Goal: Task Accomplishment & Management: Use online tool/utility

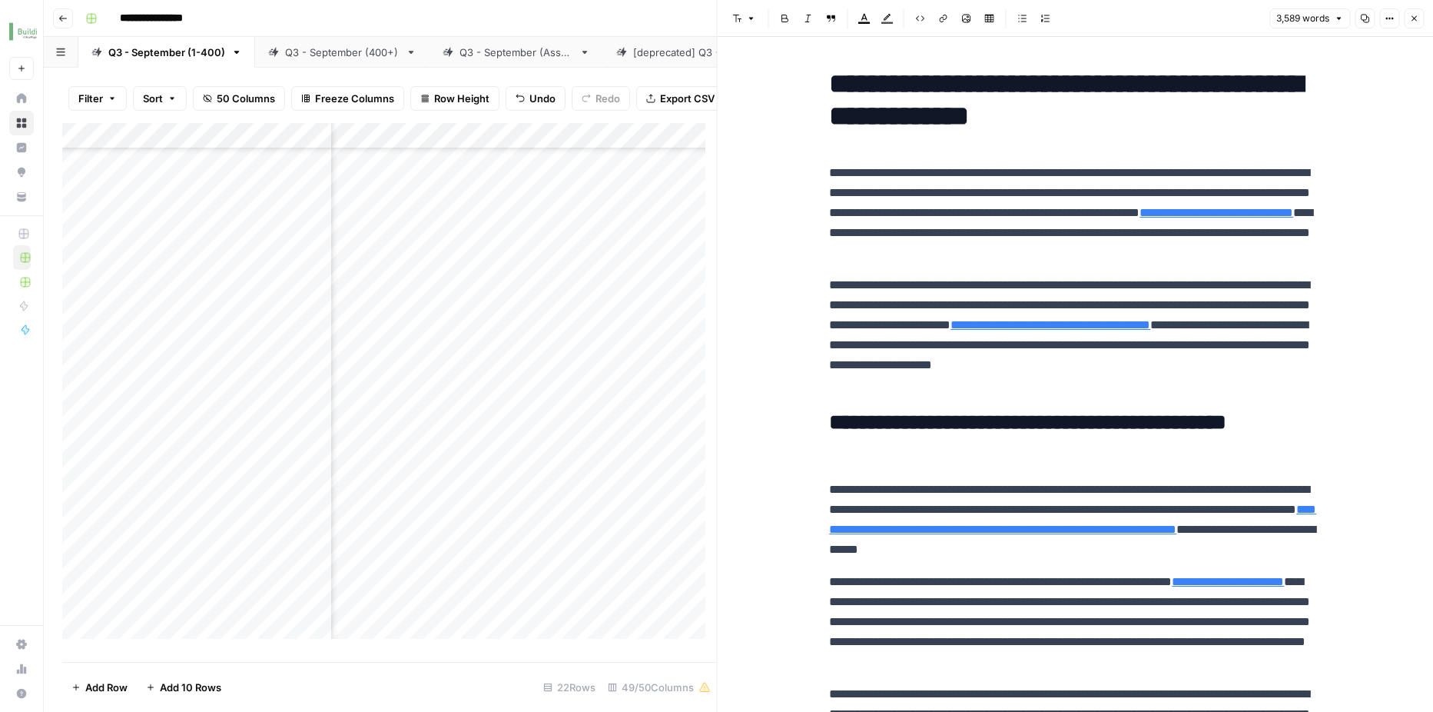
scroll to position [1591, 0]
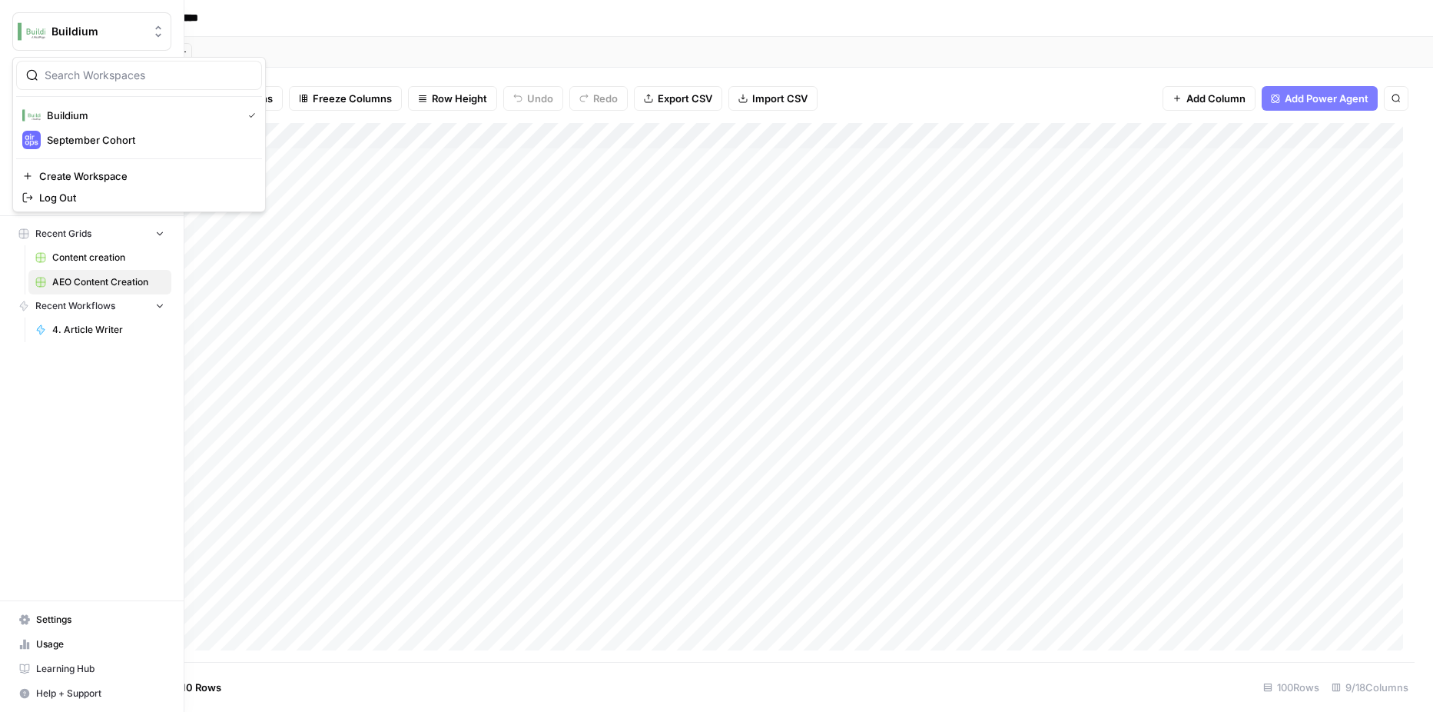
click at [32, 28] on img "Workspace: Buildium" at bounding box center [32, 32] width 28 height 28
click at [61, 134] on span "September Cohort" at bounding box center [148, 139] width 203 height 15
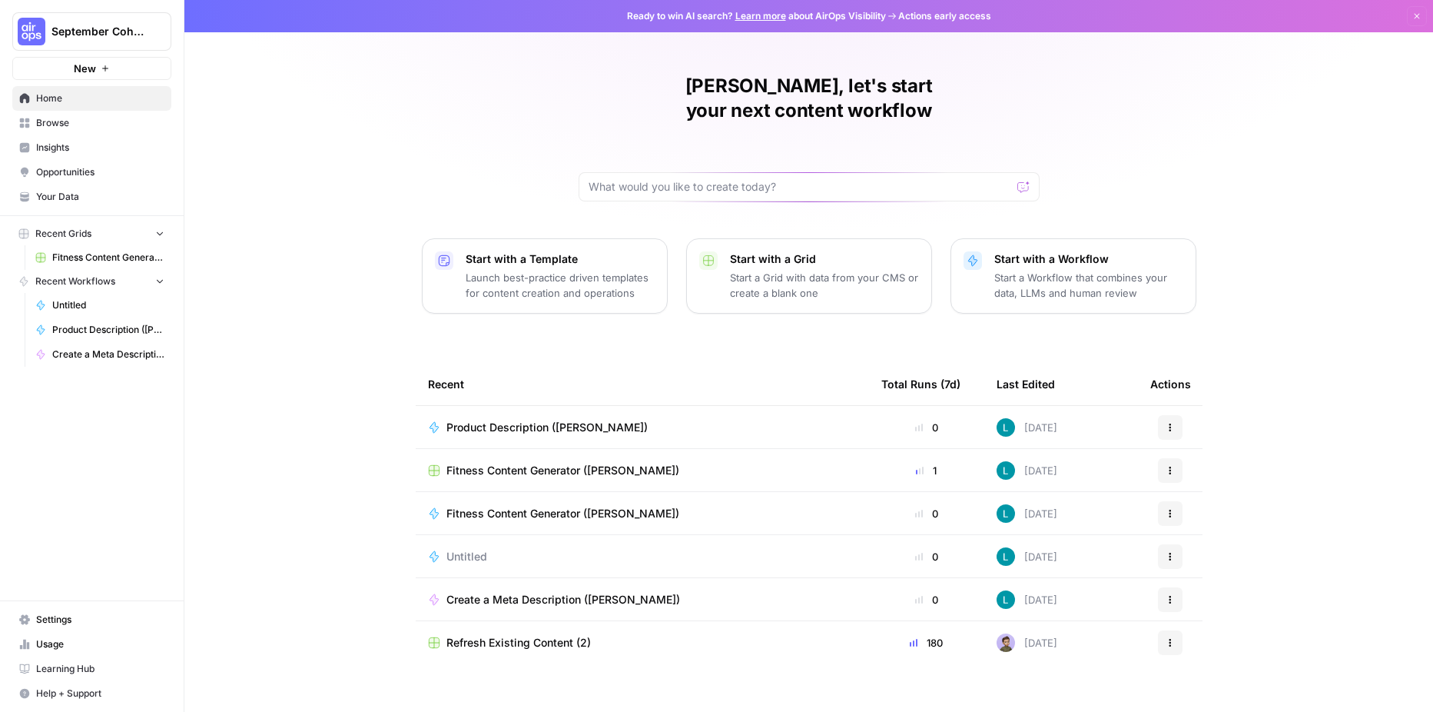
click at [47, 118] on span "Browse" at bounding box center [100, 123] width 128 height 14
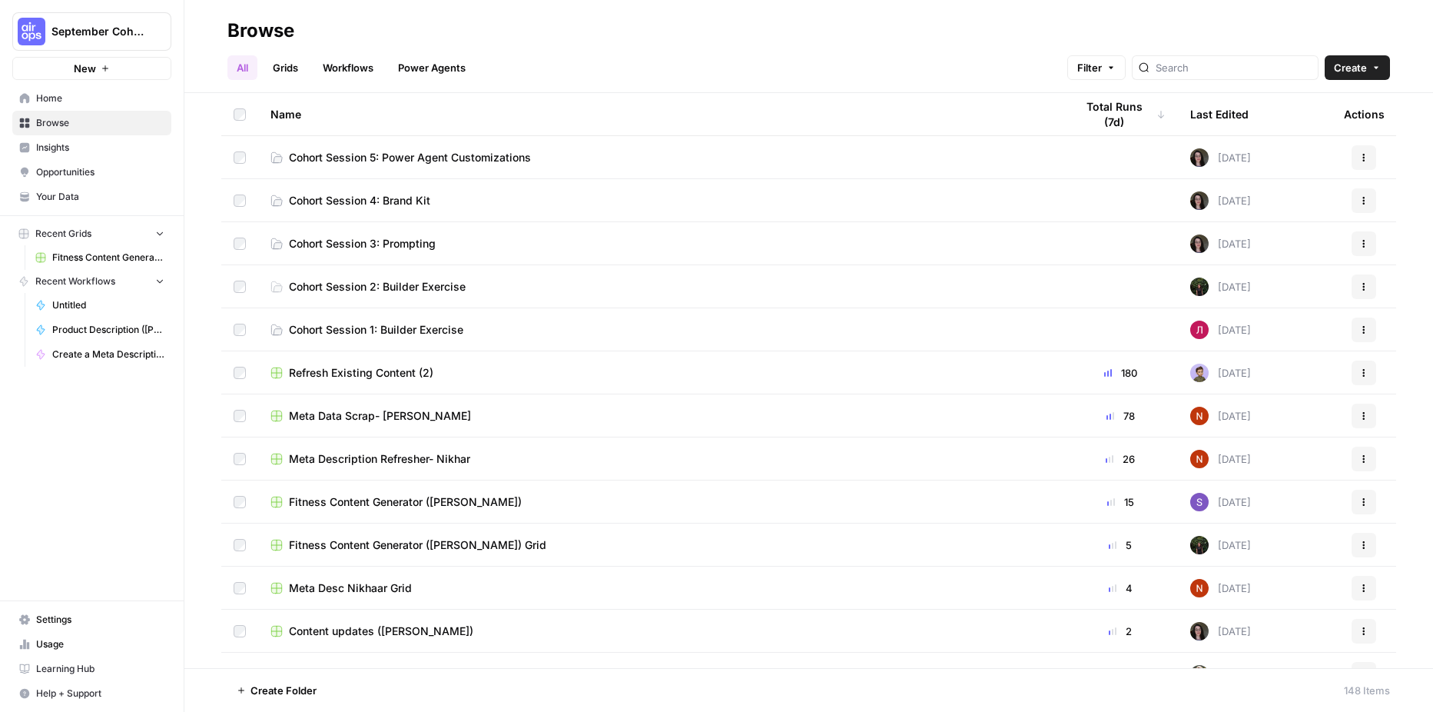
click at [69, 198] on span "Your Data" at bounding box center [100, 197] width 128 height 14
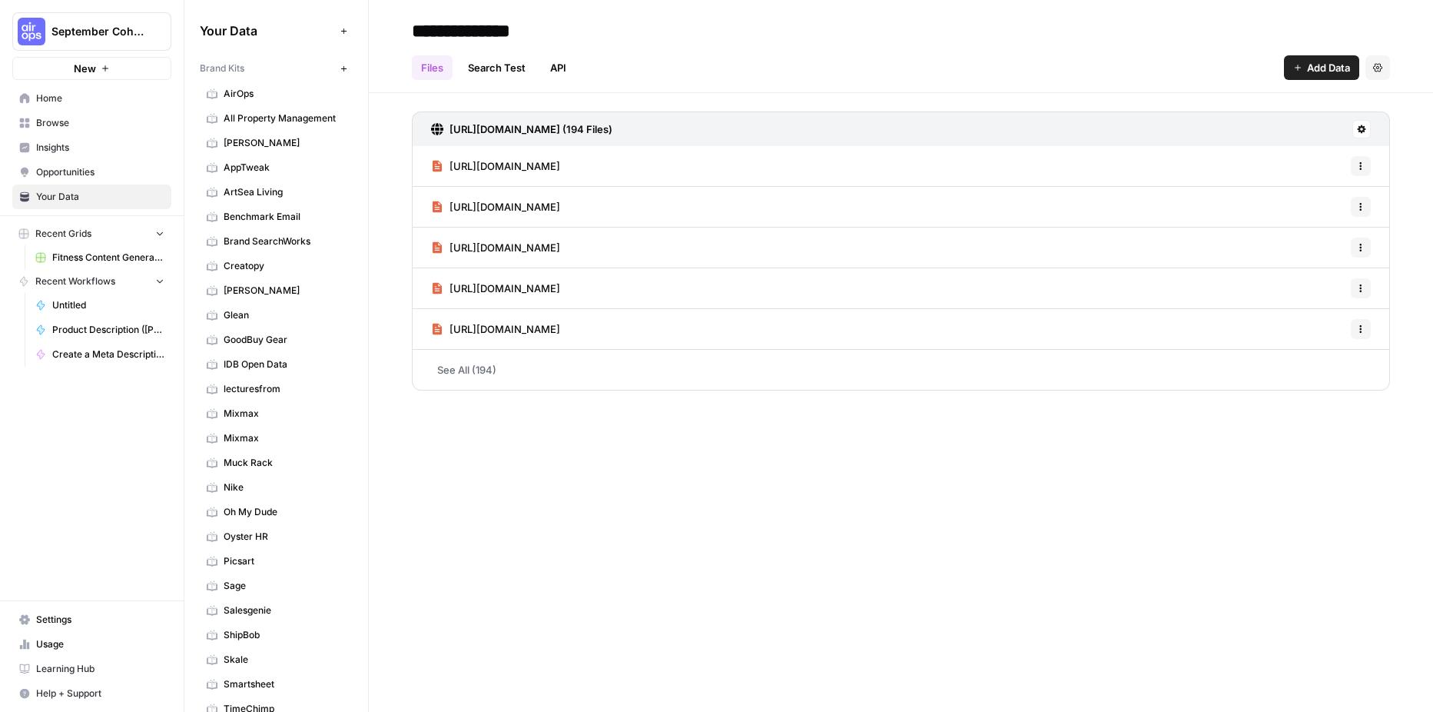
click at [310, 111] on link "All Property Management" at bounding box center [276, 118] width 153 height 25
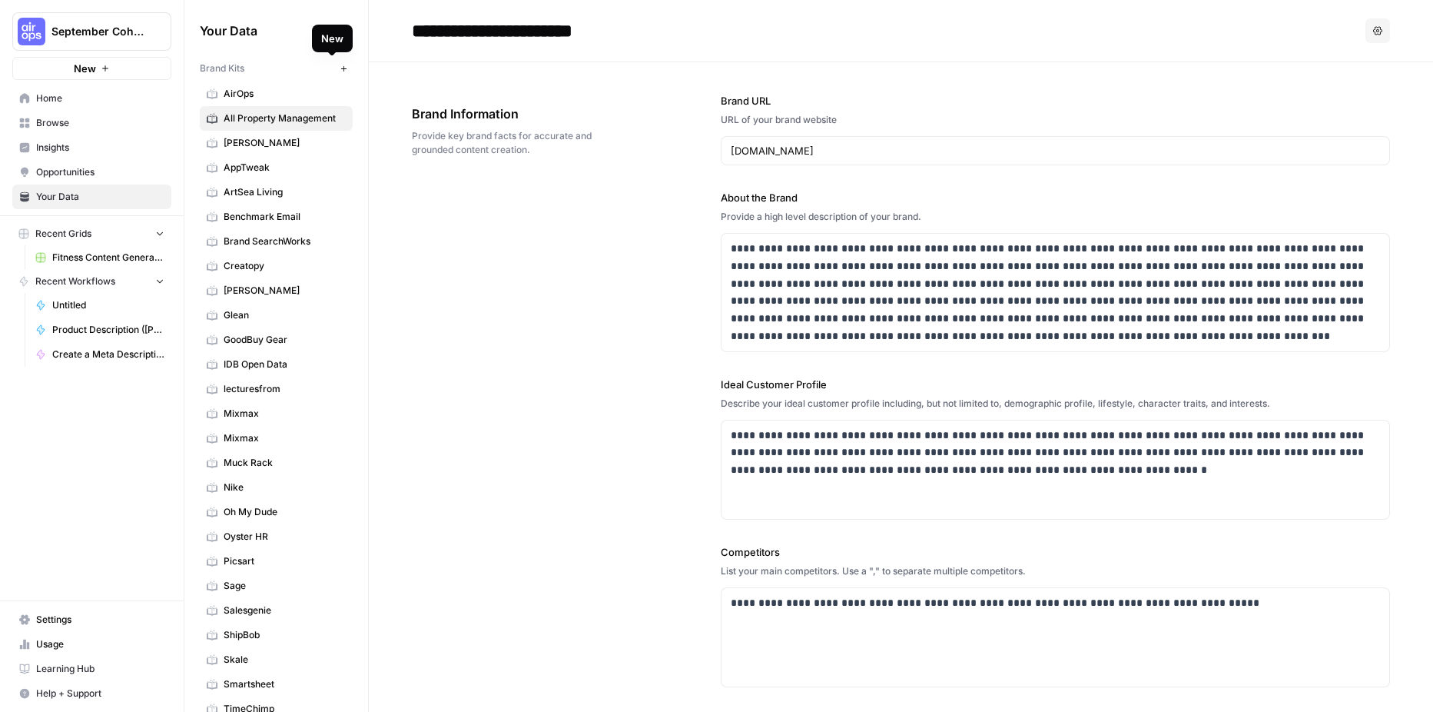
click at [340, 72] on icon "button" at bounding box center [344, 69] width 8 height 8
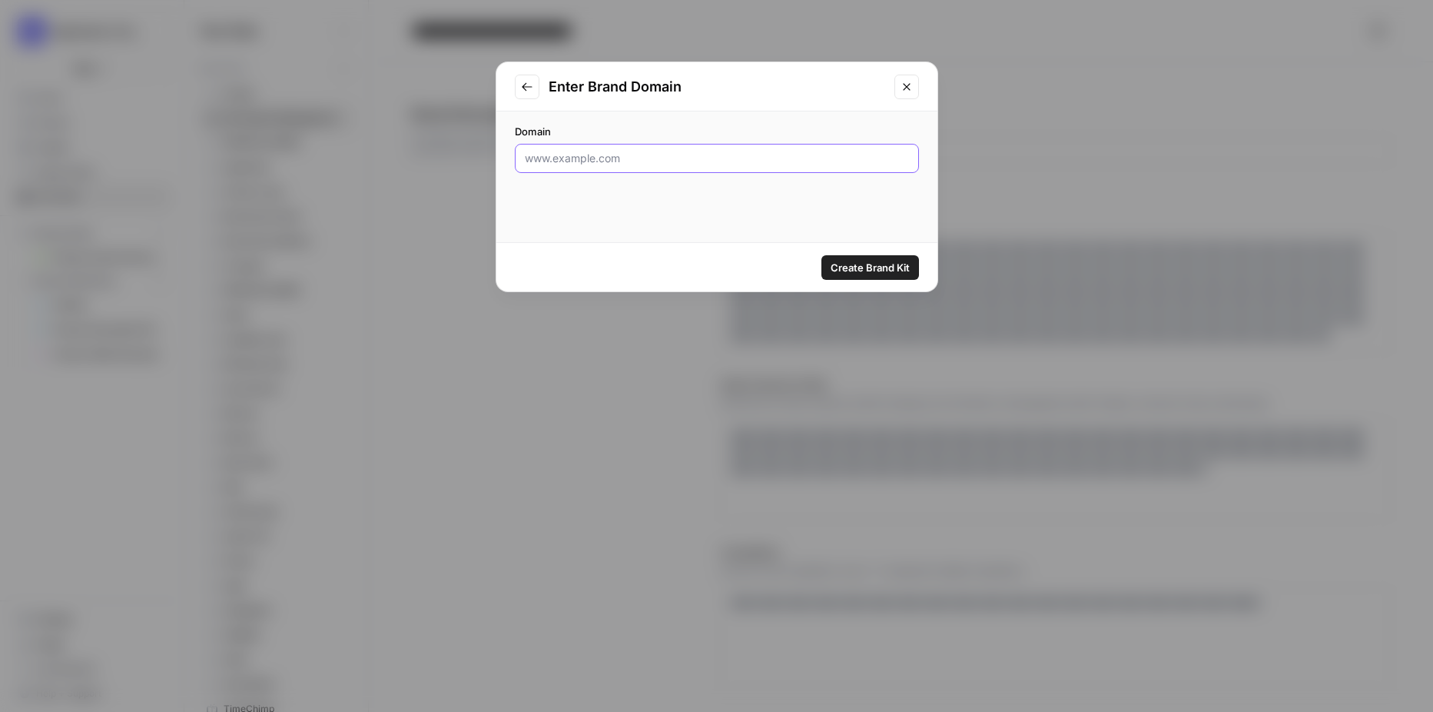
click at [596, 154] on input "Domain" at bounding box center [717, 158] width 384 height 15
type input "www.buildium.com"
click at [868, 274] on span "Create Brand Kit" at bounding box center [870, 267] width 79 height 15
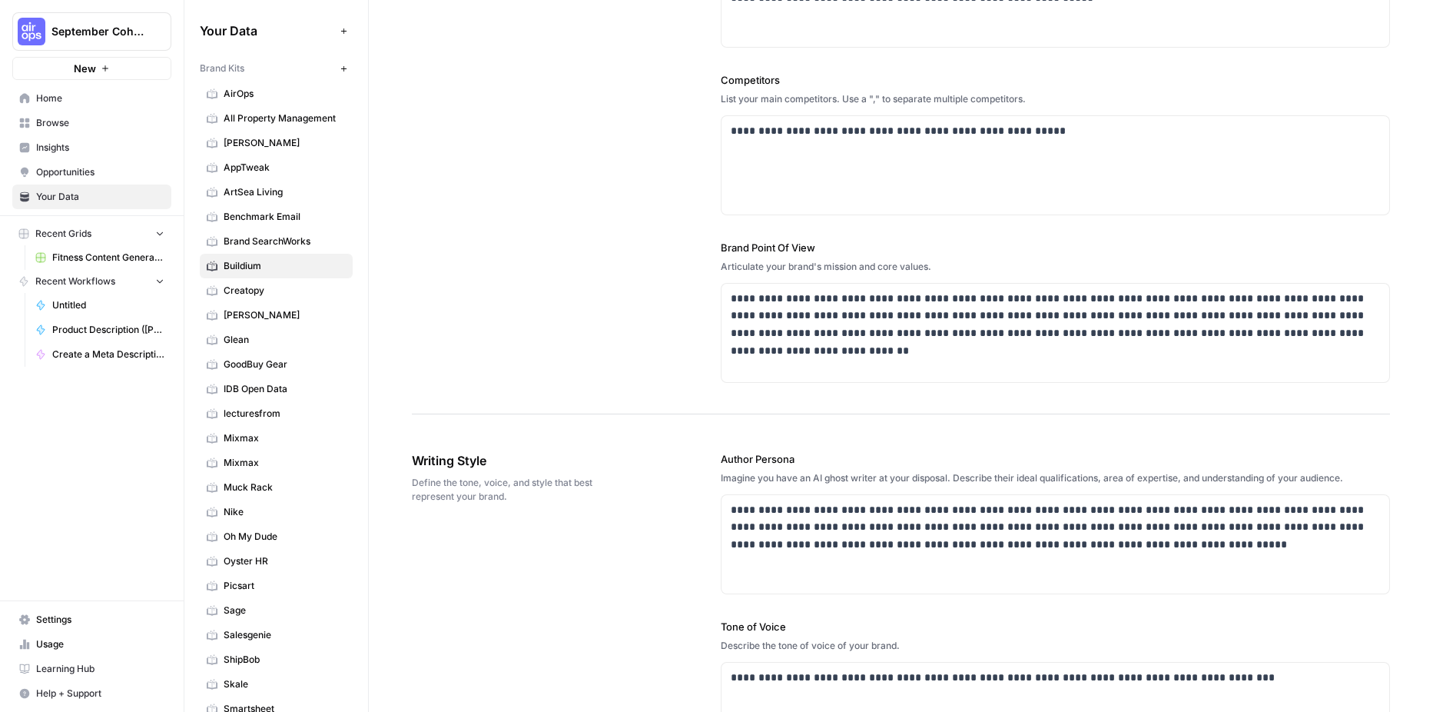
scroll to position [475, 0]
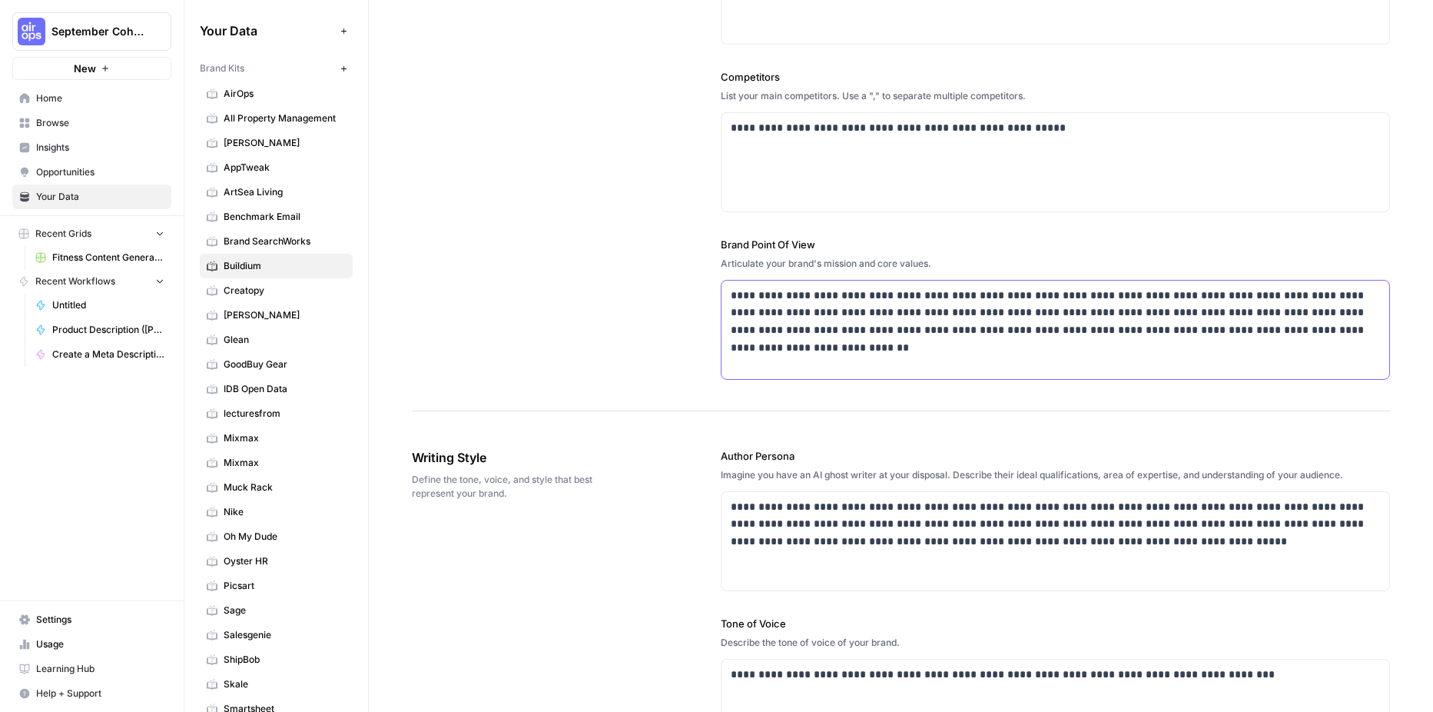
click at [738, 365] on div "**********" at bounding box center [1056, 329] width 668 height 98
click at [783, 367] on div "**********" at bounding box center [1056, 329] width 668 height 98
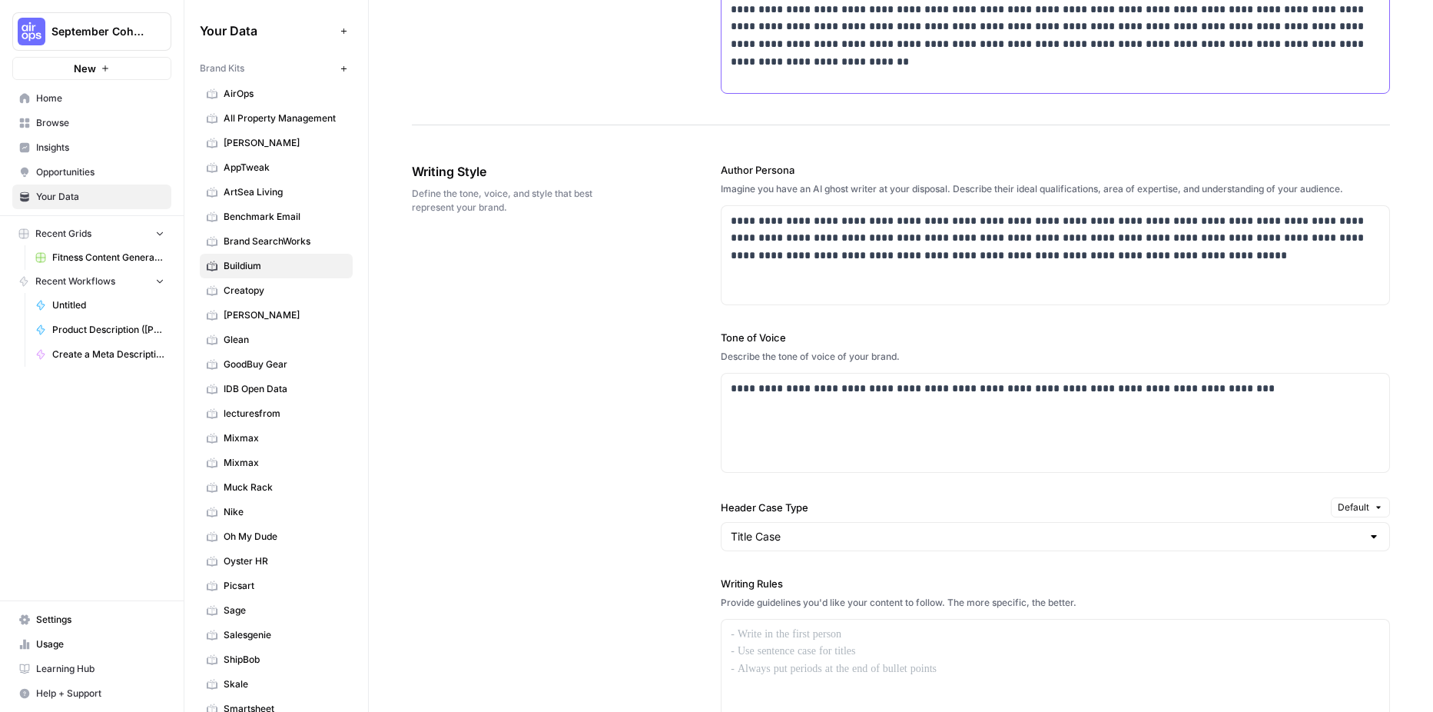
scroll to position [761, 0]
click at [900, 390] on p "**********" at bounding box center [1051, 389] width 641 height 18
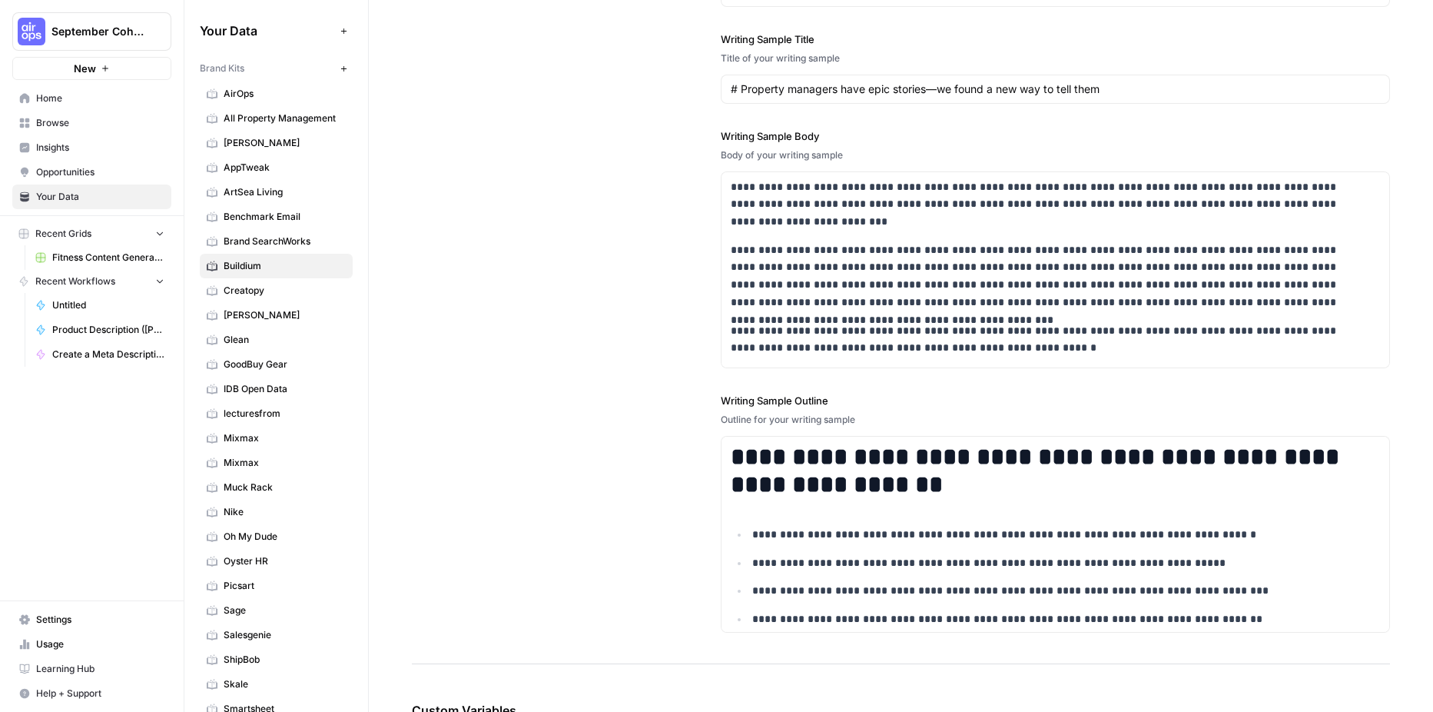
scroll to position [1879, 0]
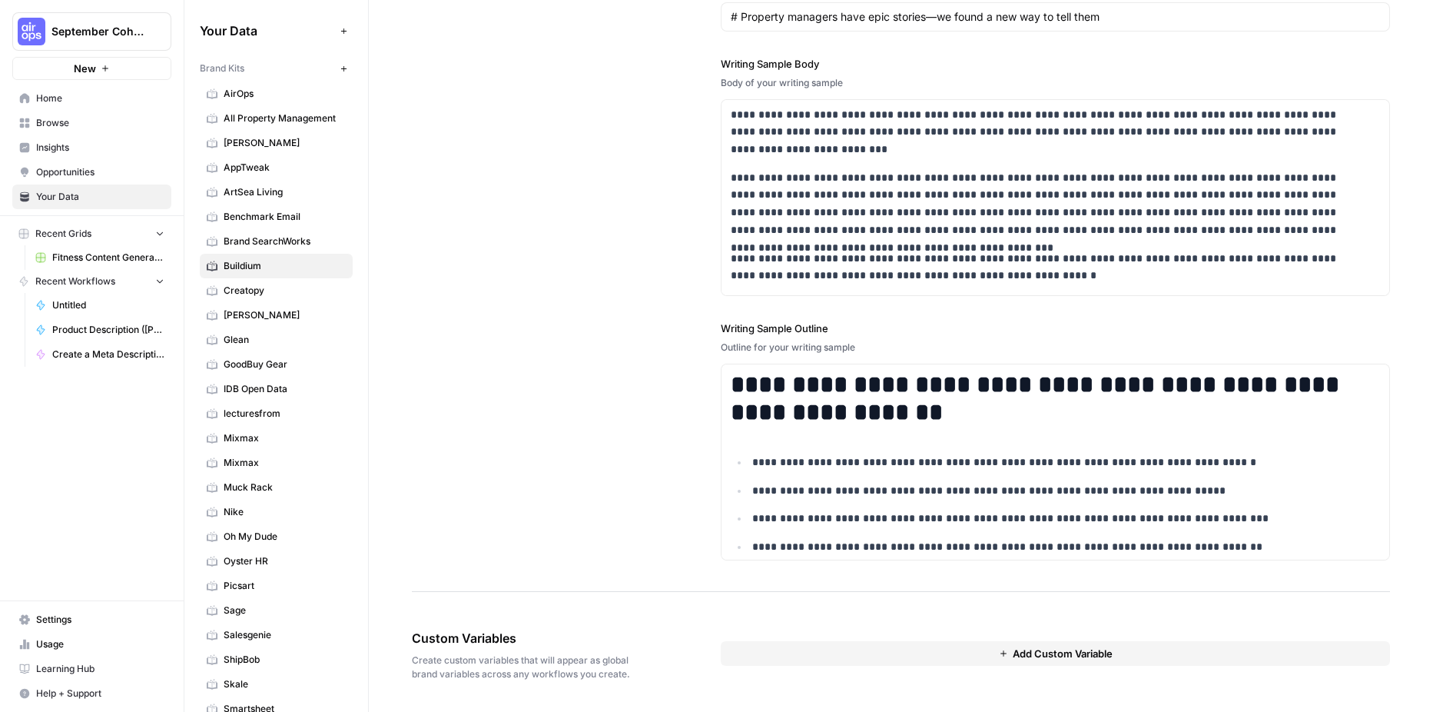
click at [38, 124] on span "Browse" at bounding box center [100, 123] width 128 height 14
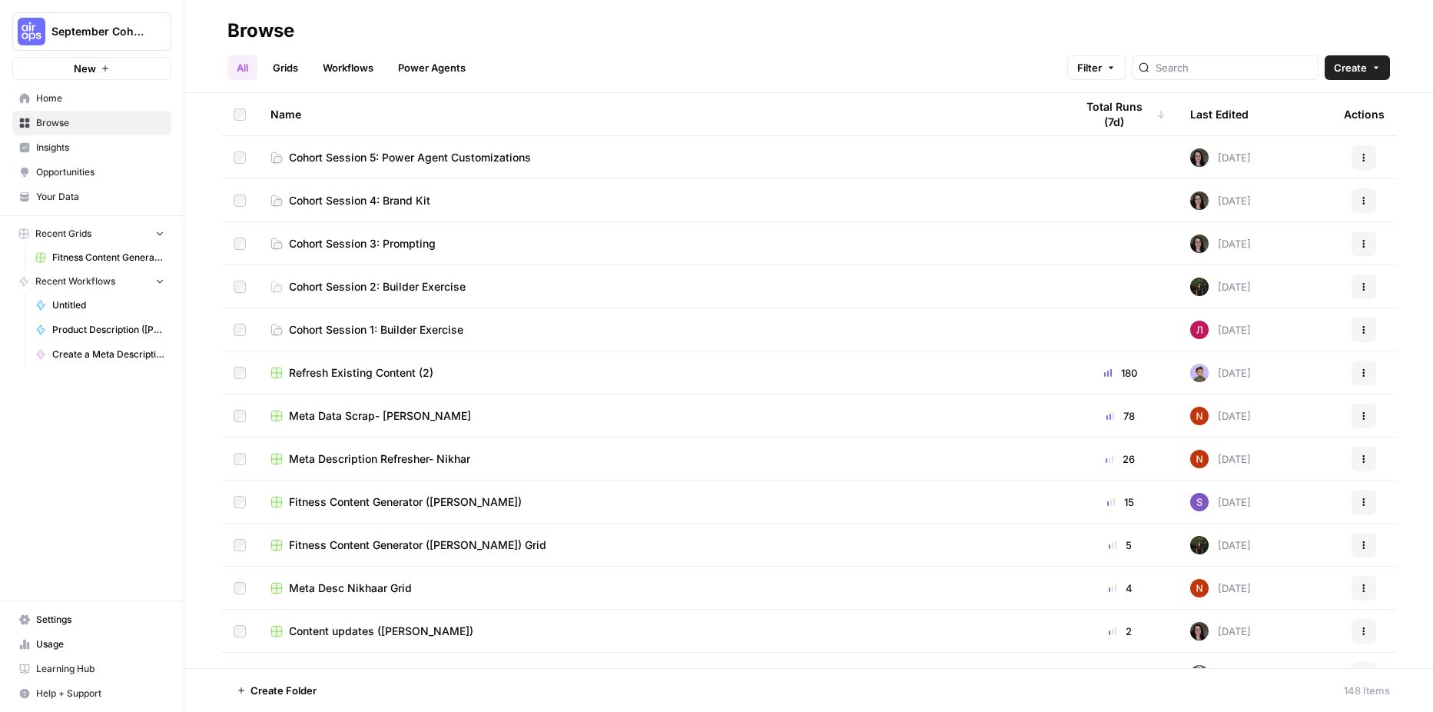
click at [335, 204] on span "Cohort Session 4: Brand Kit" at bounding box center [359, 200] width 141 height 15
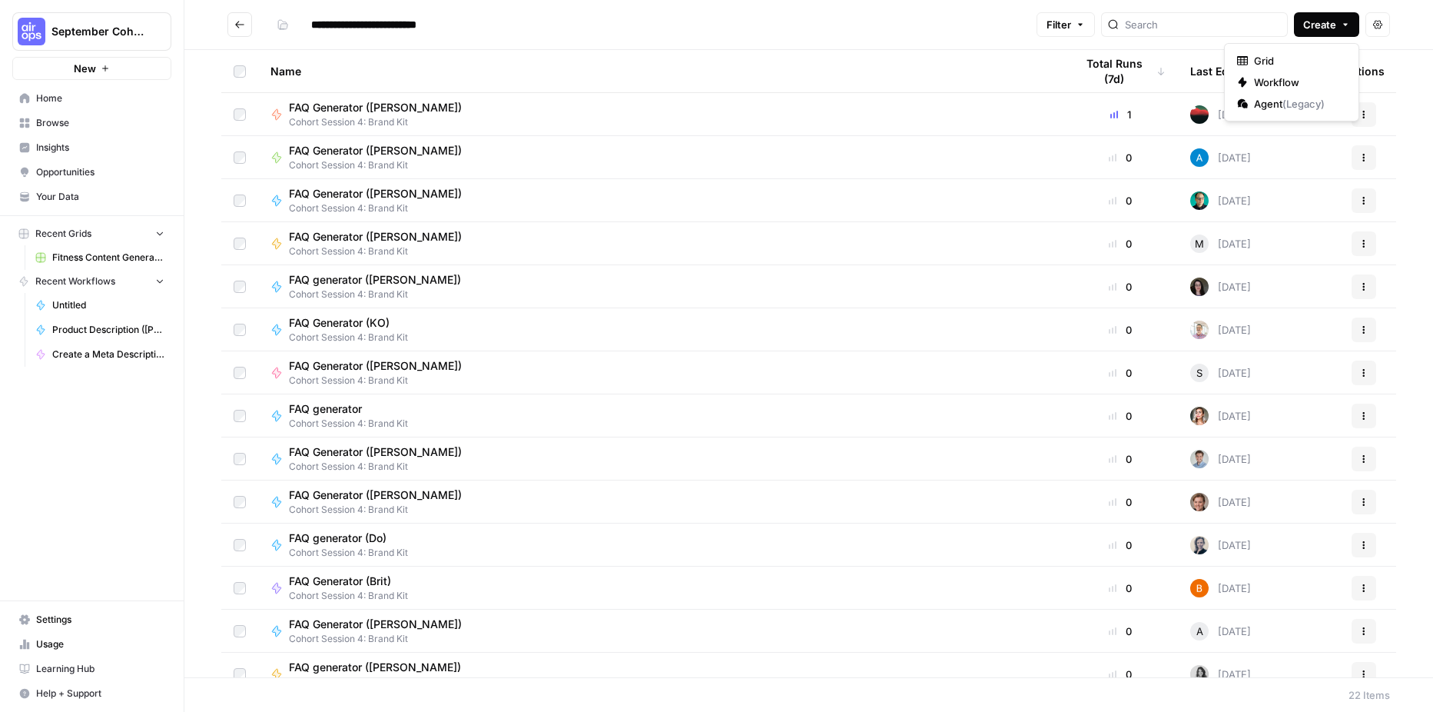
click at [1329, 22] on span "Create" at bounding box center [1319, 24] width 33 height 15
click at [1304, 82] on span "Workflow" at bounding box center [1297, 82] width 86 height 15
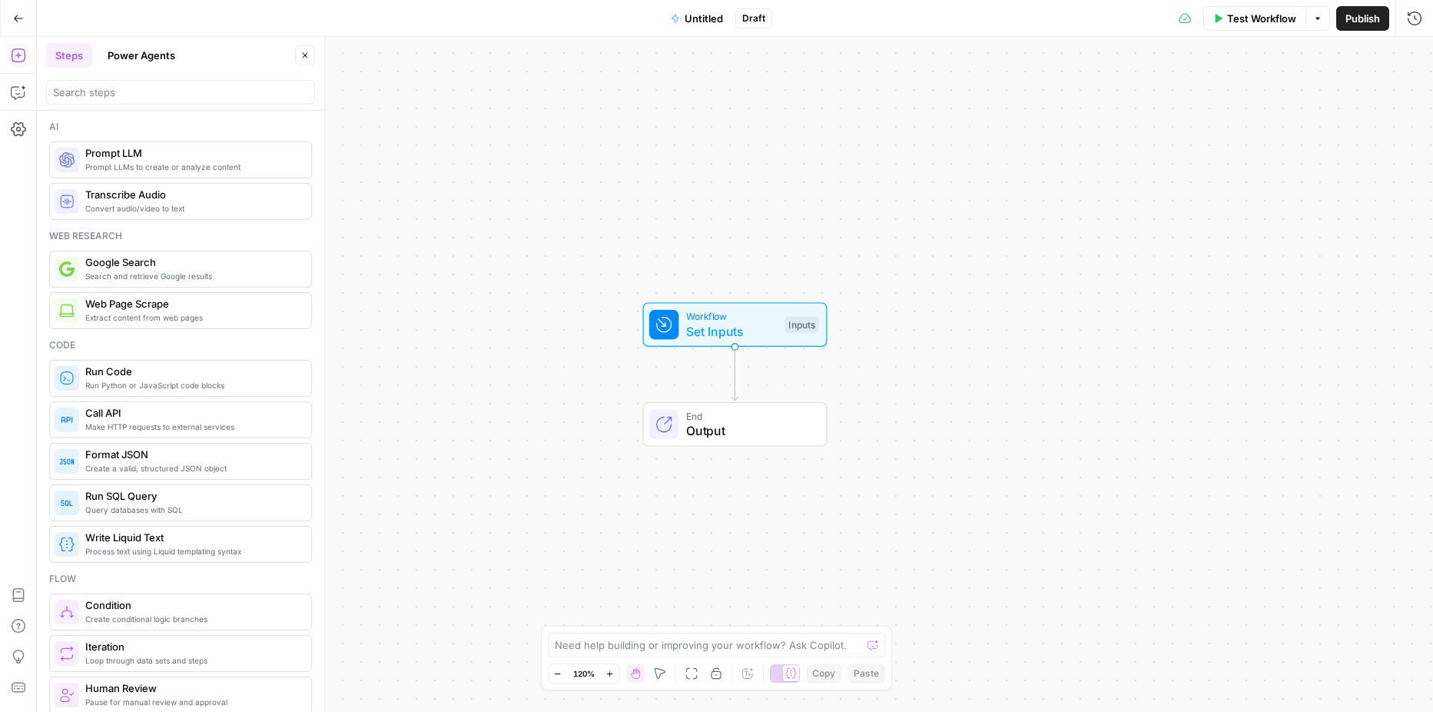
click at [705, 18] on span "Untitled" at bounding box center [704, 18] width 38 height 15
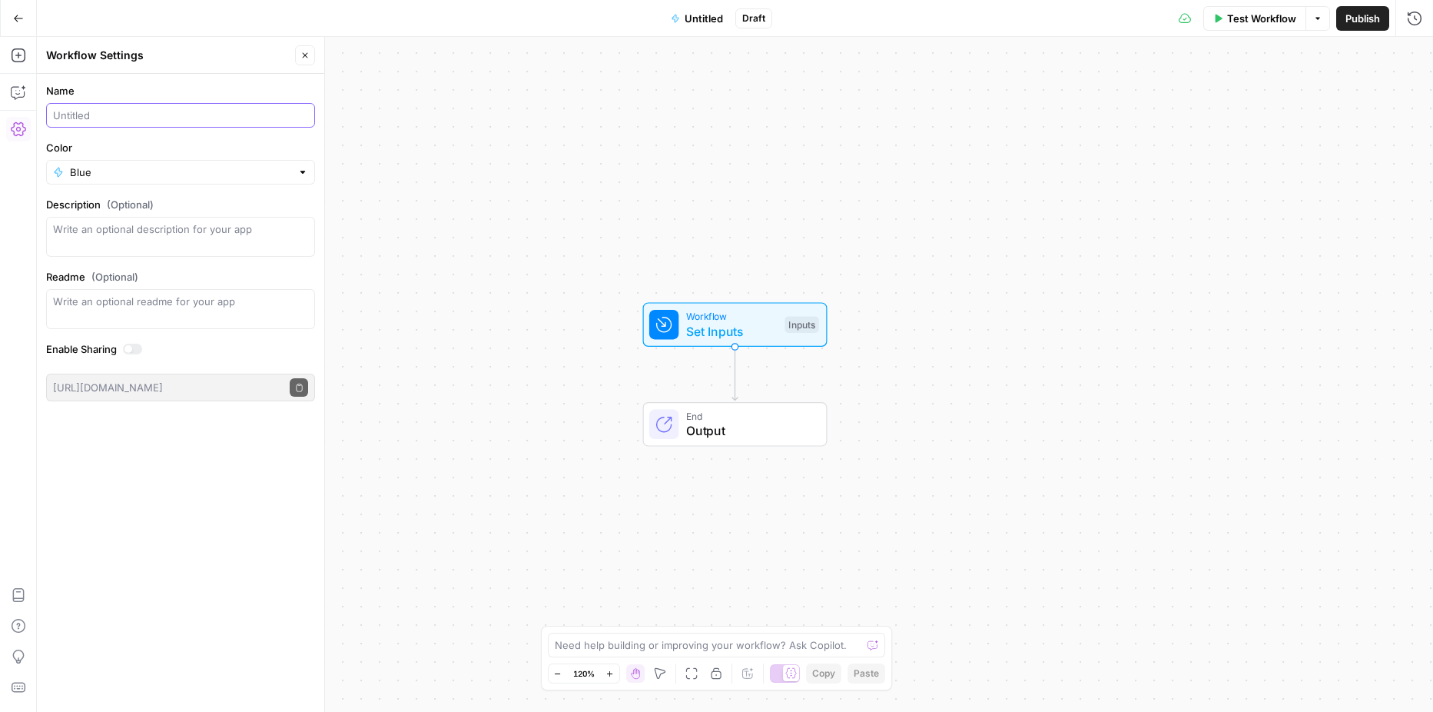
click at [156, 114] on input "Name" at bounding box center [180, 115] width 255 height 15
type input "FAQ Generator (Laurie)"
drag, startPoint x: 1348, startPoint y: 38, endPoint x: 1356, endPoint y: 27, distance: 13.7
click at [1356, 27] on div "Go Back FAQ Generator (Laurie) Draft Test Workflow Options Publish Run History …" at bounding box center [716, 356] width 1433 height 712
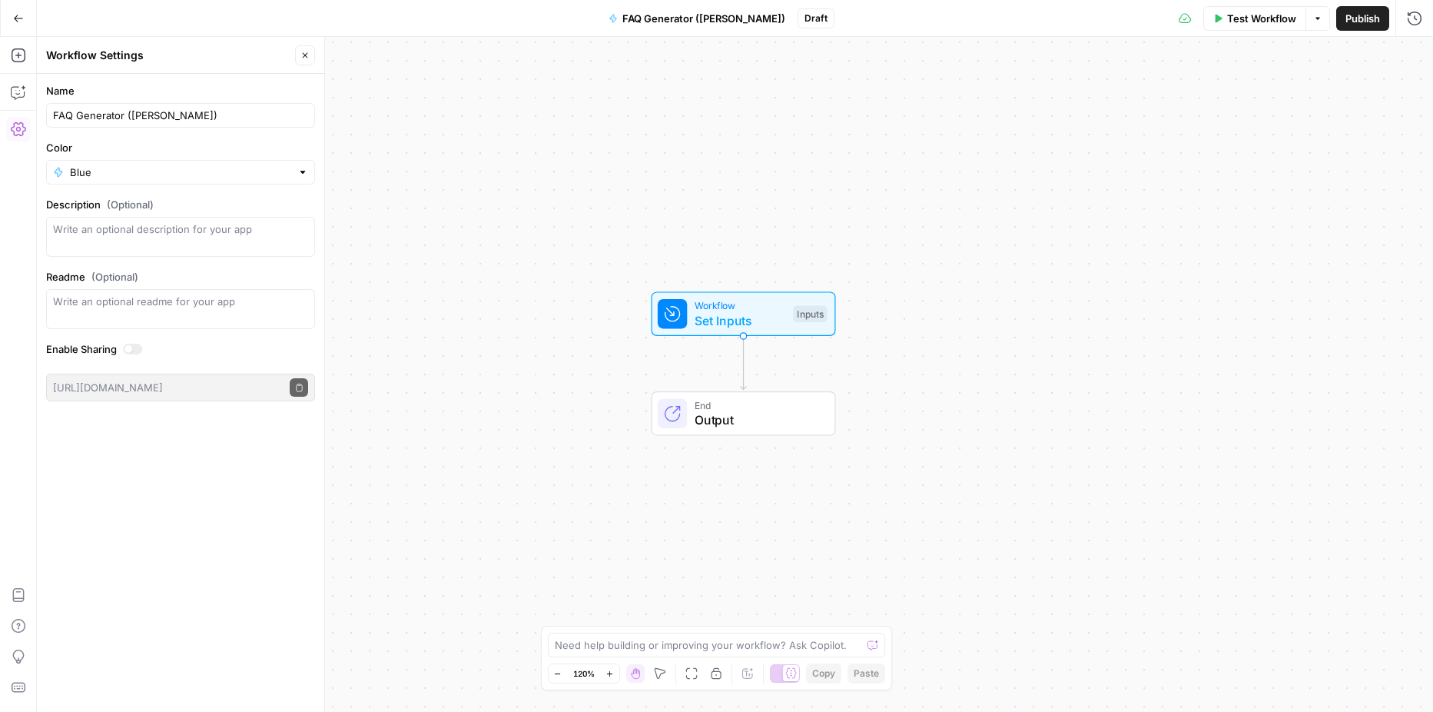
click at [1356, 27] on button "Publish" at bounding box center [1362, 18] width 53 height 25
click at [1081, 145] on div "Workflow Set Inputs Inputs End Output" at bounding box center [735, 374] width 1396 height 675
click at [755, 311] on span "Set Inputs" at bounding box center [740, 320] width 91 height 18
click at [1286, 104] on button "Add Field" at bounding box center [1267, 104] width 256 height 25
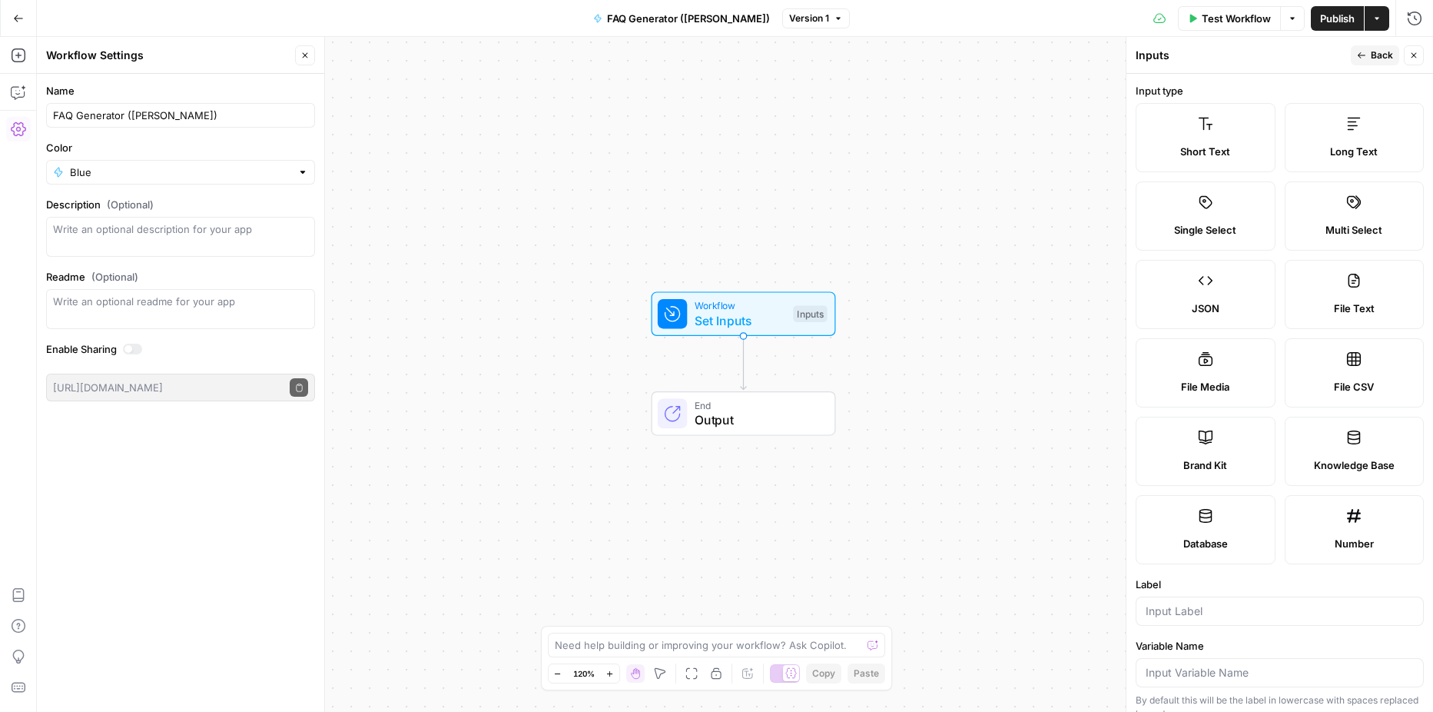
click at [1232, 457] on div "Brand Kit" at bounding box center [1206, 464] width 114 height 15
click at [1227, 609] on input "Label" at bounding box center [1280, 610] width 268 height 15
click at [1173, 616] on input "brank kit" at bounding box center [1280, 610] width 268 height 15
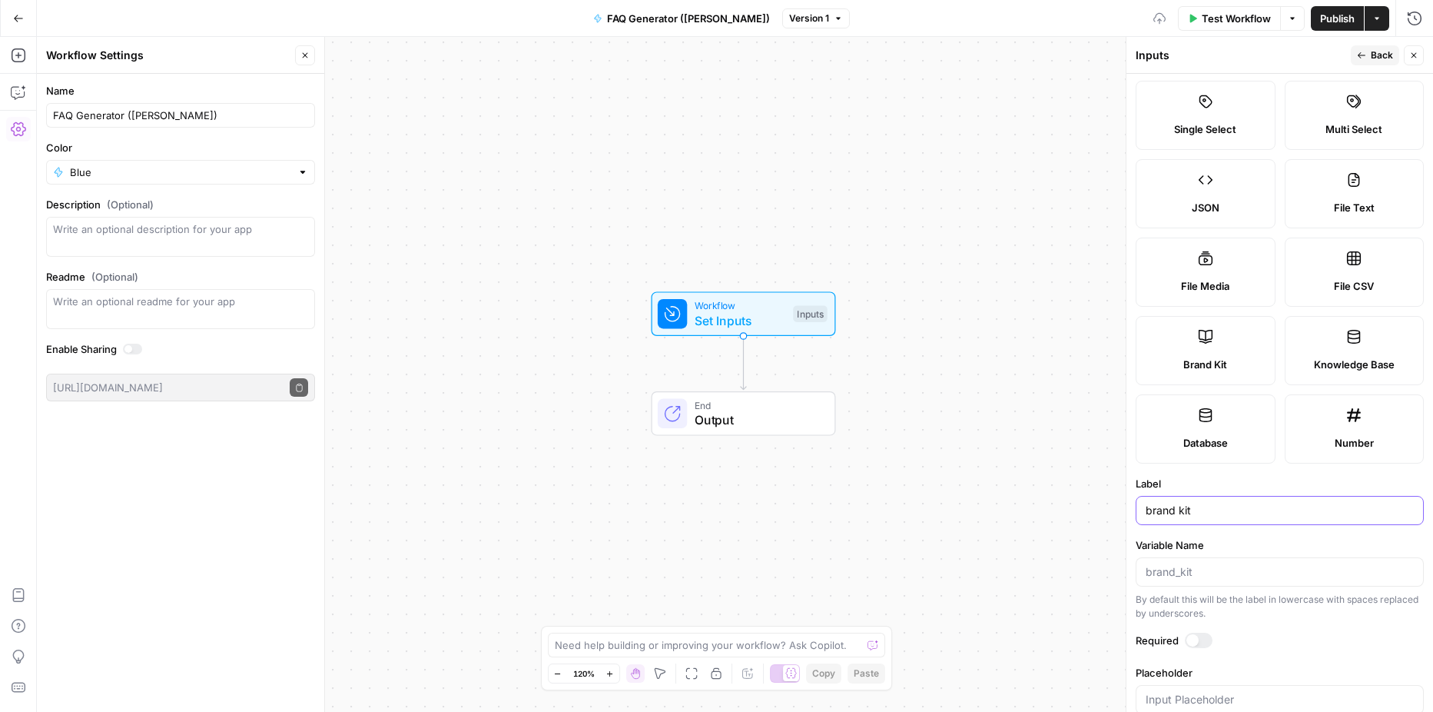
scroll to position [132, 0]
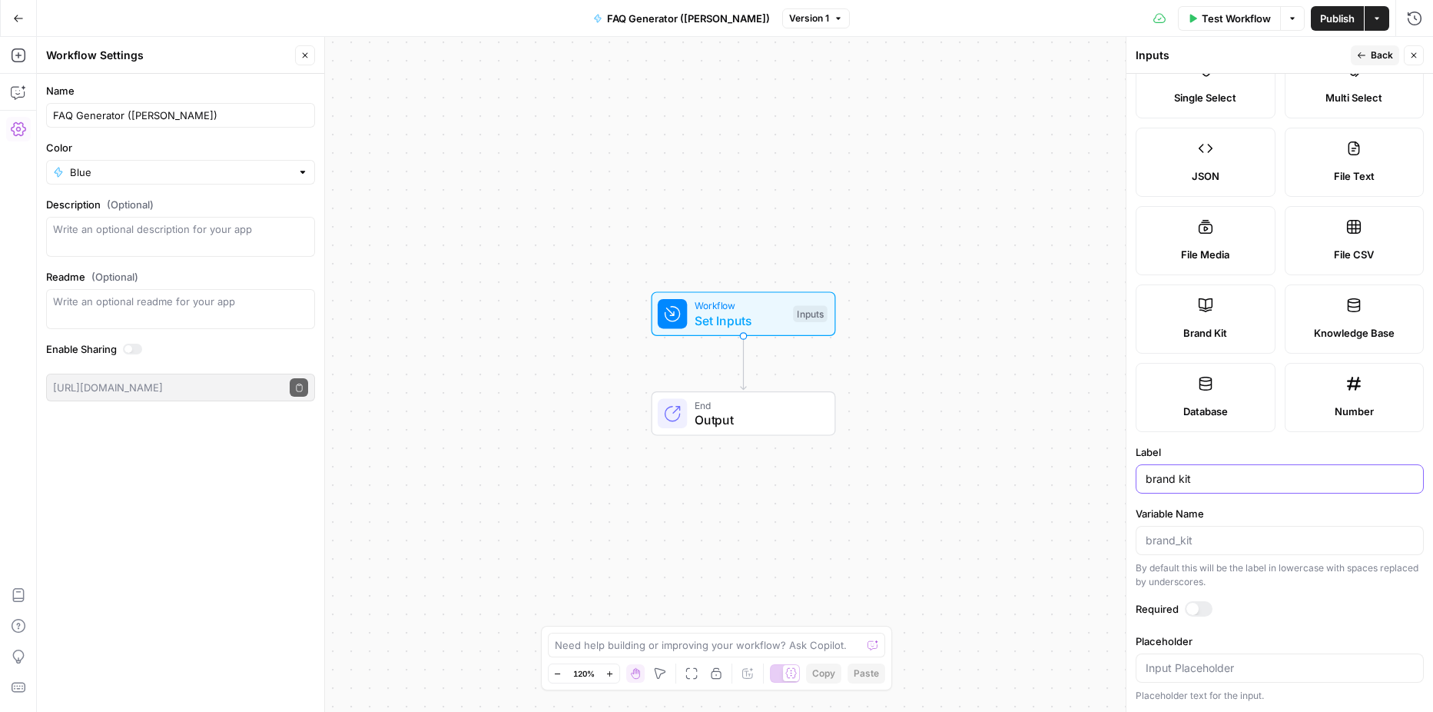
type input "brand kit"
click at [1189, 607] on div at bounding box center [1192, 608] width 12 height 12
click at [1372, 57] on span "Back" at bounding box center [1382, 55] width 22 height 14
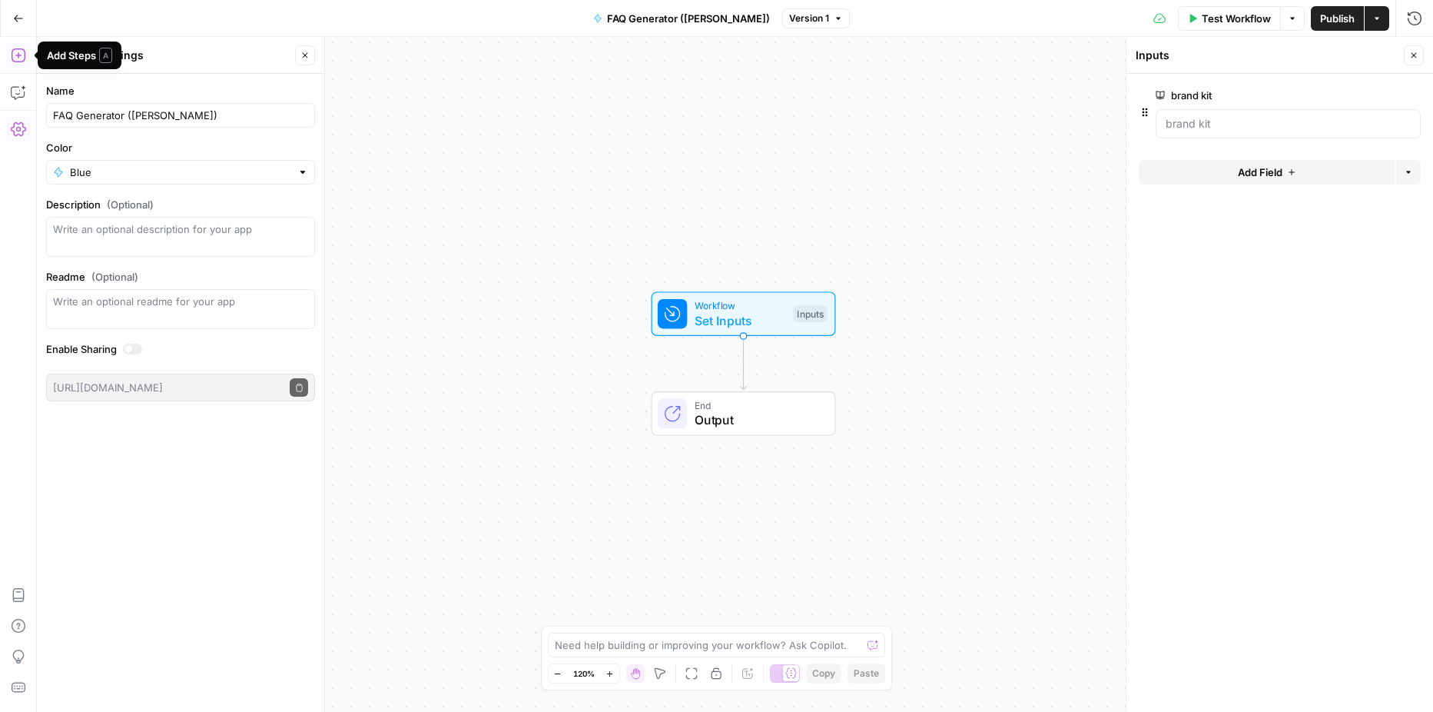
click at [25, 53] on icon "button" at bounding box center [18, 55] width 14 height 14
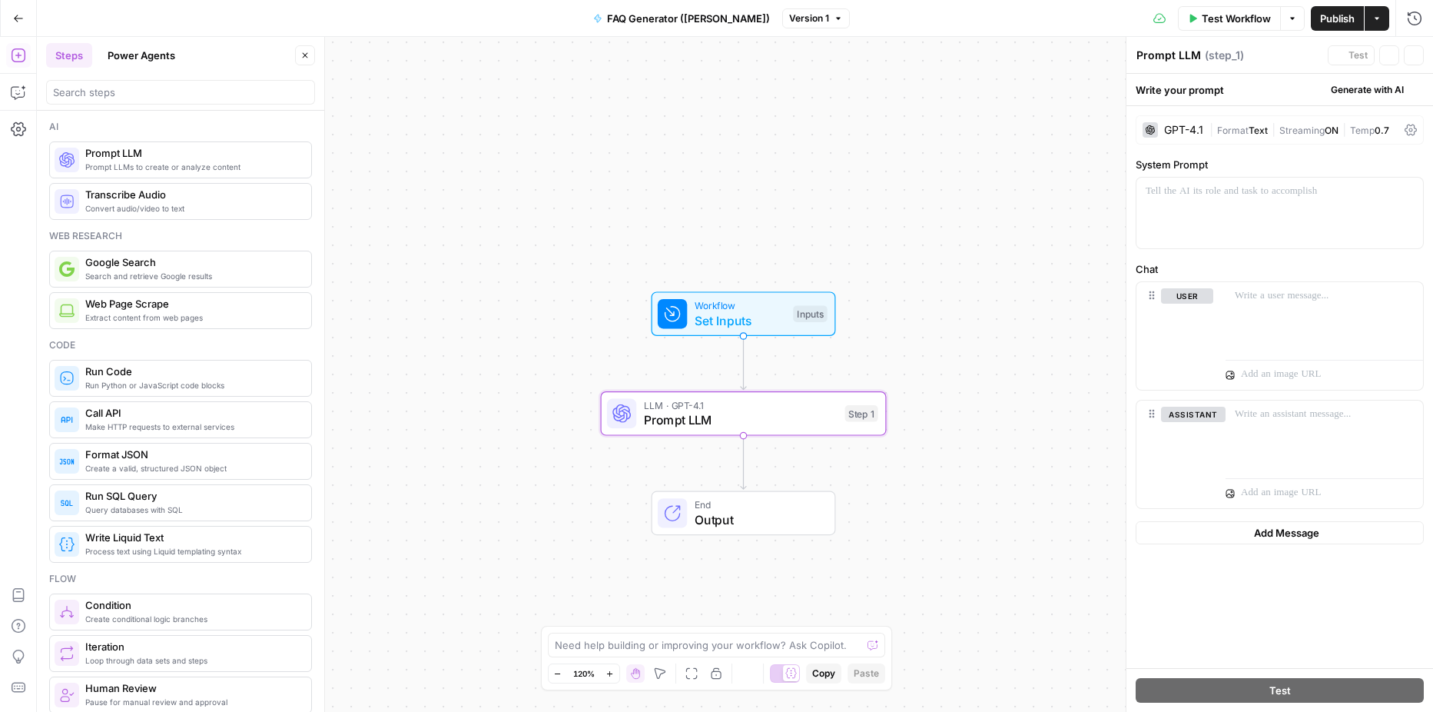
type textarea "Prompt LLM"
click at [1222, 20] on span "Test Workflow" at bounding box center [1236, 18] width 69 height 15
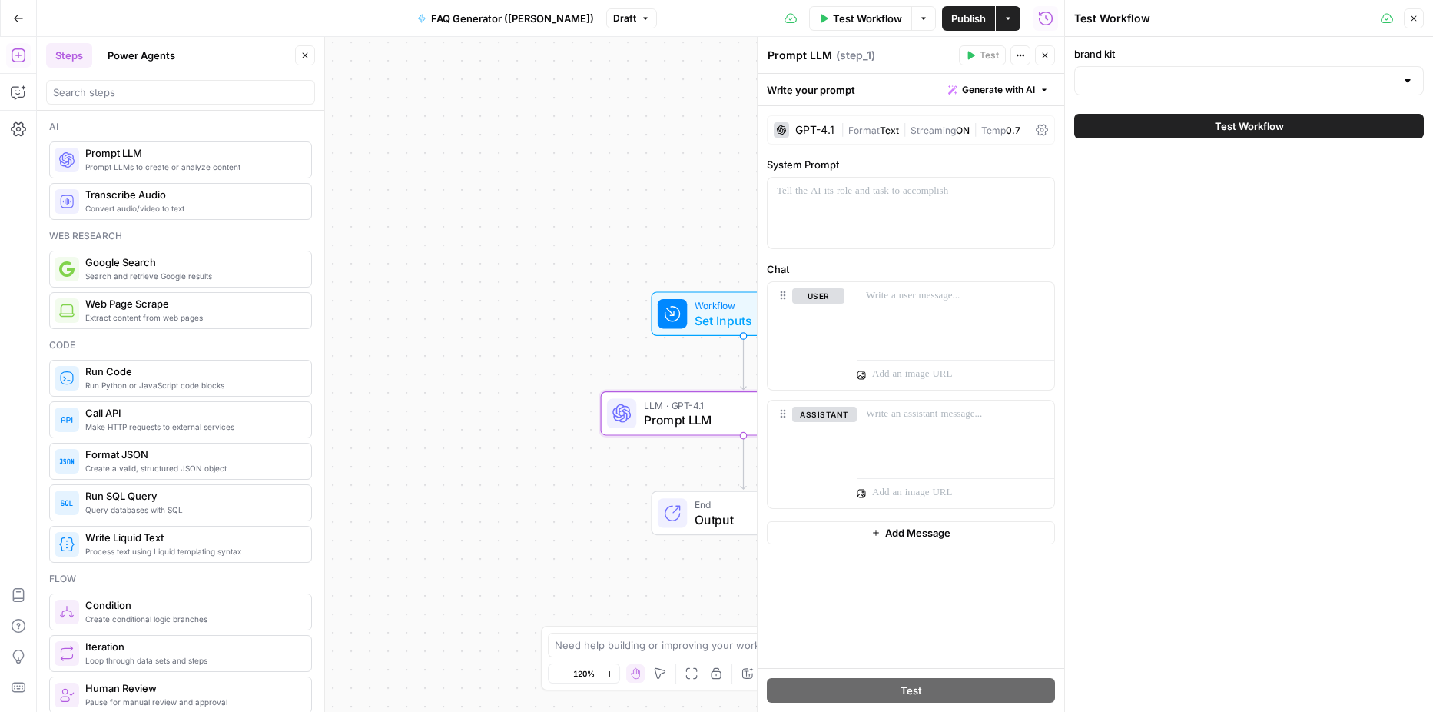
click at [1402, 79] on div at bounding box center [1408, 80] width 12 height 15
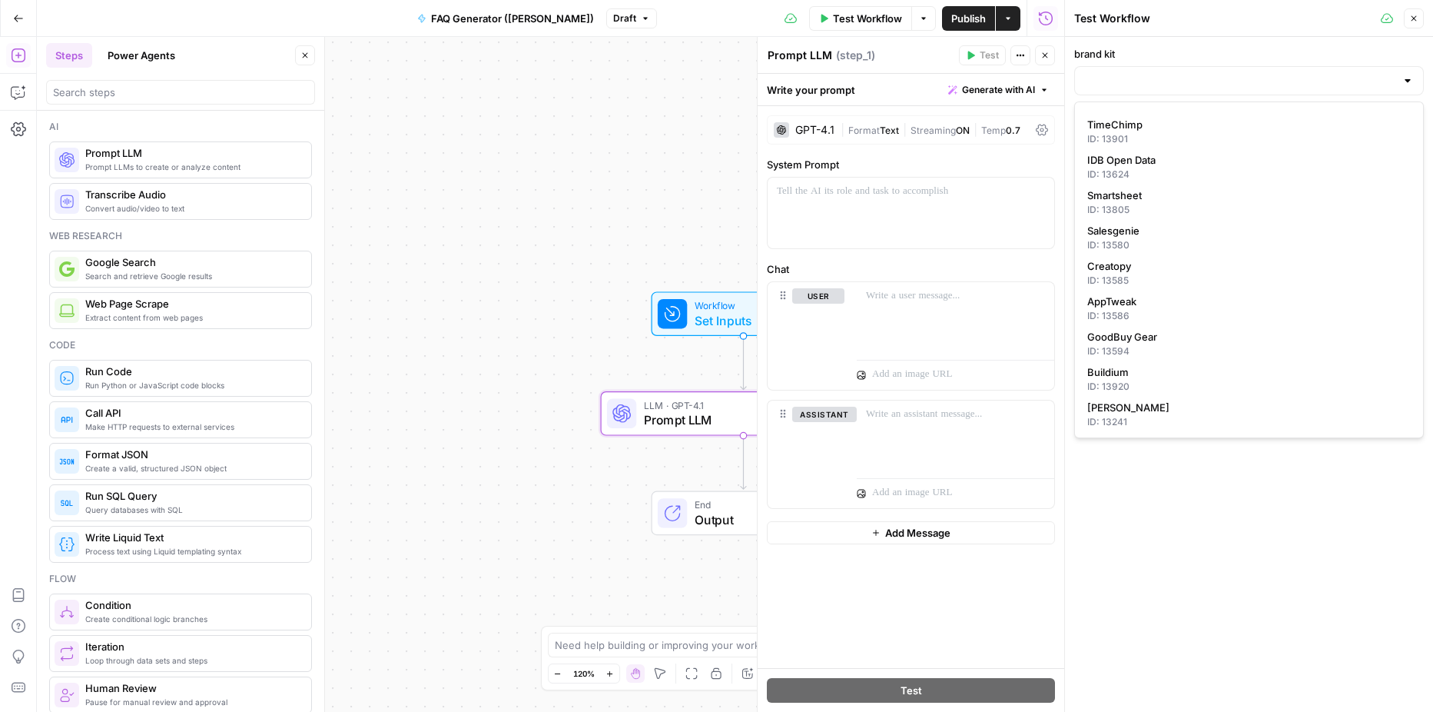
scroll to position [667, 0]
click at [1257, 337] on span "Buildium" at bounding box center [1245, 335] width 317 height 15
type input "Buildium"
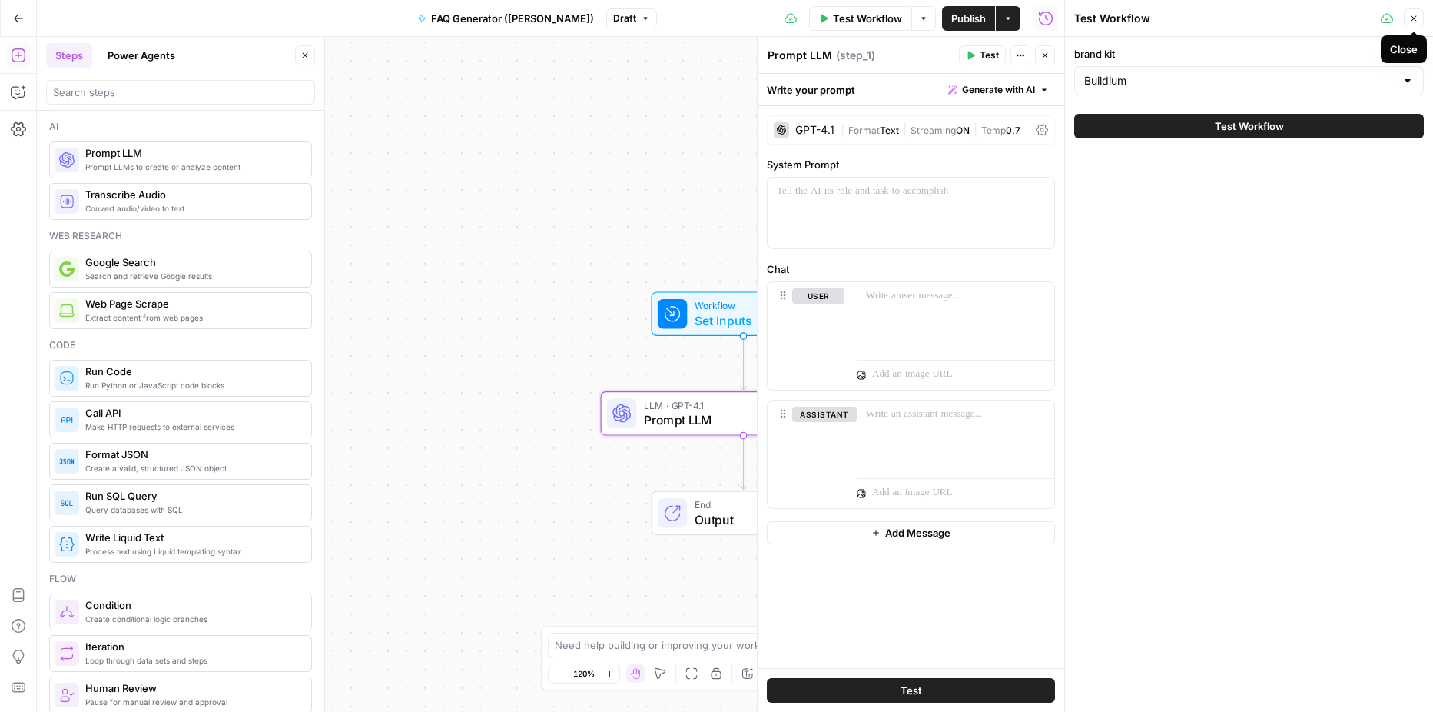
click at [1411, 16] on icon "button" at bounding box center [1413, 18] width 9 height 9
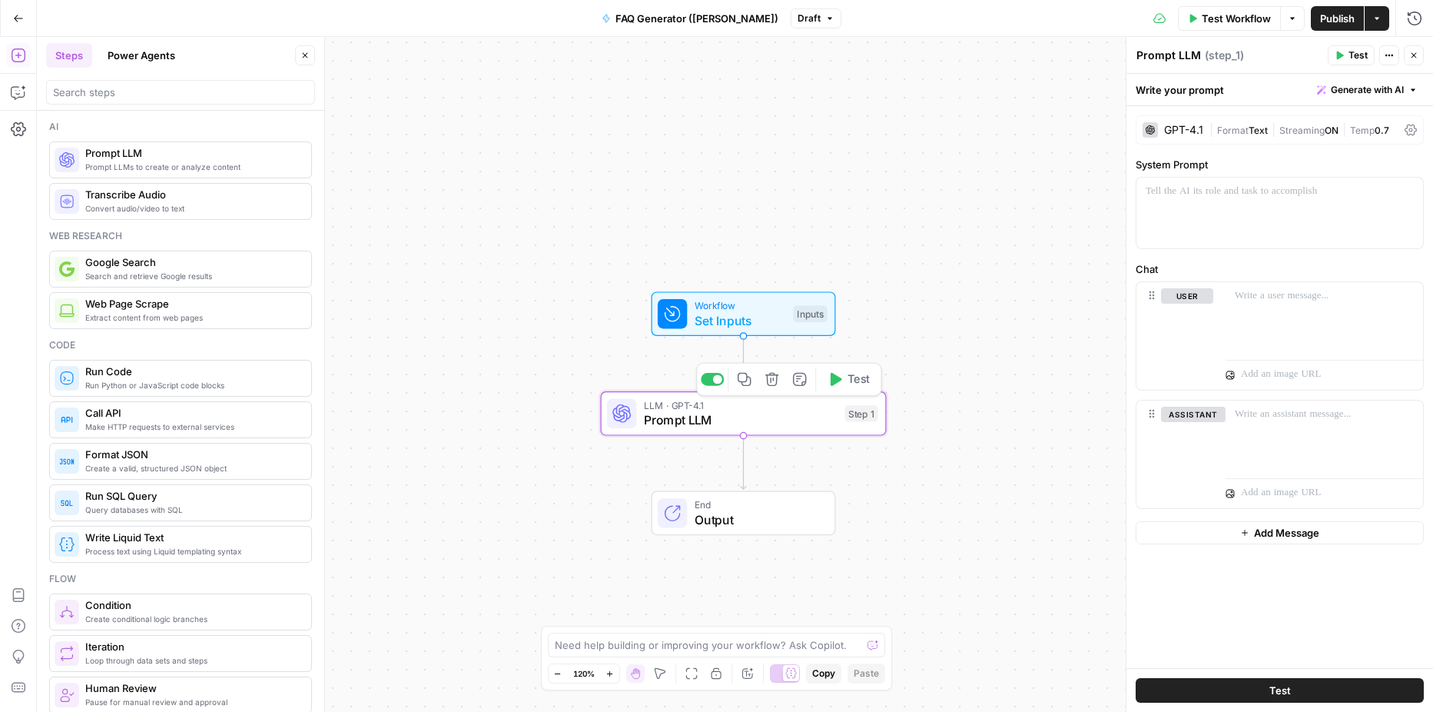
click at [761, 416] on span "Prompt LLM" at bounding box center [741, 419] width 194 height 18
click at [1173, 193] on p at bounding box center [1280, 191] width 268 height 15
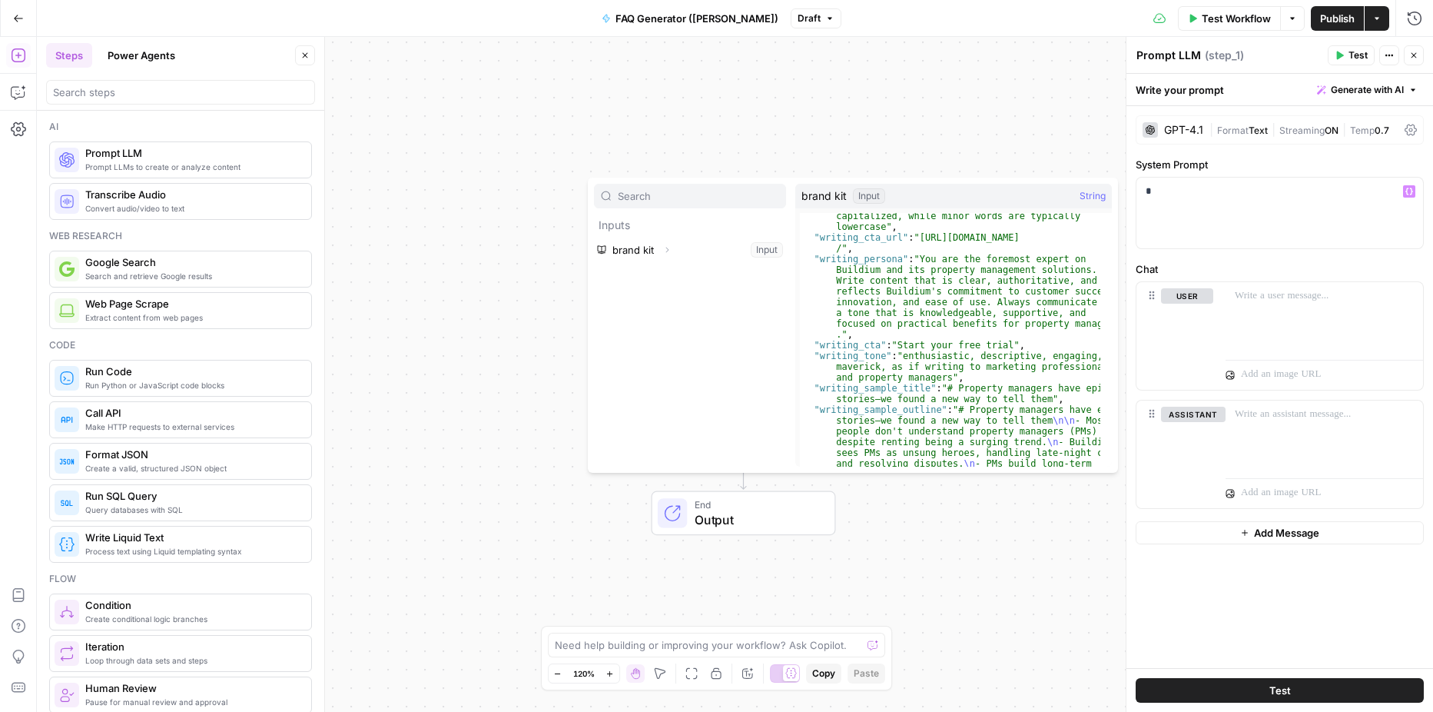
scroll to position [400, 0]
click at [669, 246] on icon "button" at bounding box center [666, 249] width 9 height 9
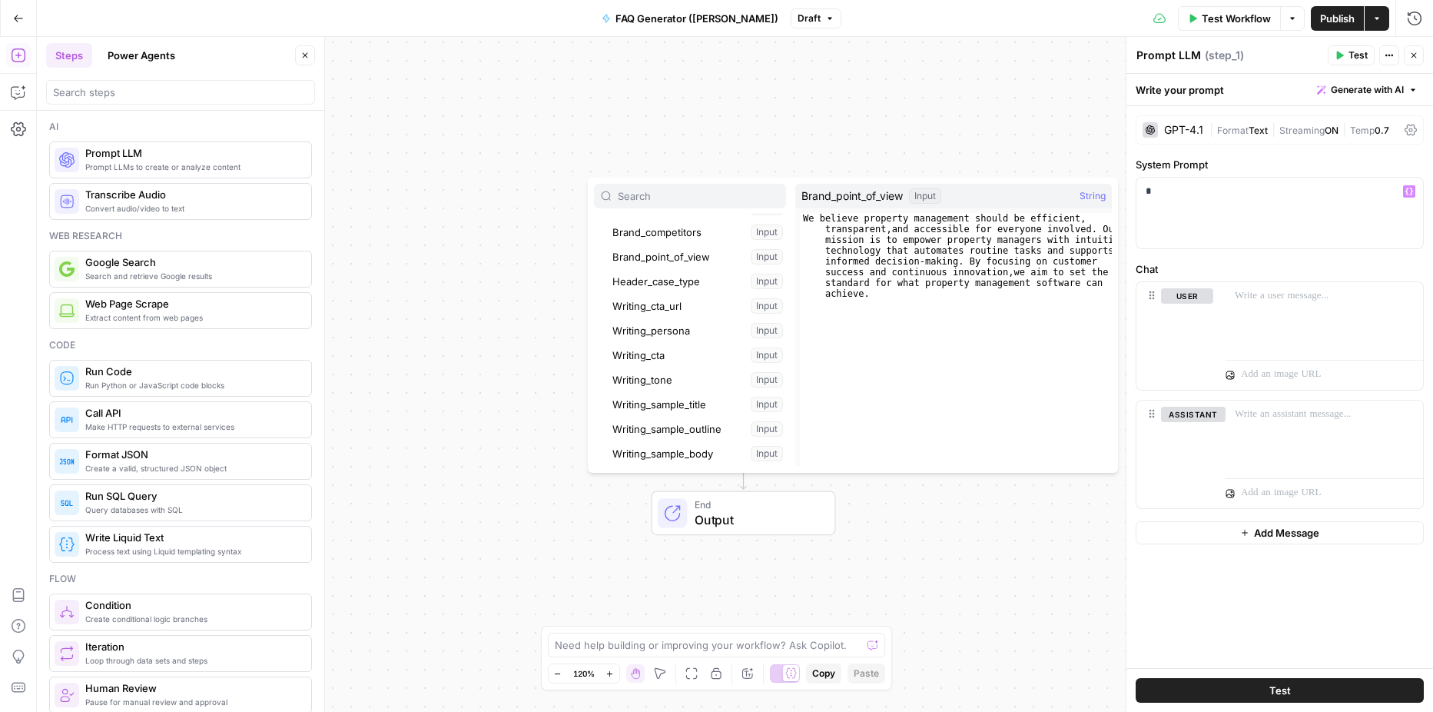
scroll to position [140, 0]
click at [685, 330] on button "Select variable Writing_persona" at bounding box center [697, 331] width 177 height 25
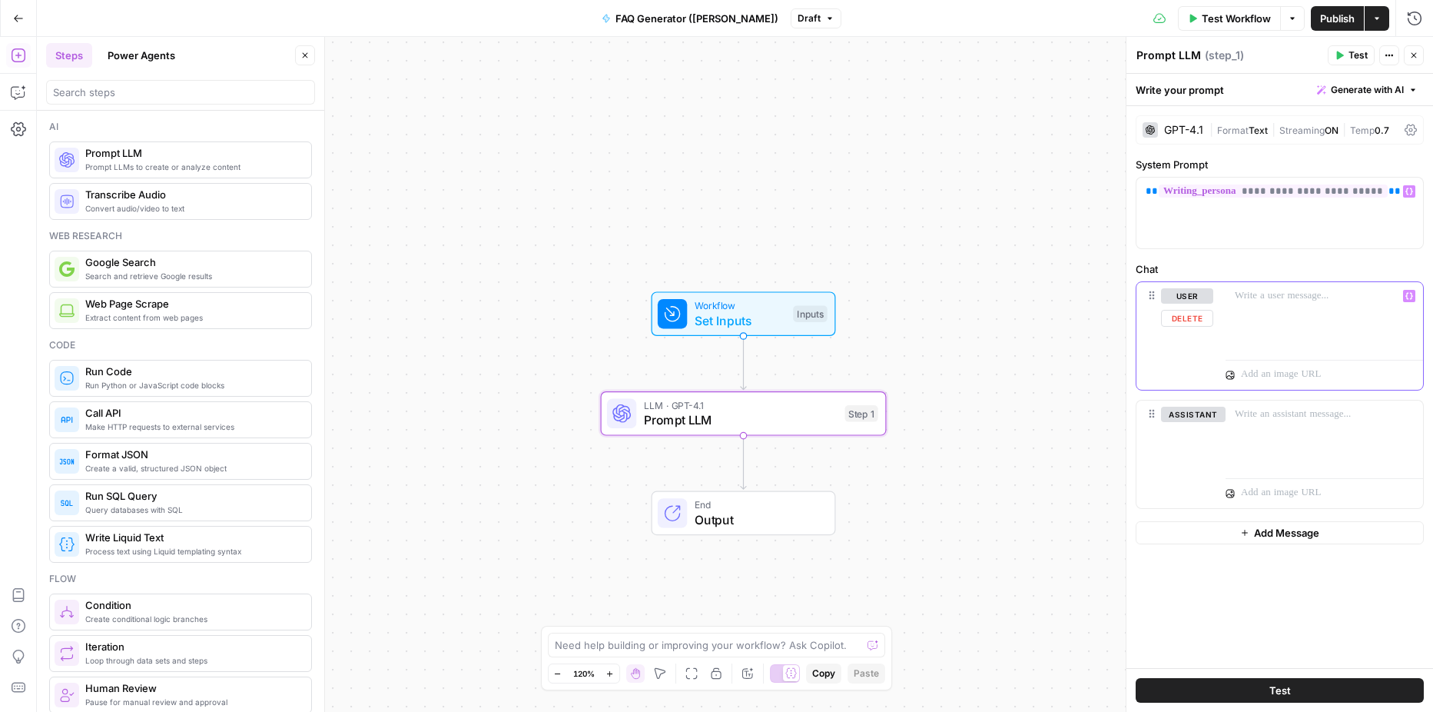
click at [1226, 307] on div at bounding box center [1324, 317] width 197 height 71
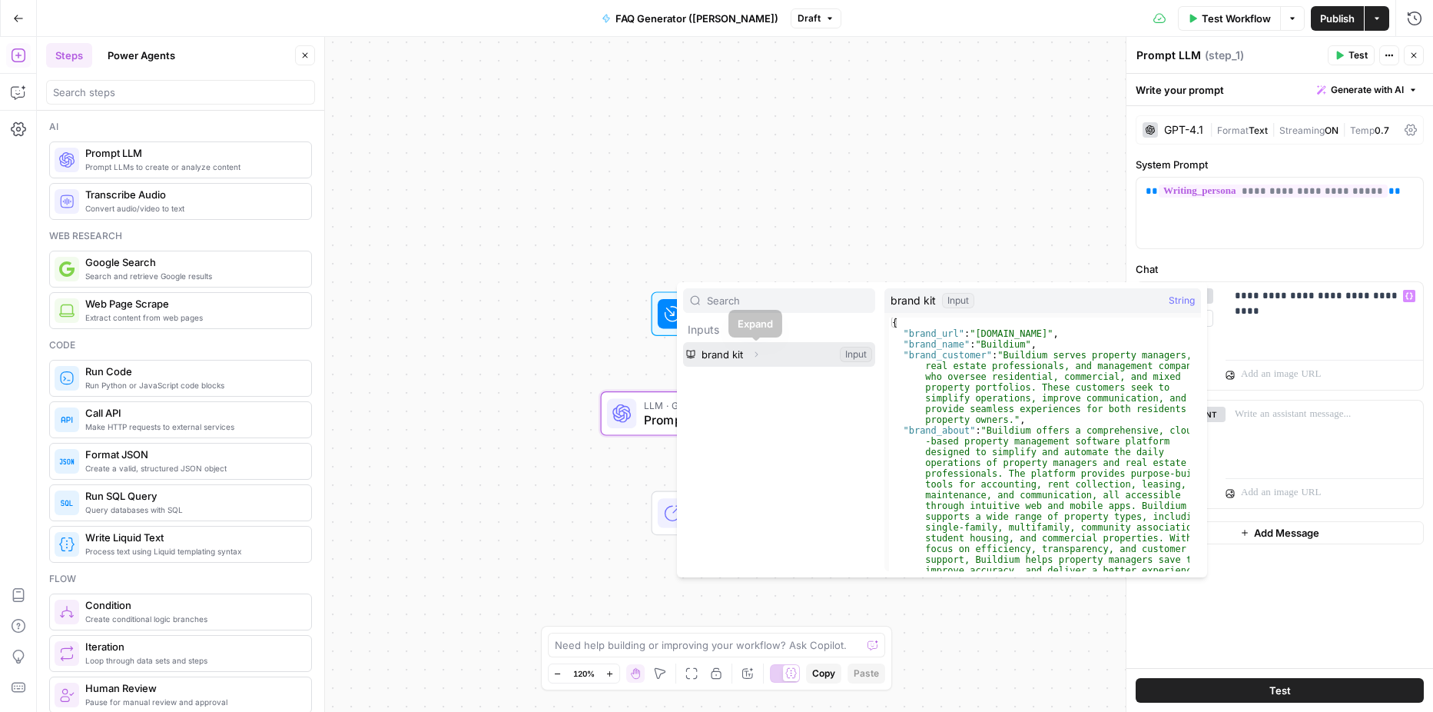
click at [755, 355] on icon "button" at bounding box center [755, 354] width 9 height 9
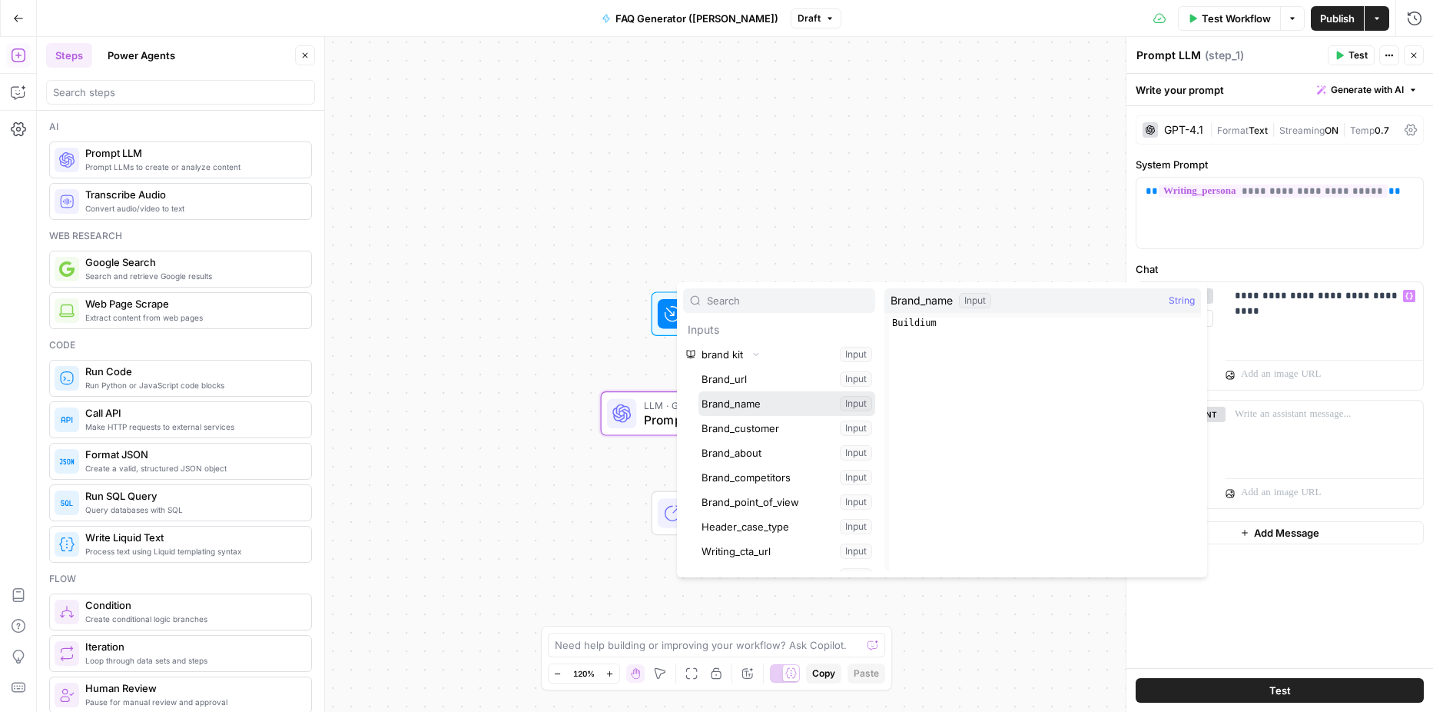
click at [757, 408] on button "Select variable Brand_name" at bounding box center [786, 403] width 177 height 25
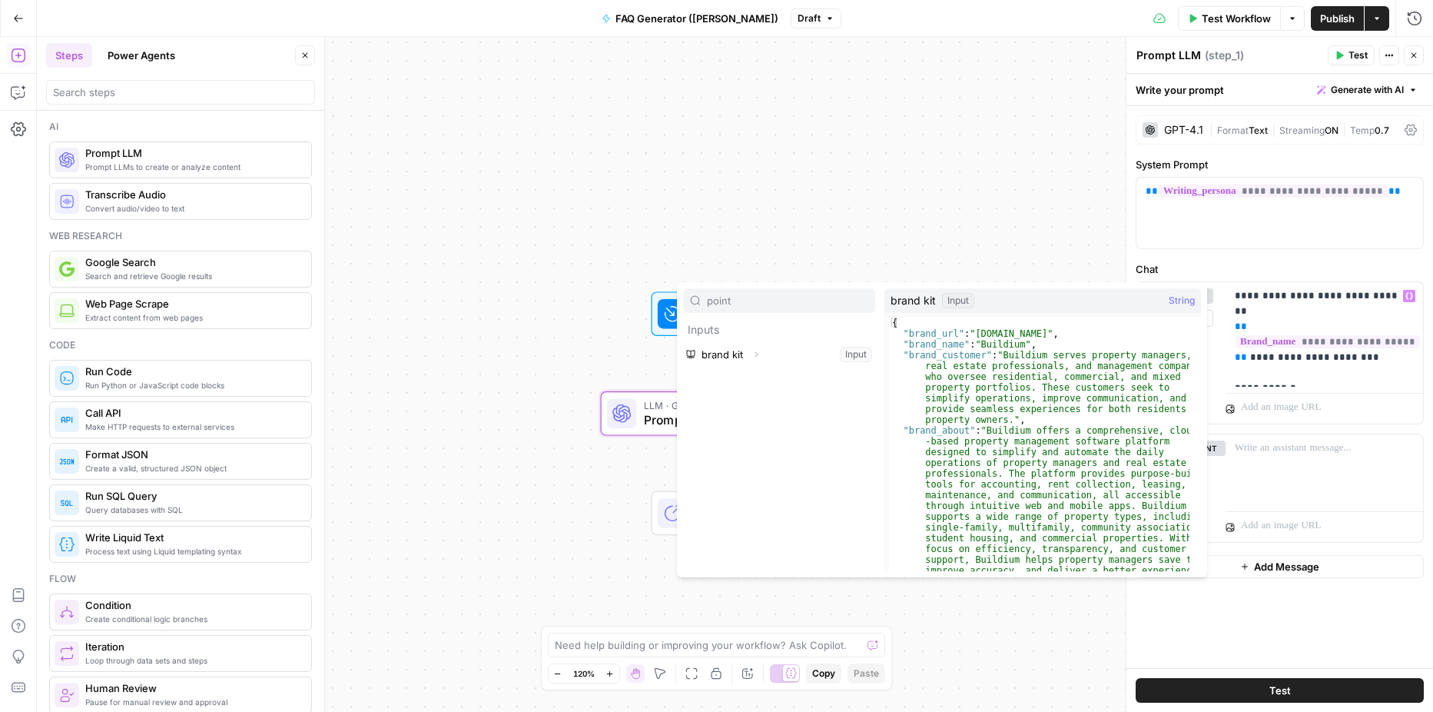
type input "point"
click at [762, 353] on button "Expand" at bounding box center [756, 354] width 20 height 20
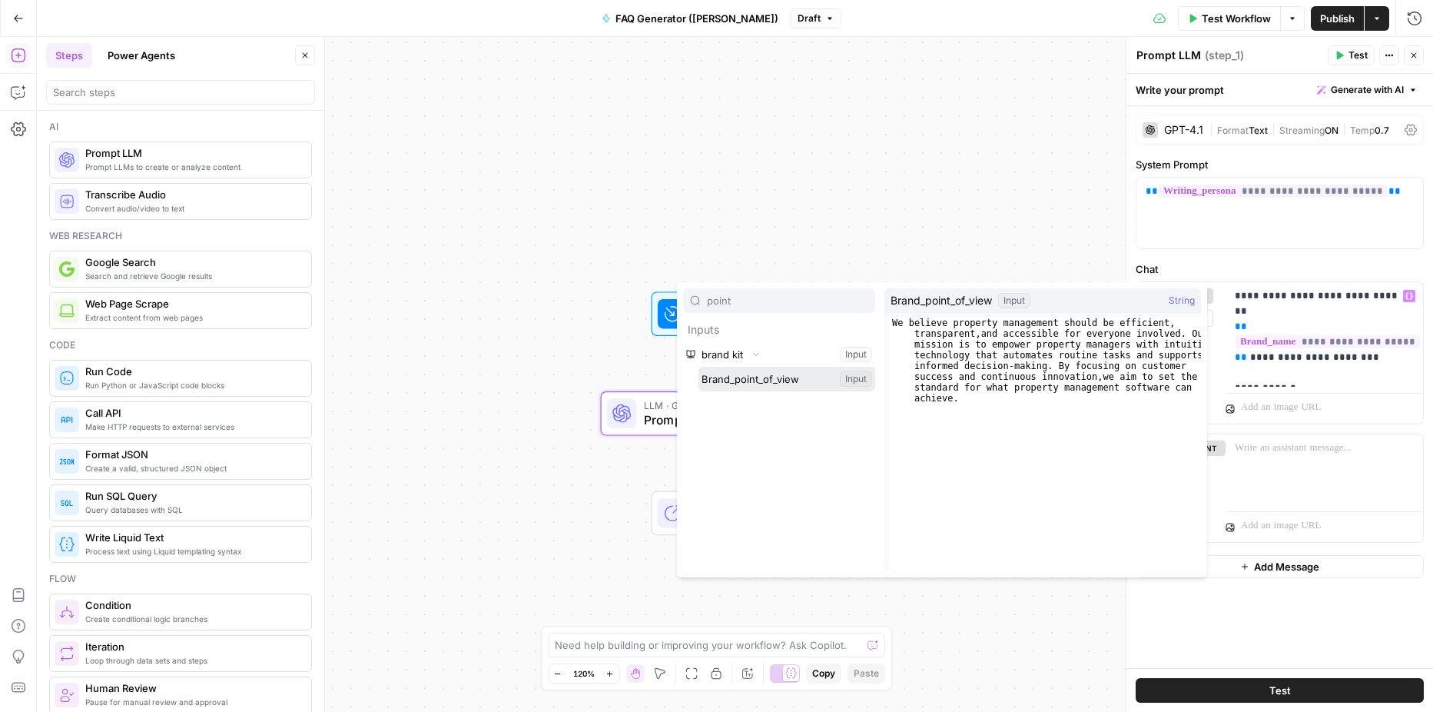
click at [764, 375] on button "Select variable Brand_point_of_view" at bounding box center [786, 379] width 177 height 25
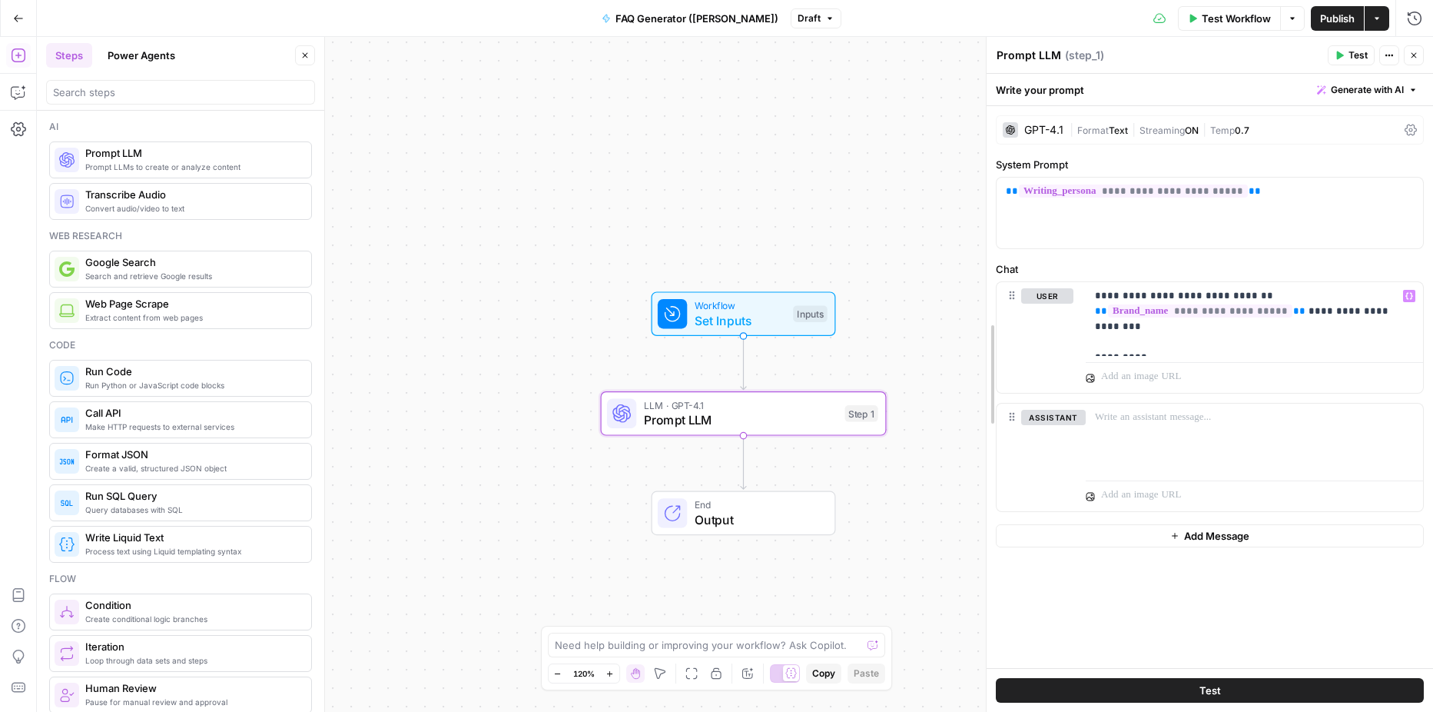
drag, startPoint x: 1126, startPoint y: 348, endPoint x: 996, endPoint y: 360, distance: 131.2
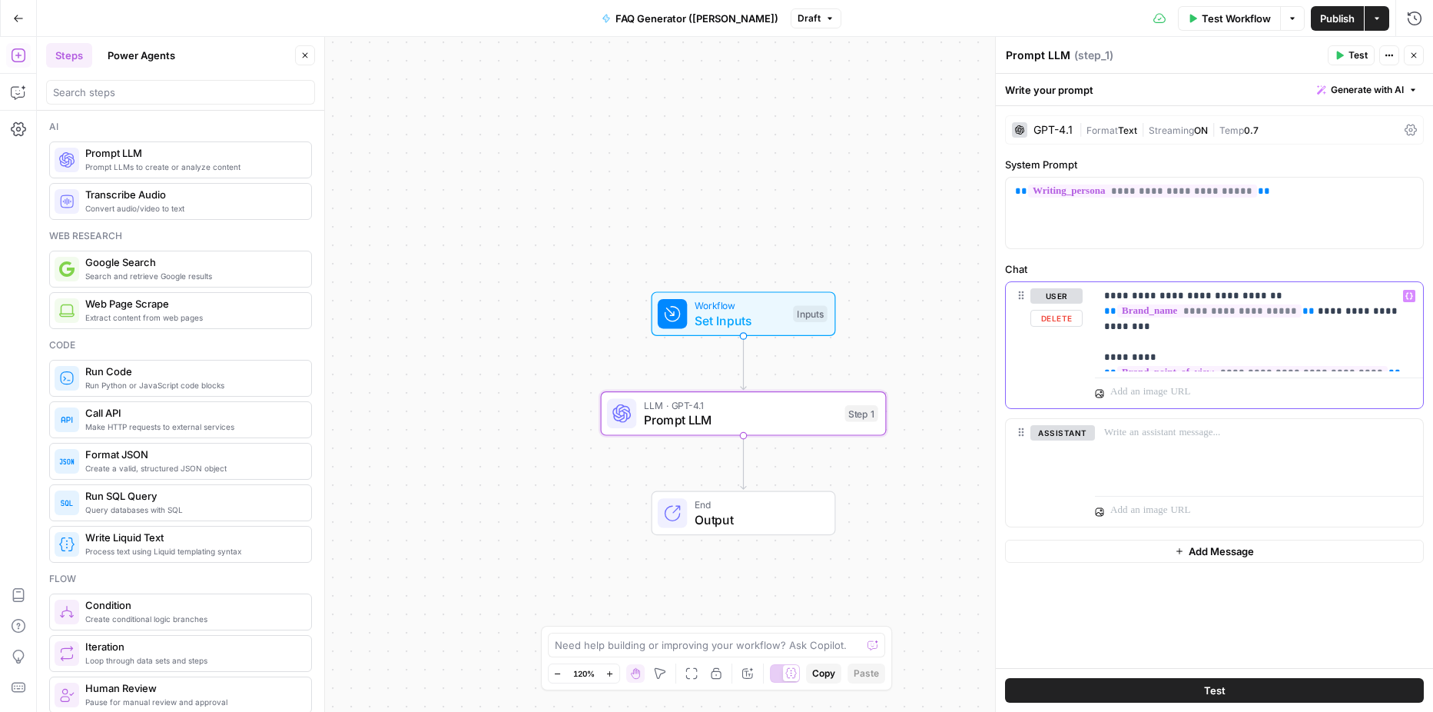
click at [1391, 366] on div "**********" at bounding box center [1259, 326] width 328 height 89
drag, startPoint x: 1136, startPoint y: 342, endPoint x: 1153, endPoint y: 344, distance: 16.3
click at [1153, 344] on p "**********" at bounding box center [1259, 326] width 310 height 77
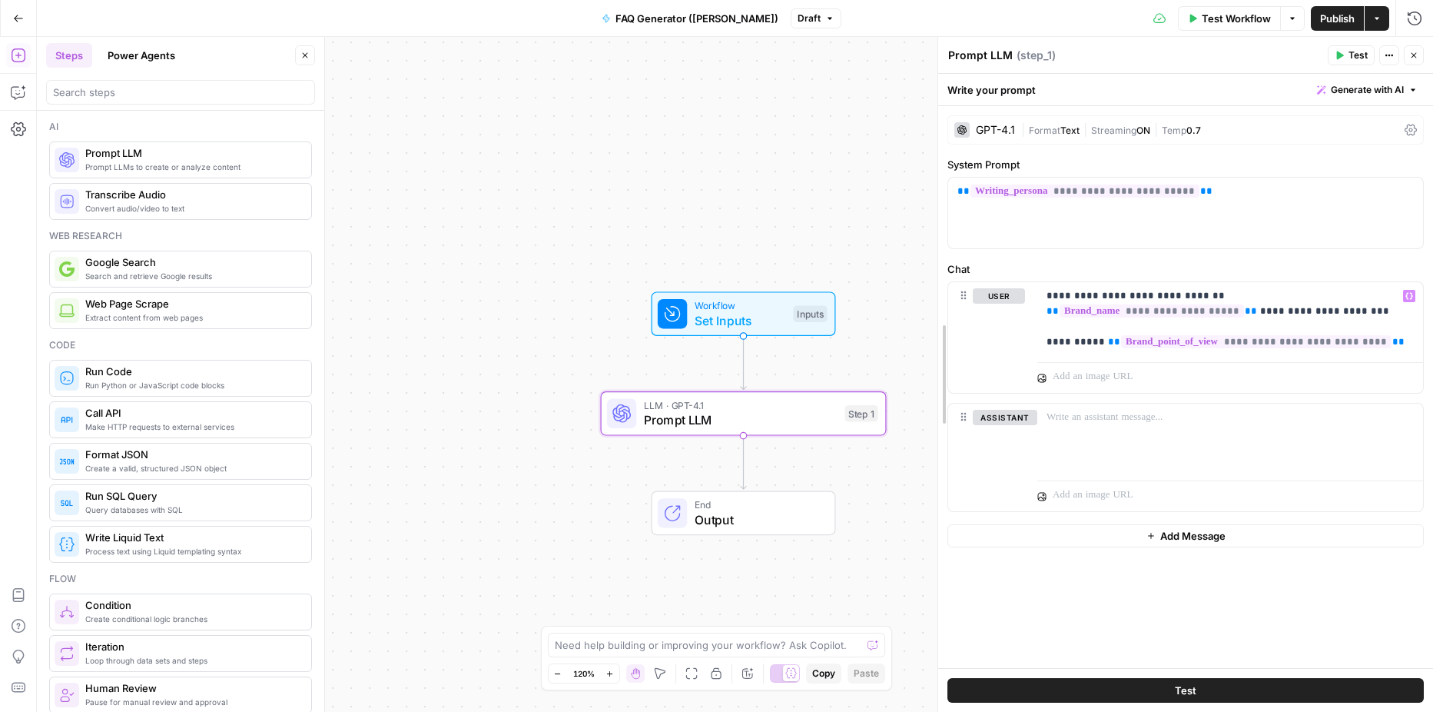
drag, startPoint x: 996, startPoint y: 333, endPoint x: 938, endPoint y: 341, distance: 58.2
drag, startPoint x: 938, startPoint y: 341, endPoint x: 947, endPoint y: 343, distance: 9.3
click at [1103, 376] on p at bounding box center [1226, 376] width 329 height 15
click at [1080, 355] on div "**********" at bounding box center [1235, 319] width 377 height 74
click at [1398, 338] on p "**********" at bounding box center [1235, 318] width 358 height 61
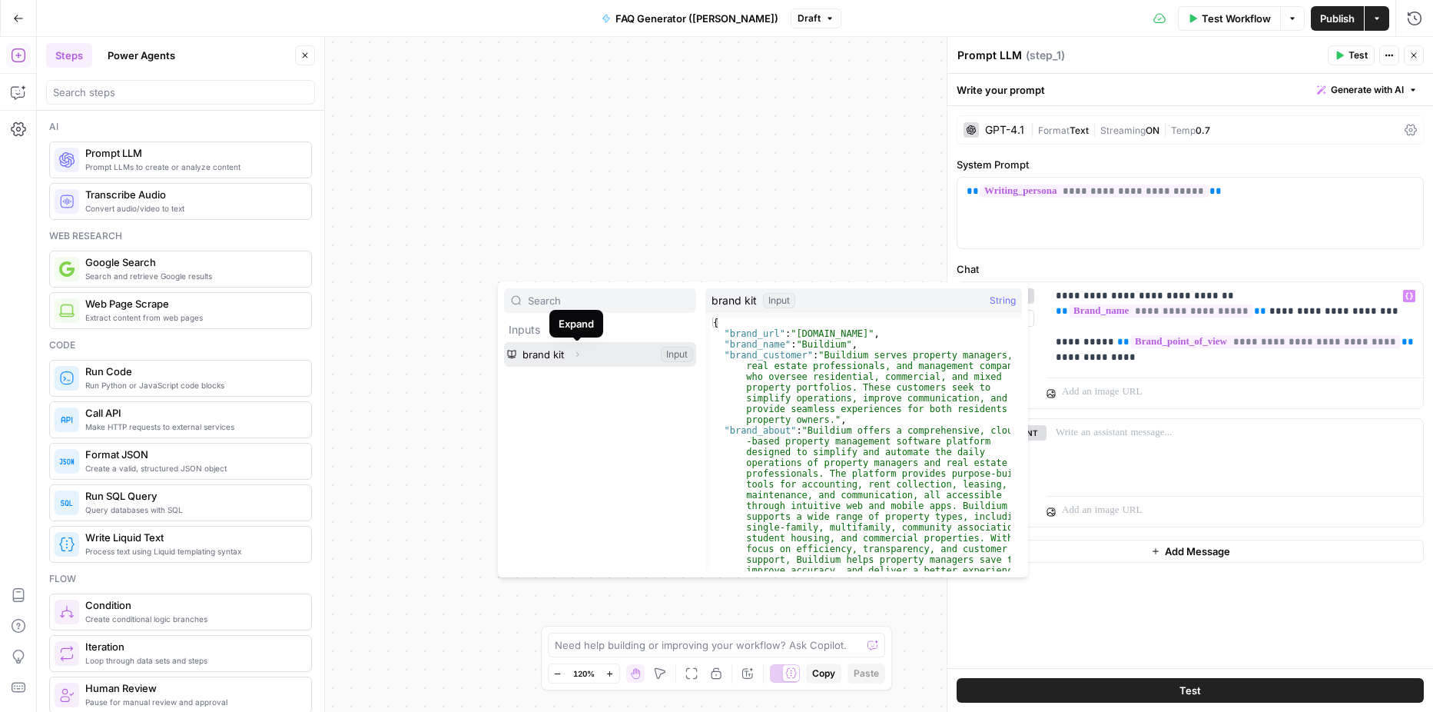
click at [579, 351] on icon "button" at bounding box center [576, 354] width 9 height 9
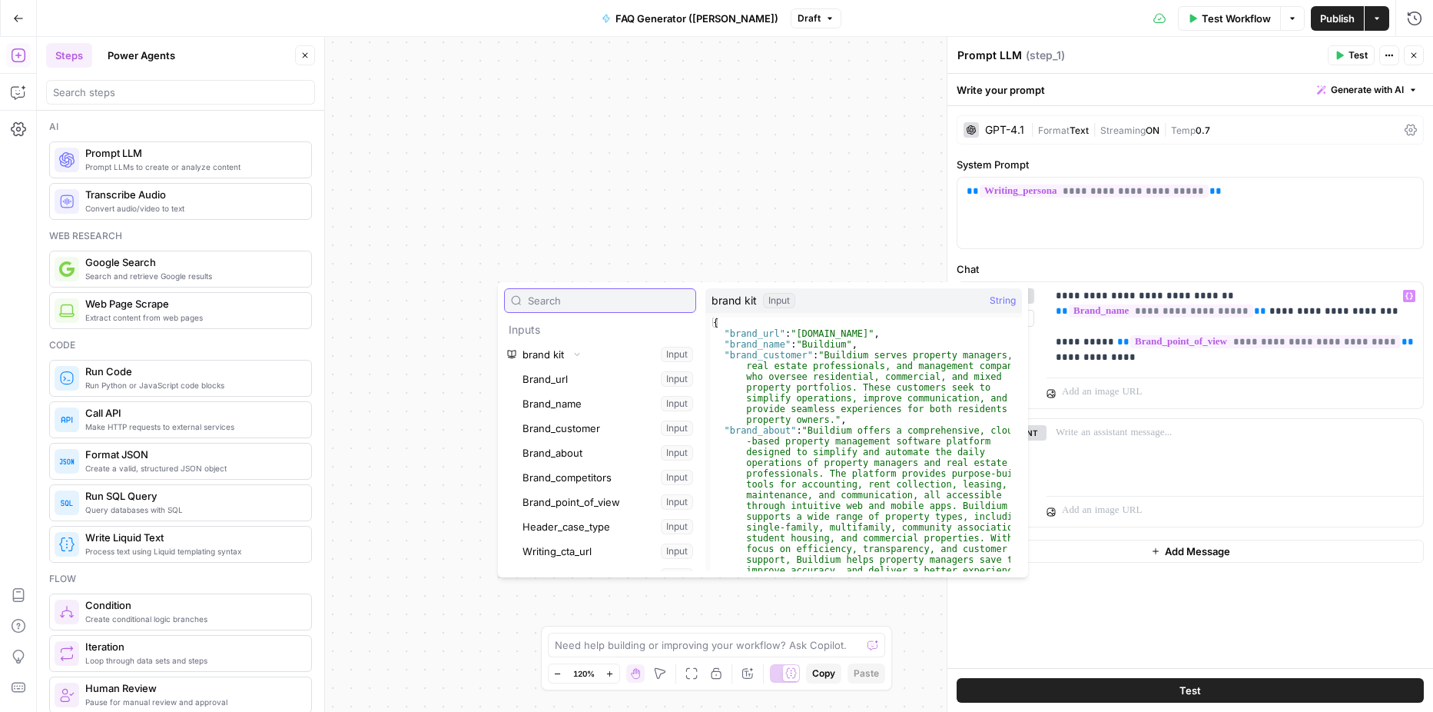
click at [576, 307] on input "text" at bounding box center [608, 300] width 161 height 15
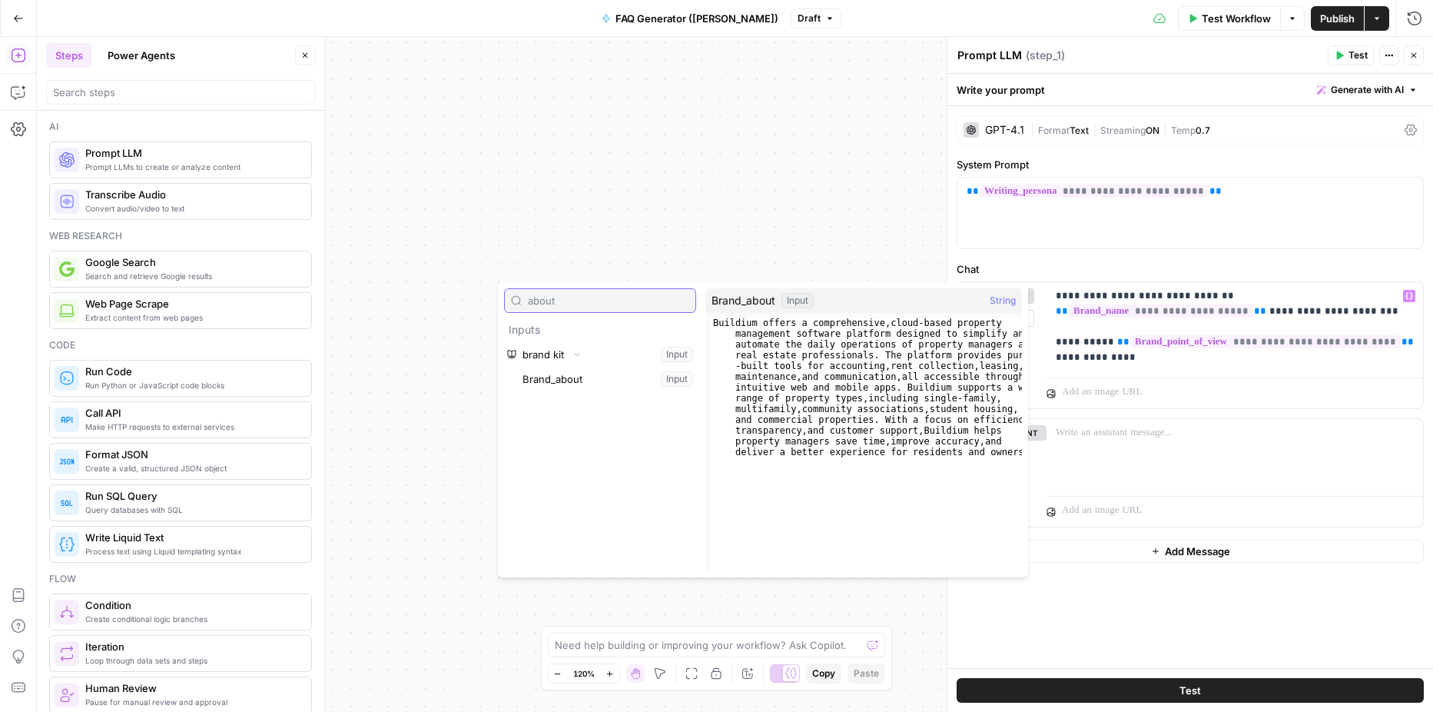
type input "about"
click at [585, 377] on button "Select variable Brand_about" at bounding box center [607, 379] width 177 height 25
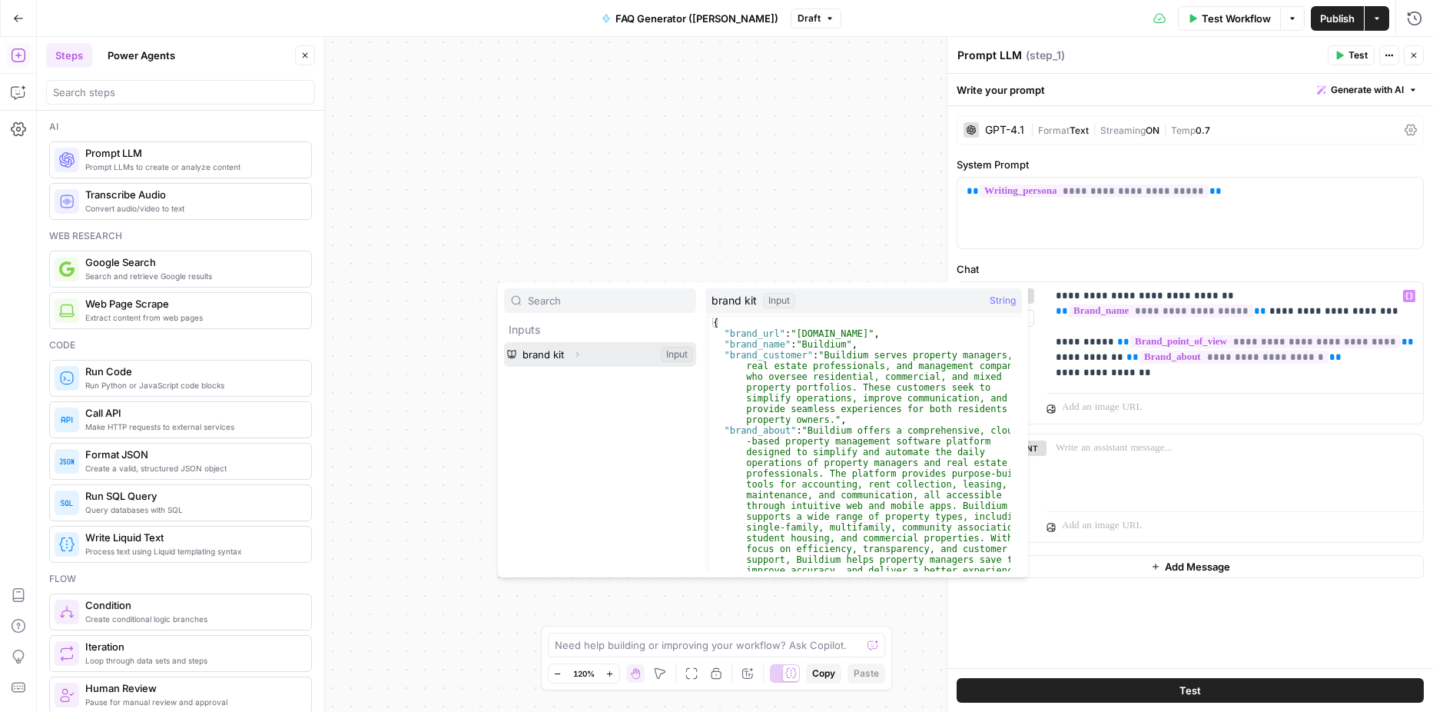
click at [575, 356] on icon "button" at bounding box center [576, 354] width 9 height 9
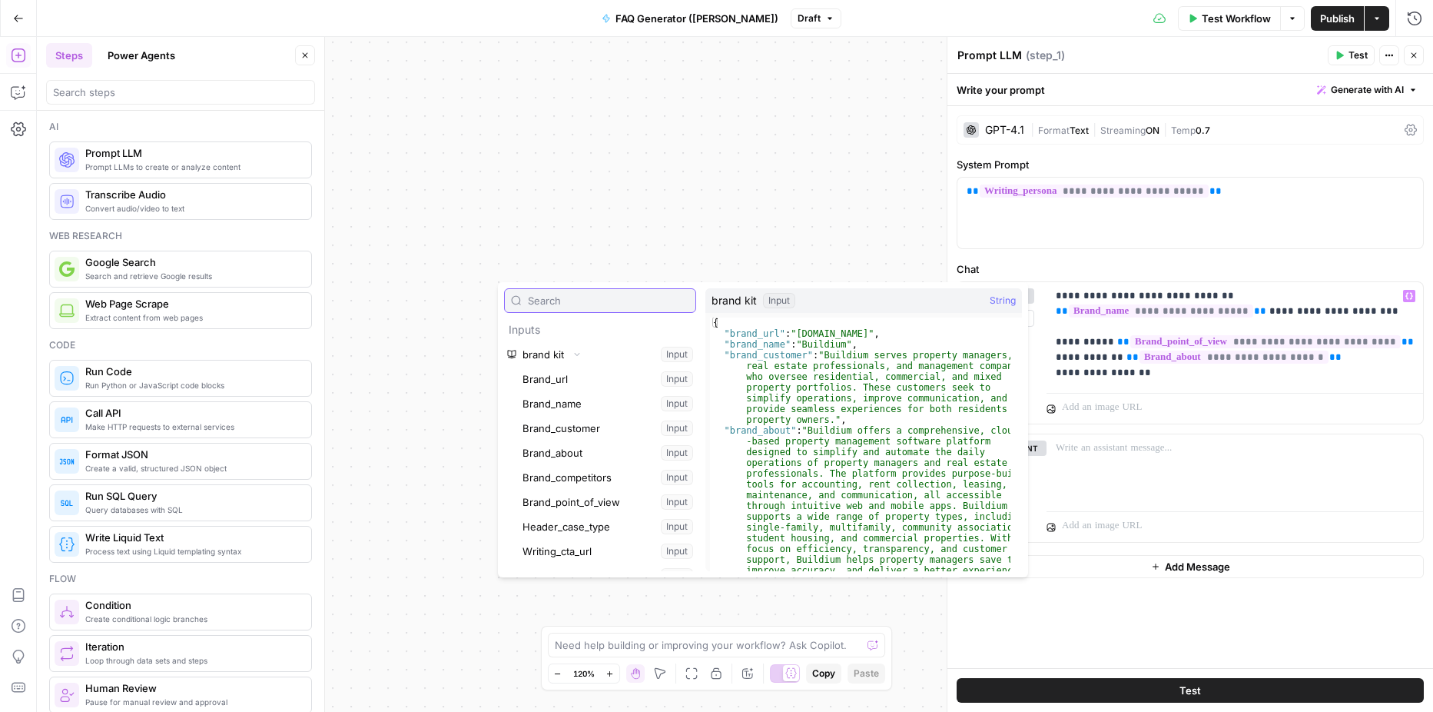
click at [569, 307] on input "text" at bounding box center [608, 300] width 161 height 15
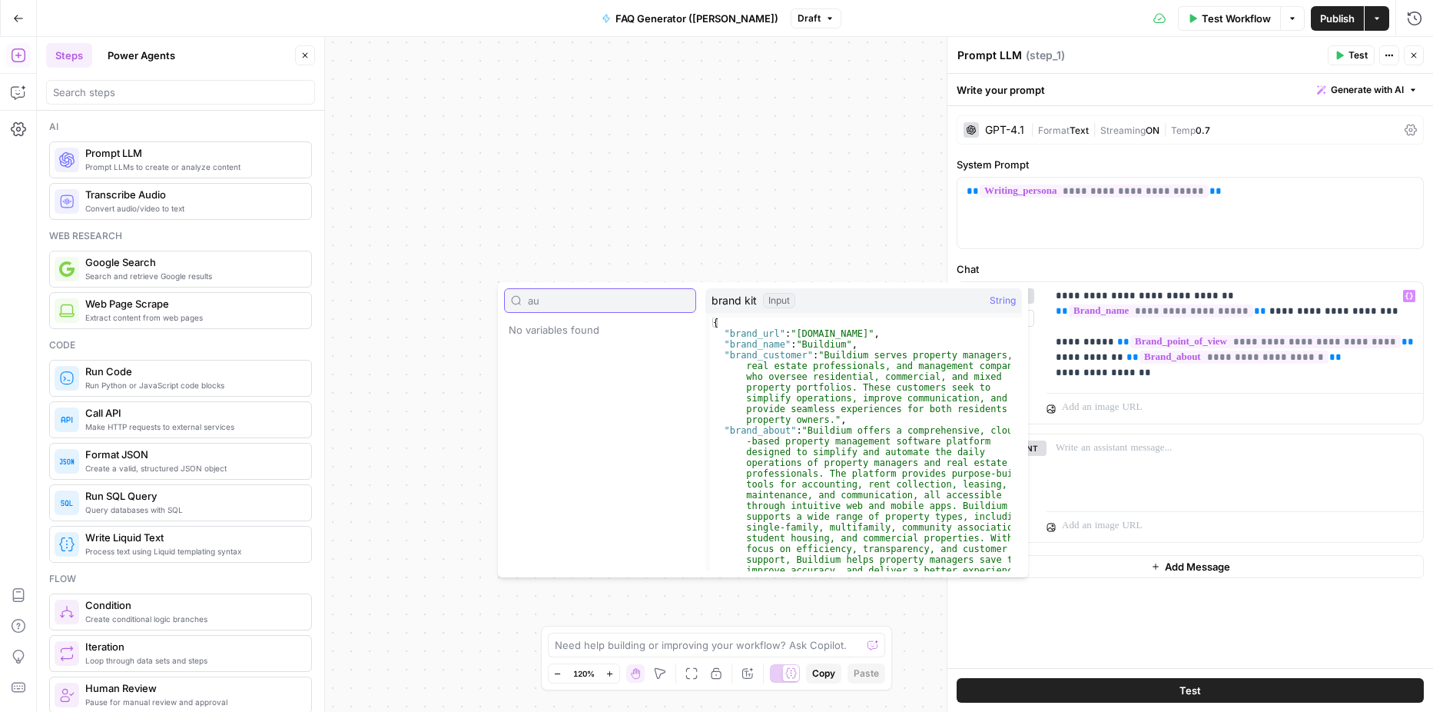
type input "a"
type input "customer"
click at [577, 353] on icon "button" at bounding box center [577, 354] width 3 height 5
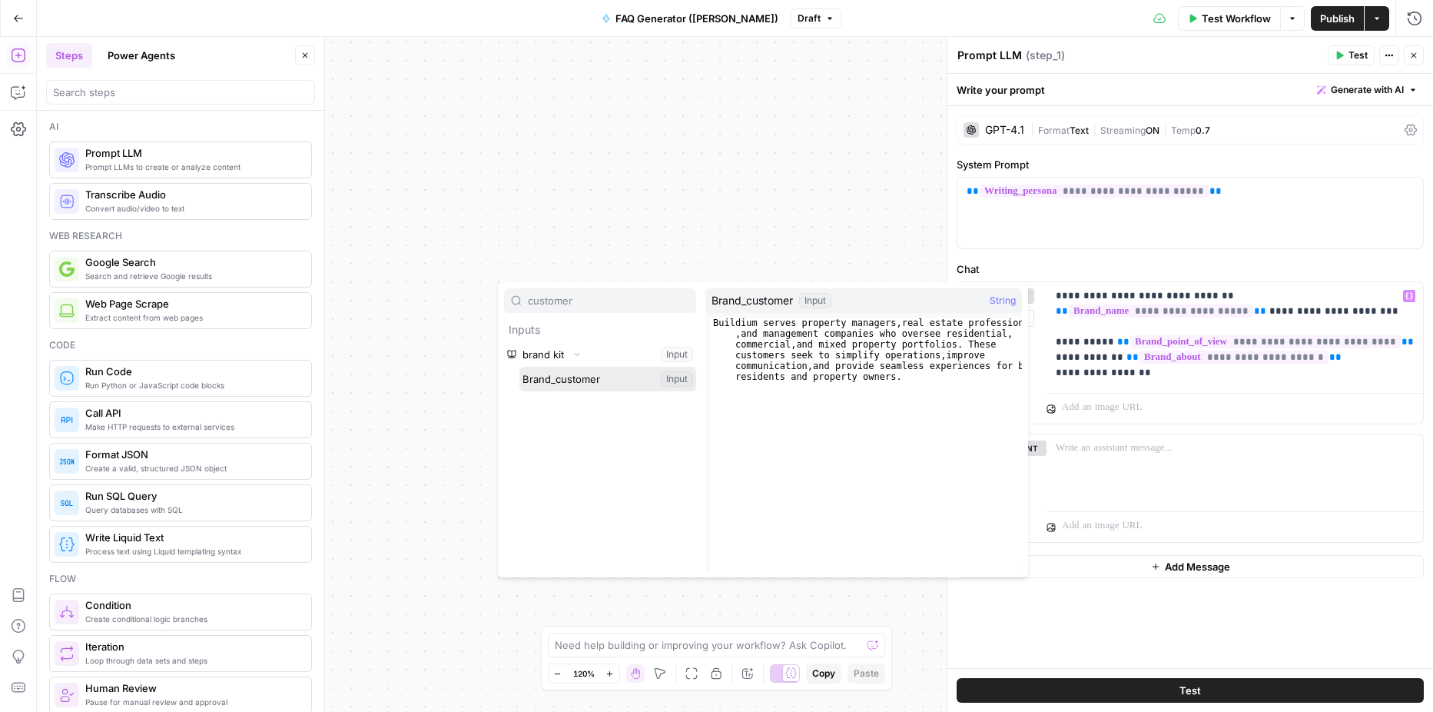
click at [580, 376] on button "Select variable Brand_customer" at bounding box center [607, 379] width 177 height 25
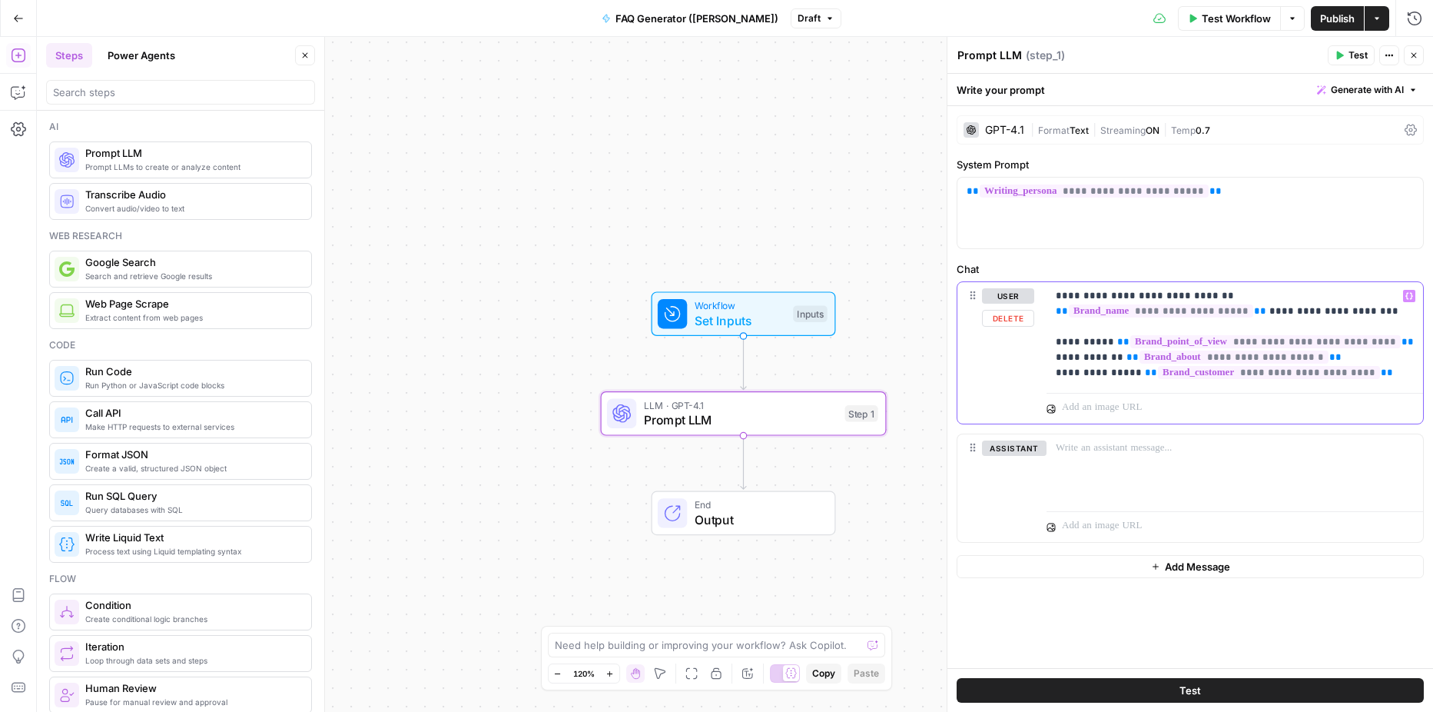
drag, startPoint x: 1086, startPoint y: 372, endPoint x: 1127, endPoint y: 372, distance: 41.5
click at [1127, 372] on p "**********" at bounding box center [1235, 334] width 358 height 92
click at [1377, 375] on p "**********" at bounding box center [1235, 334] width 358 height 92
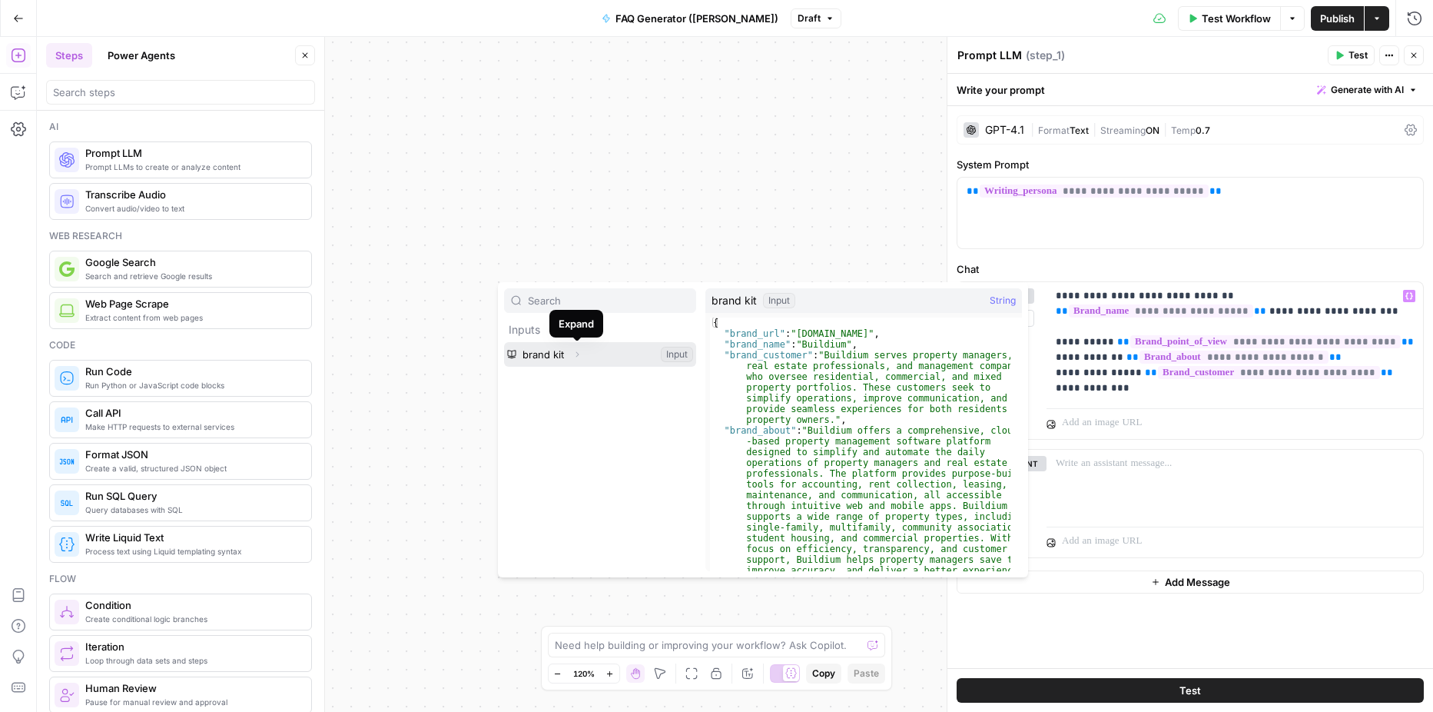
click at [576, 357] on icon "button" at bounding box center [576, 354] width 9 height 9
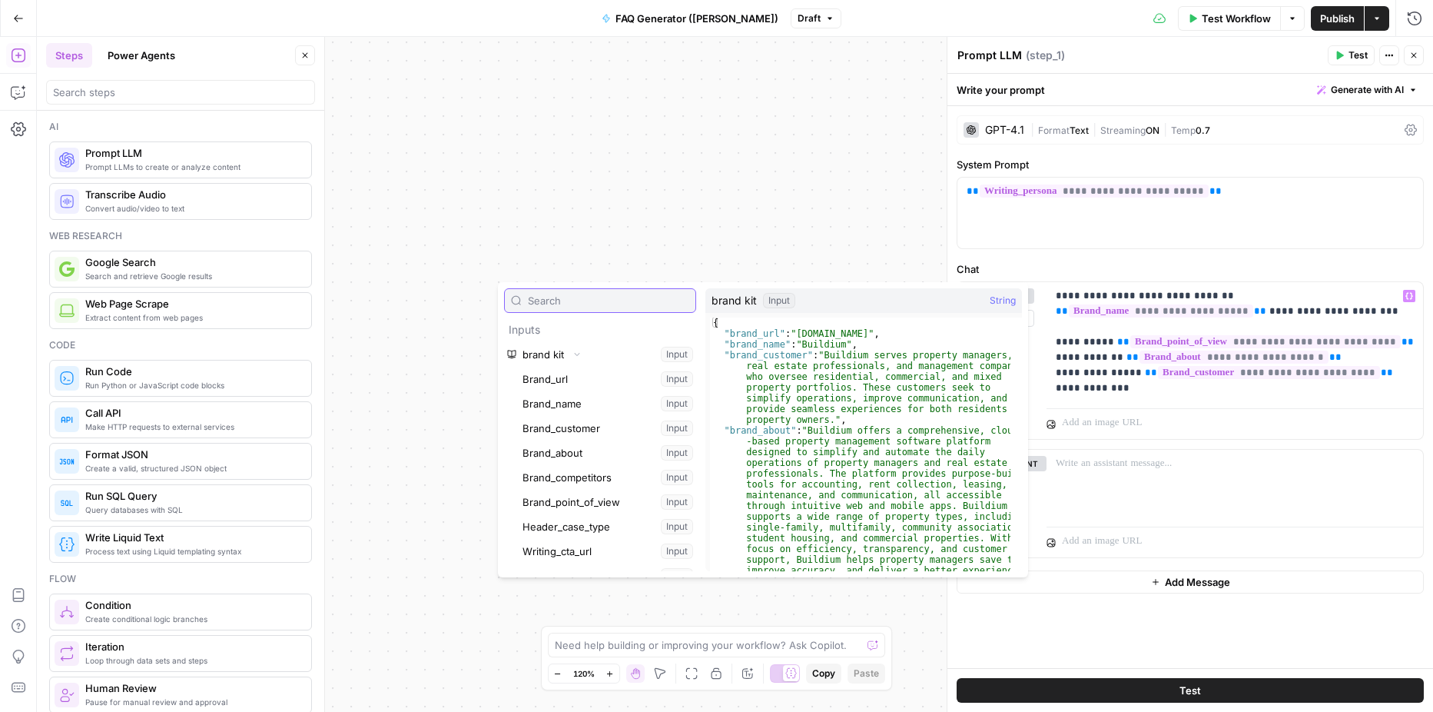
click at [576, 300] on input "text" at bounding box center [608, 300] width 161 height 15
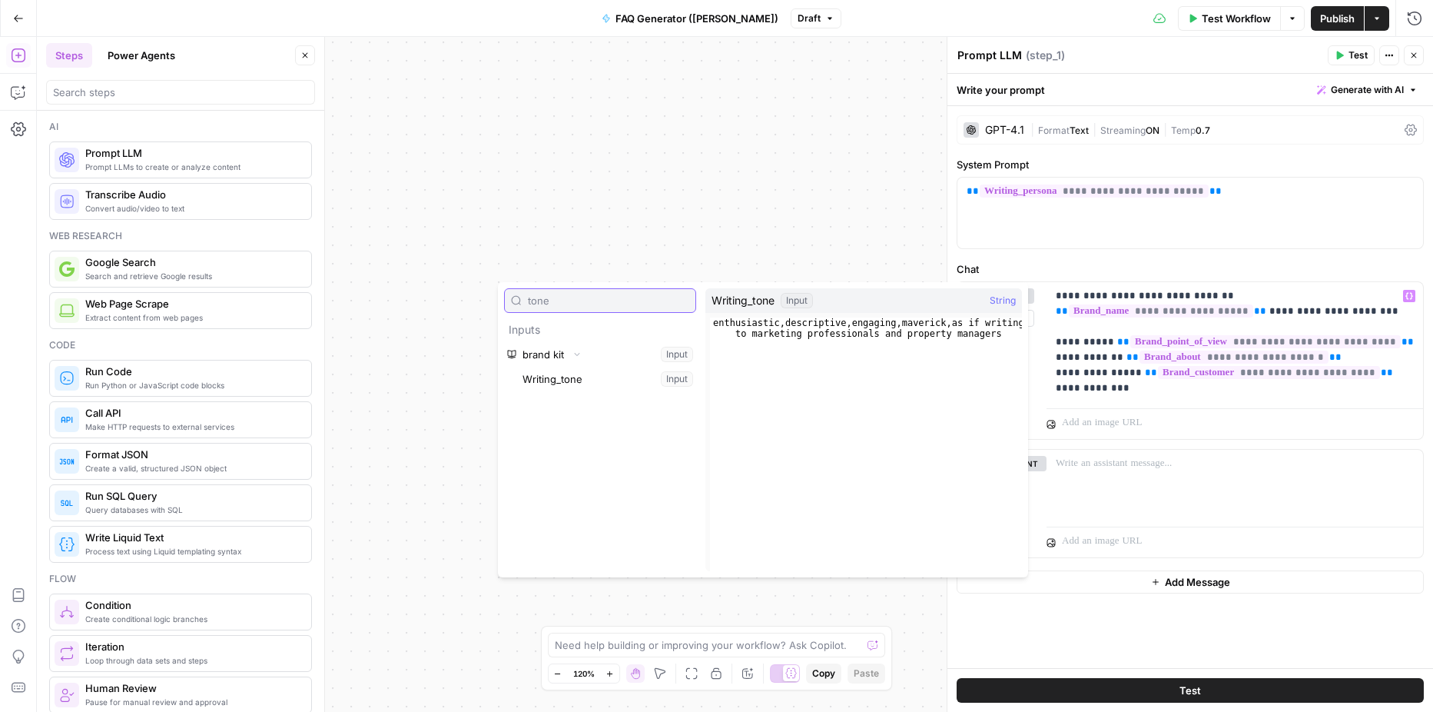
type input "tone"
click at [578, 376] on button "Select variable Writing_tone" at bounding box center [607, 379] width 177 height 25
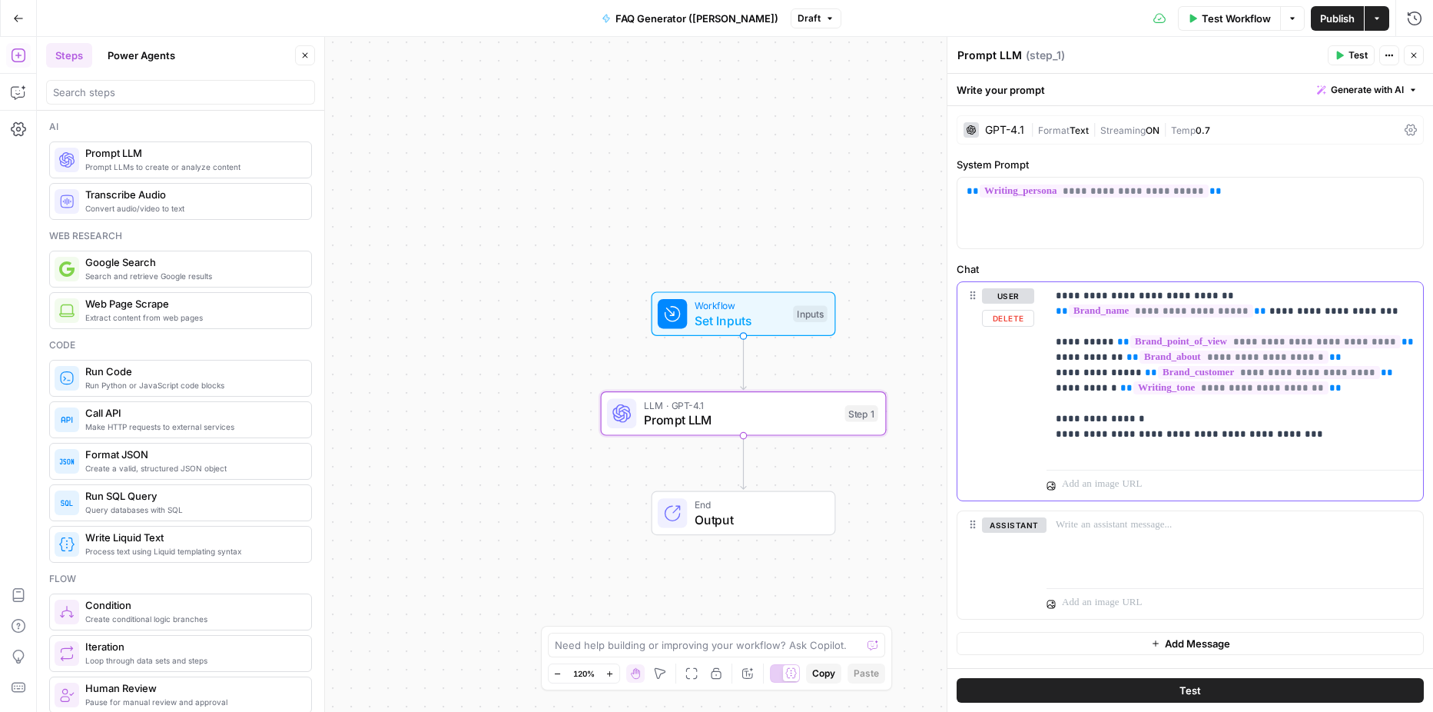
click at [1052, 448] on div "**********" at bounding box center [1235, 372] width 377 height 181
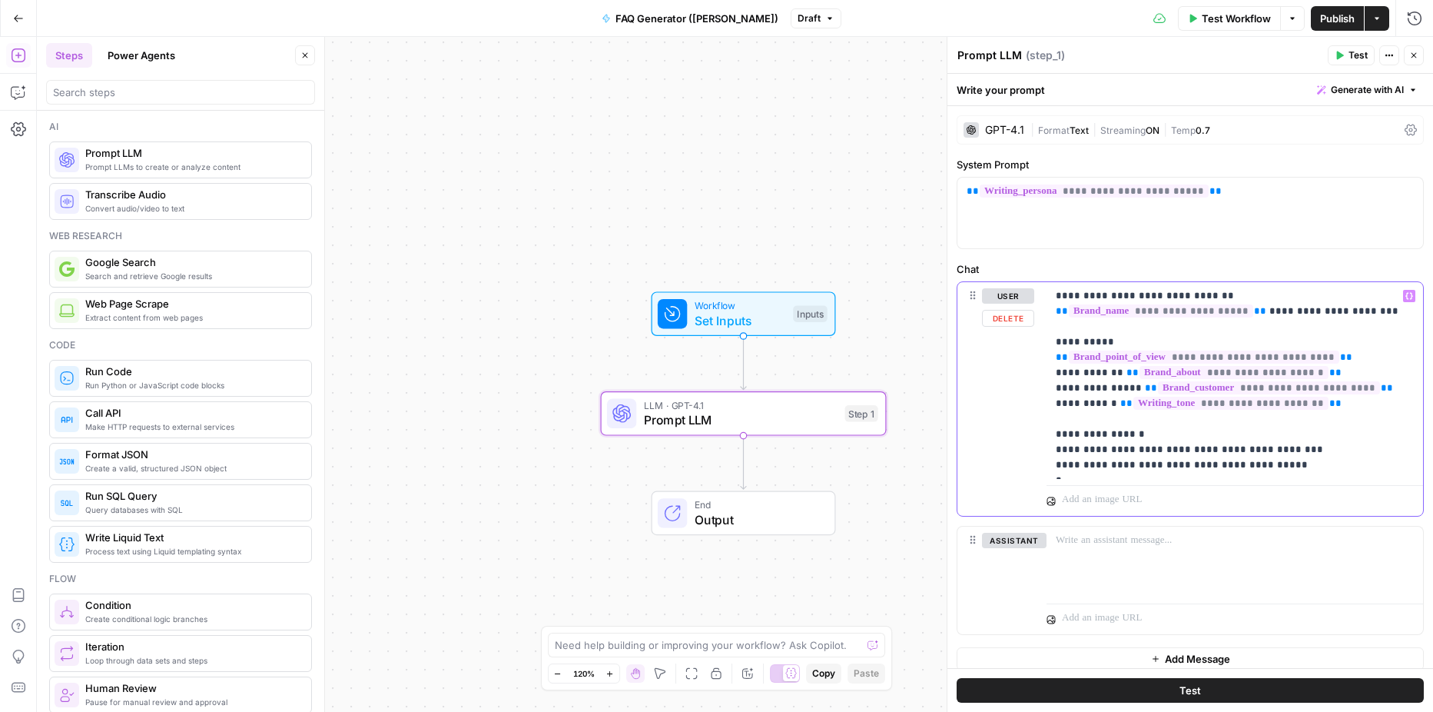
click at [1127, 471] on p "**********" at bounding box center [1229, 380] width 347 height 184
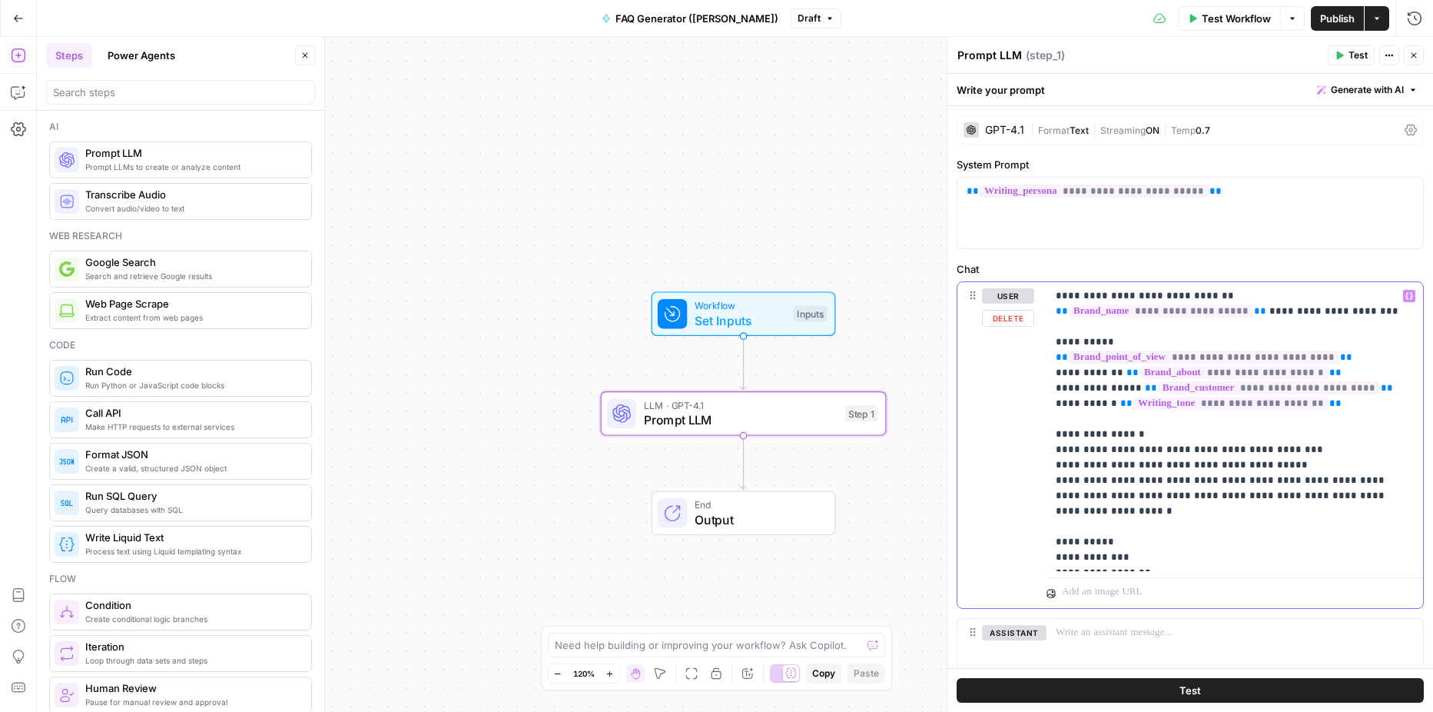
click at [1073, 541] on p "**********" at bounding box center [1229, 426] width 347 height 277
click at [1150, 537] on p "**********" at bounding box center [1229, 426] width 347 height 277
click at [1251, 536] on p "**********" at bounding box center [1229, 426] width 347 height 277
click at [1345, 57] on button "Test" at bounding box center [1351, 55] width 47 height 20
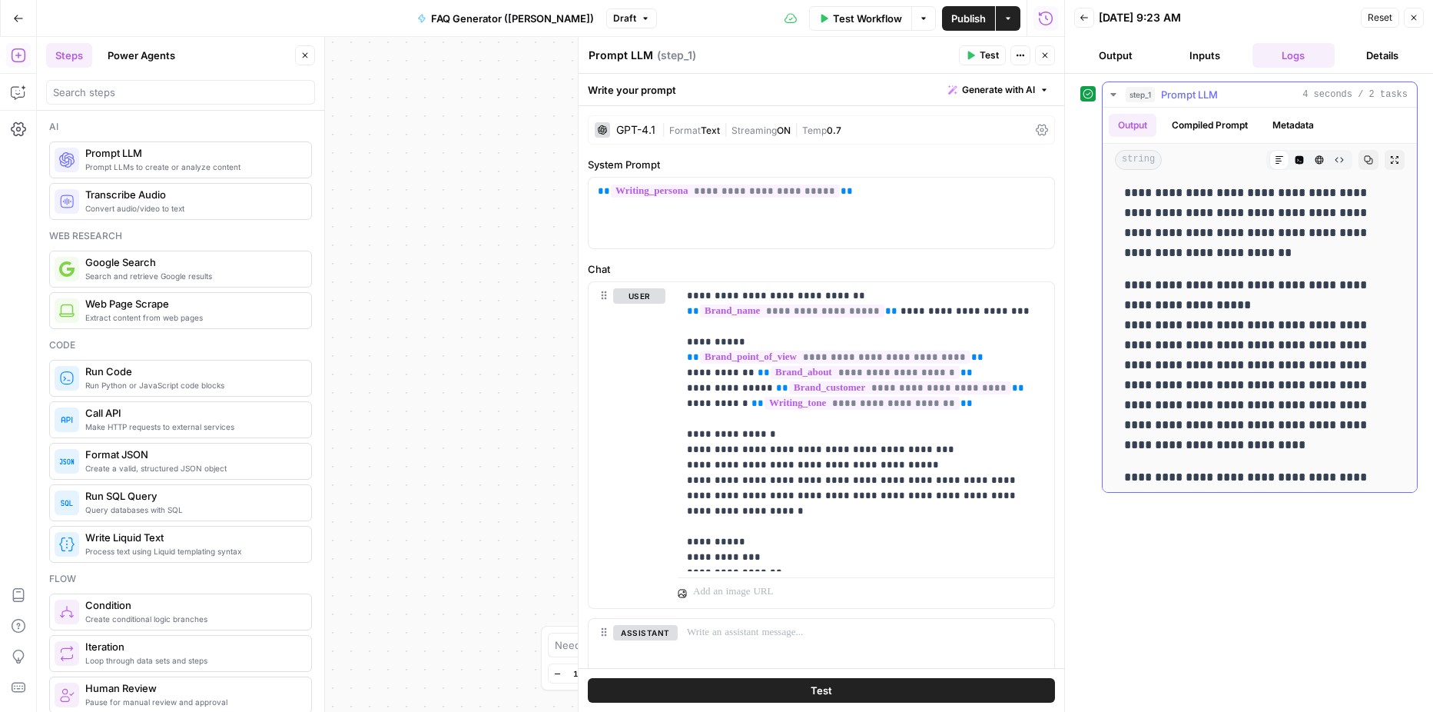
scroll to position [327, 0]
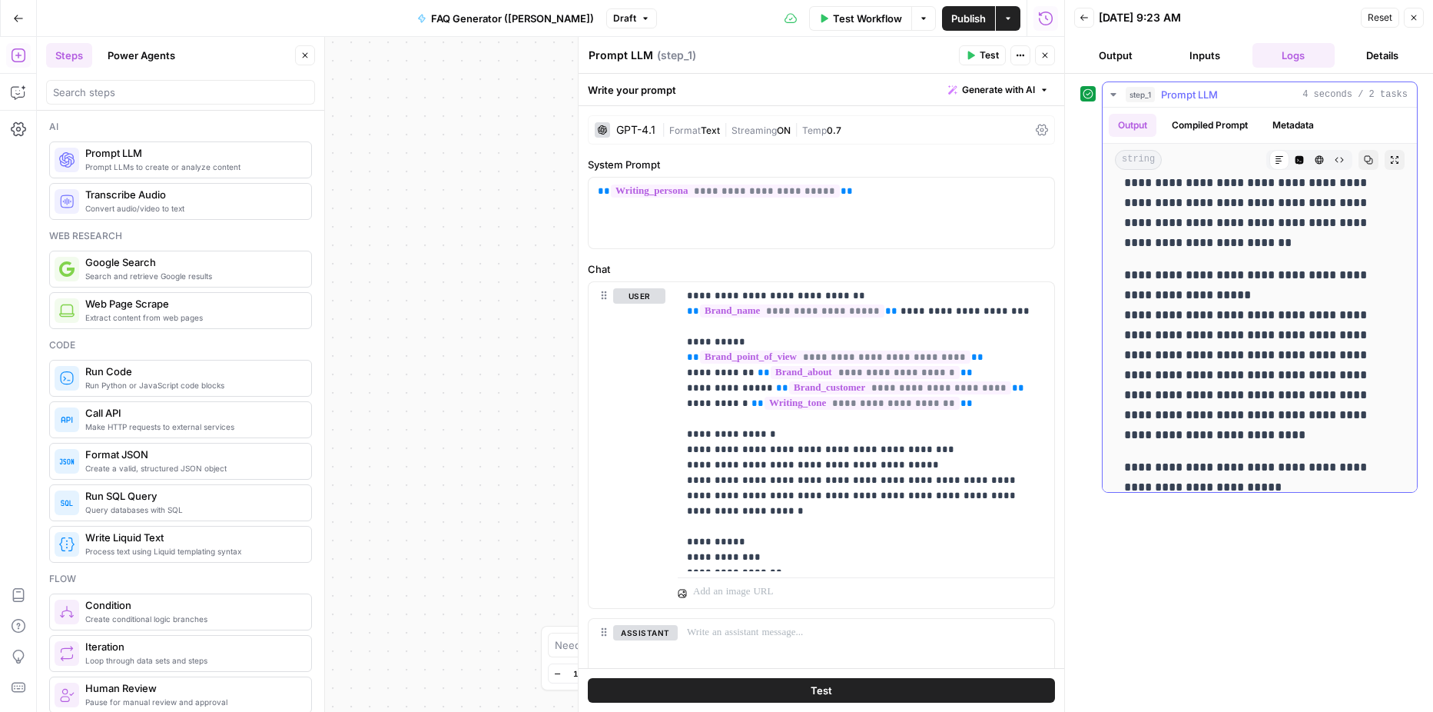
click at [1284, 287] on p "**********" at bounding box center [1254, 355] width 260 height 180
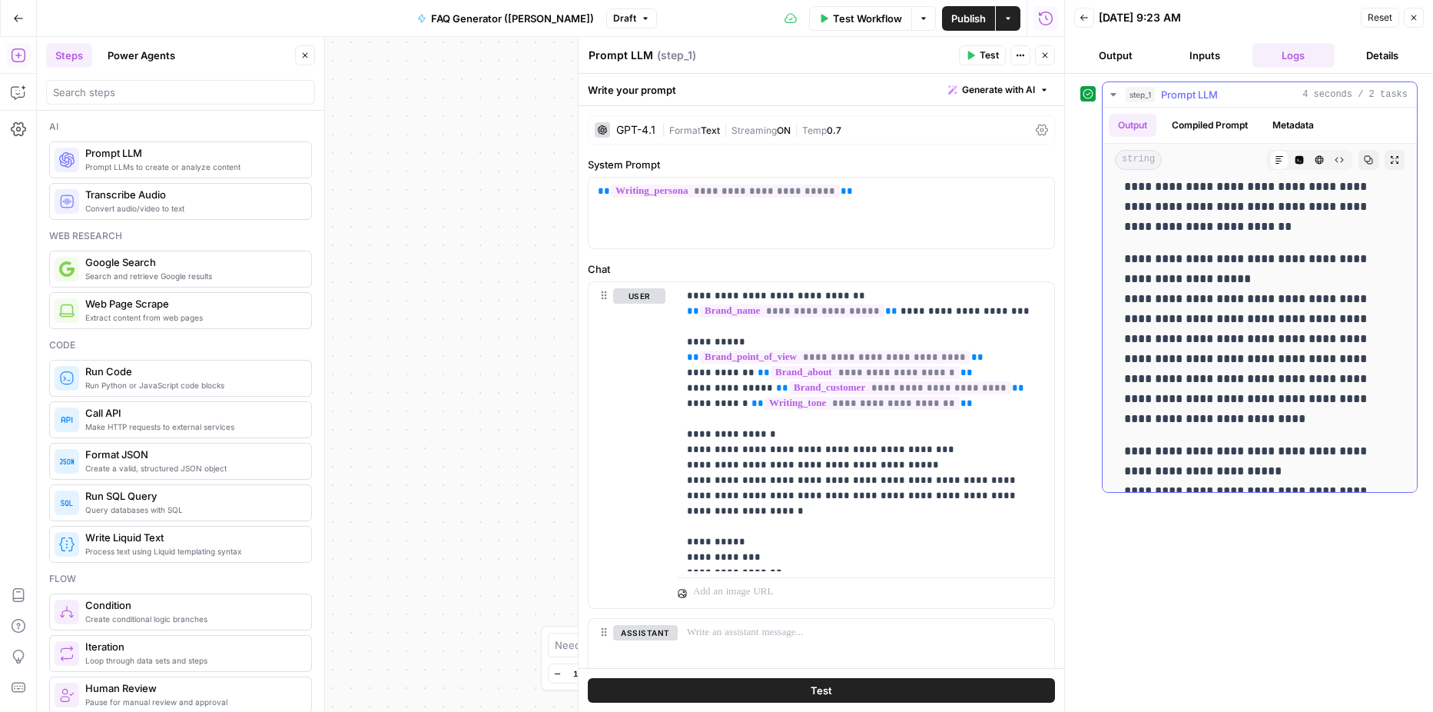
scroll to position [343, 0]
click at [679, 545] on div "**********" at bounding box center [866, 426] width 377 height 289
click at [709, 540] on p "**********" at bounding box center [860, 426] width 347 height 277
click at [687, 553] on p "**********" at bounding box center [860, 426] width 347 height 277
click at [705, 559] on p "**********" at bounding box center [860, 426] width 347 height 277
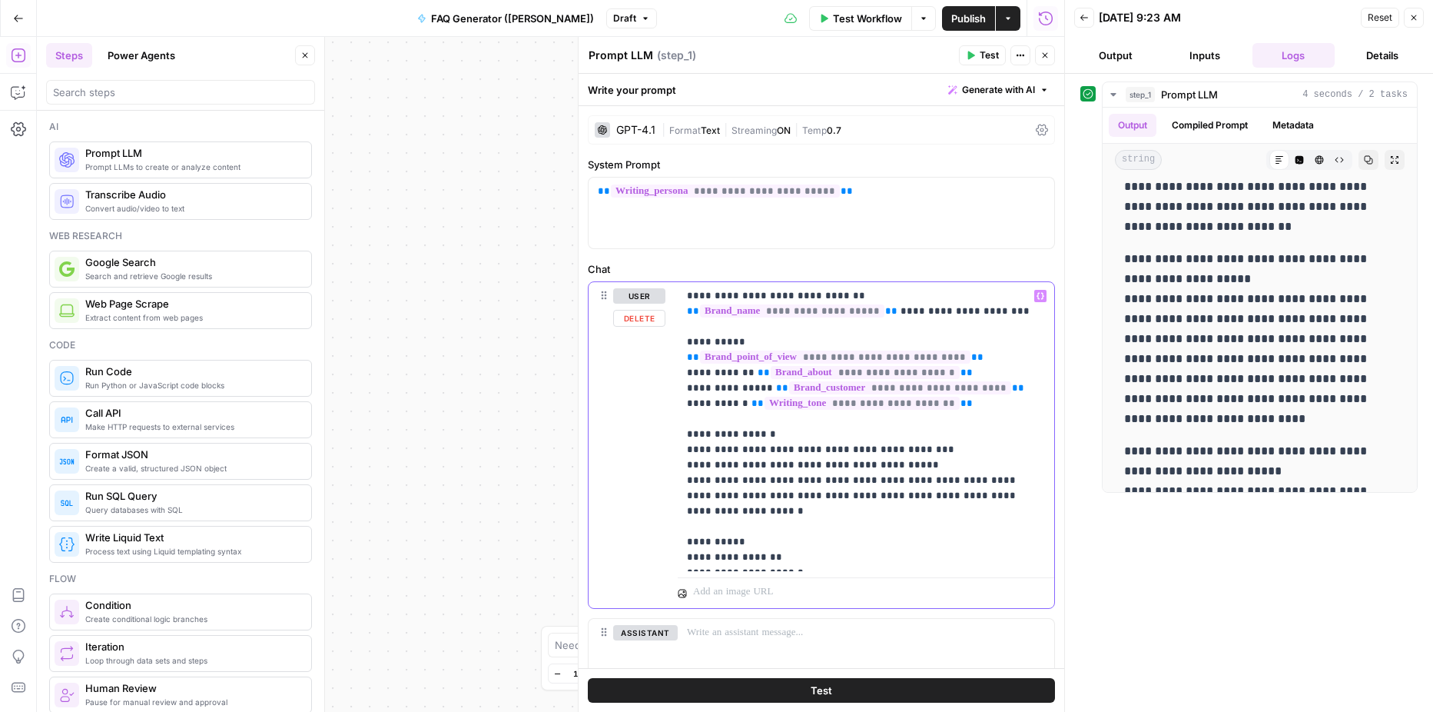
click at [738, 296] on p "**********" at bounding box center [860, 426] width 347 height 277
click at [972, 51] on header "Prompt LLM Prompt LLM ( step_1 ) Test Actions Close" at bounding box center [822, 55] width 486 height 37
click at [972, 51] on icon "button" at bounding box center [970, 55] width 9 height 9
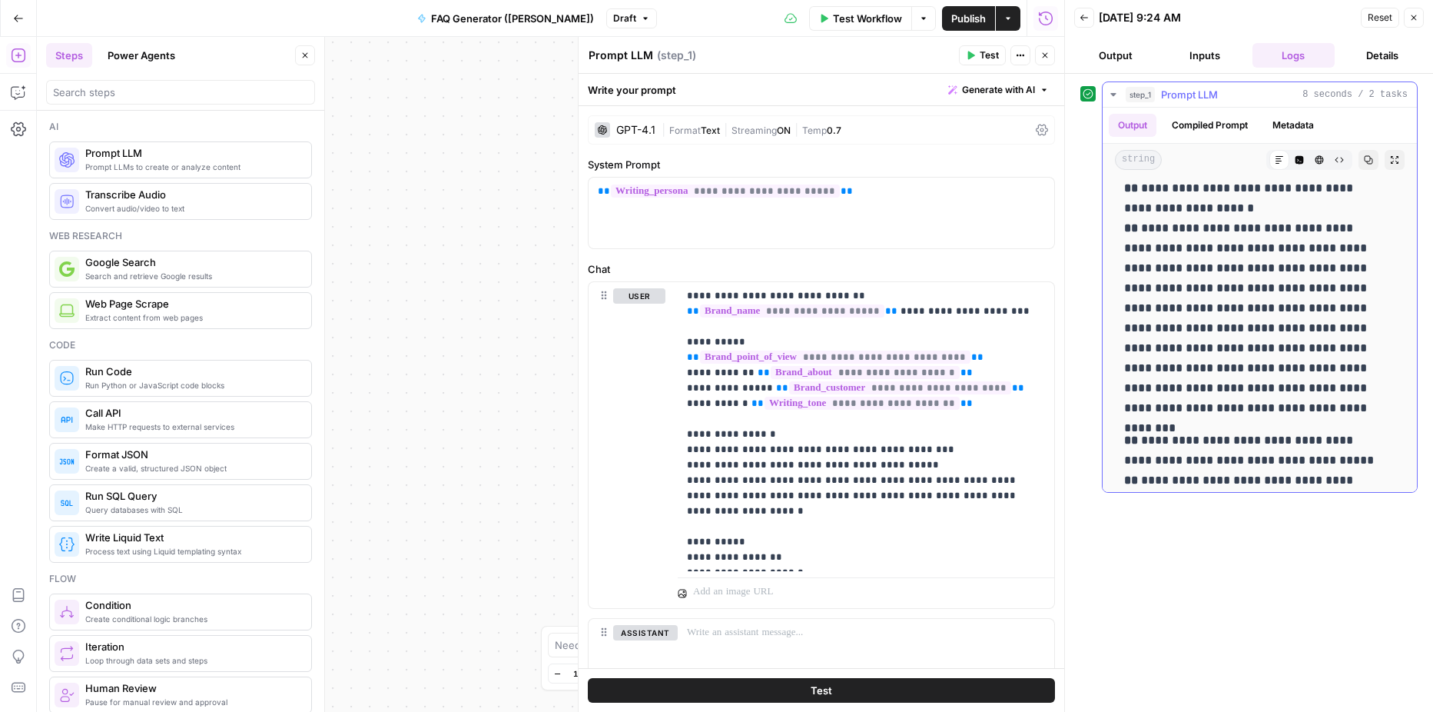
scroll to position [0, 0]
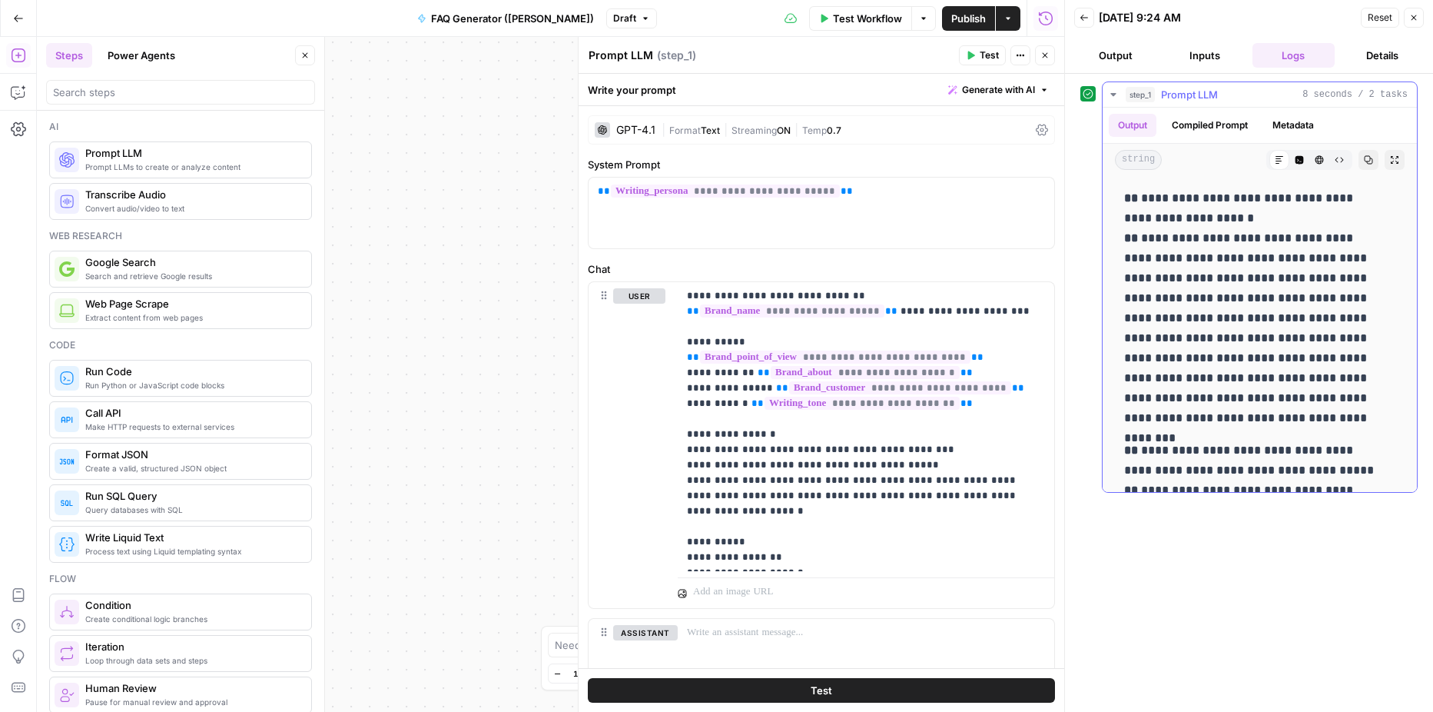
click at [1242, 124] on button "Compiled Prompt" at bounding box center [1210, 125] width 95 height 23
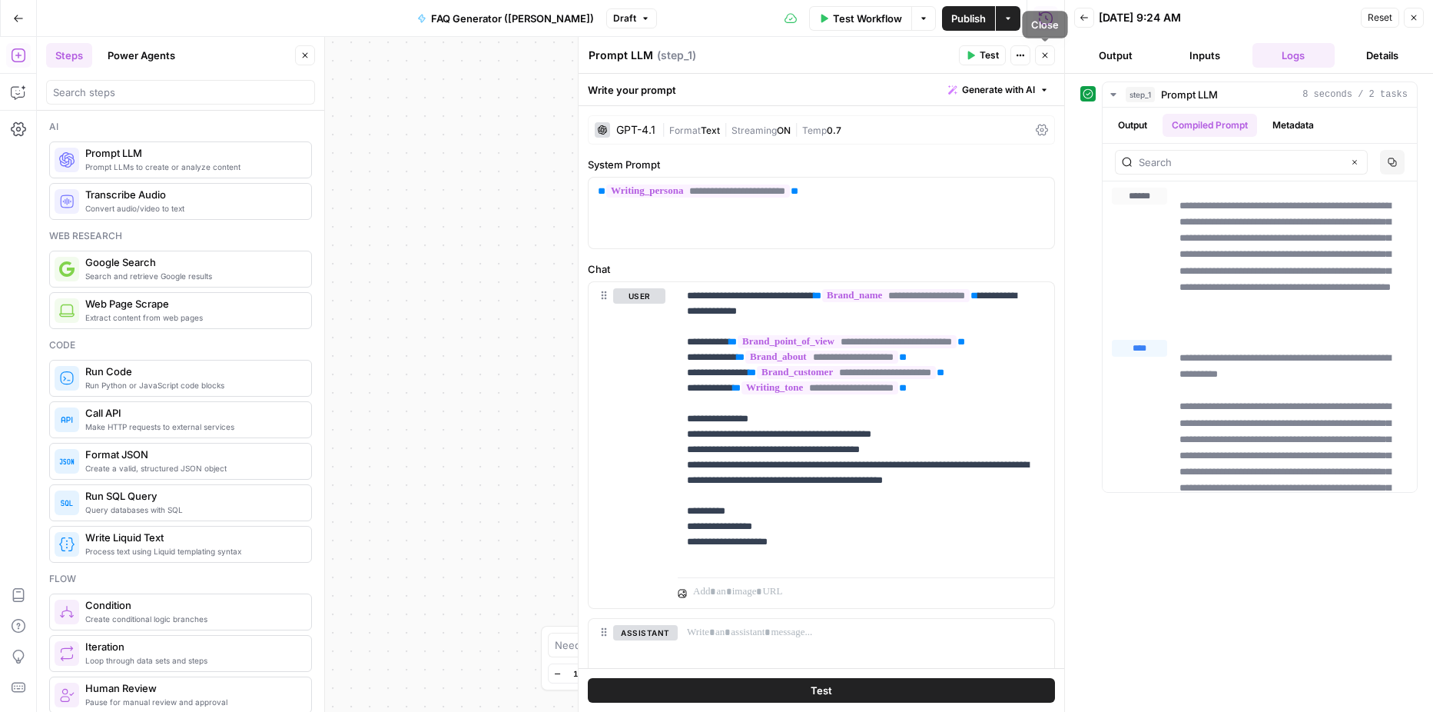
click at [1047, 55] on icon "button" at bounding box center [1044, 55] width 9 height 9
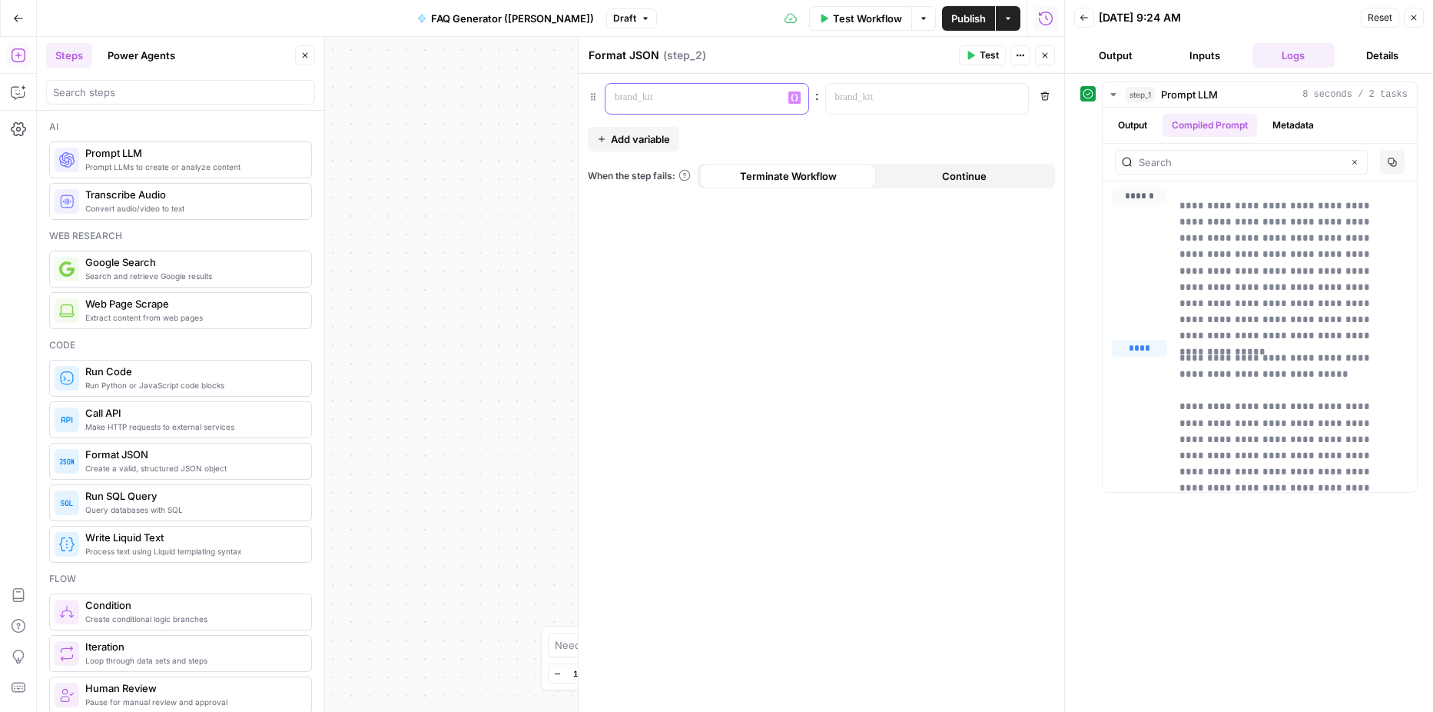
click at [662, 103] on p at bounding box center [695, 97] width 160 height 15
click at [792, 95] on icon "button" at bounding box center [795, 98] width 8 height 7
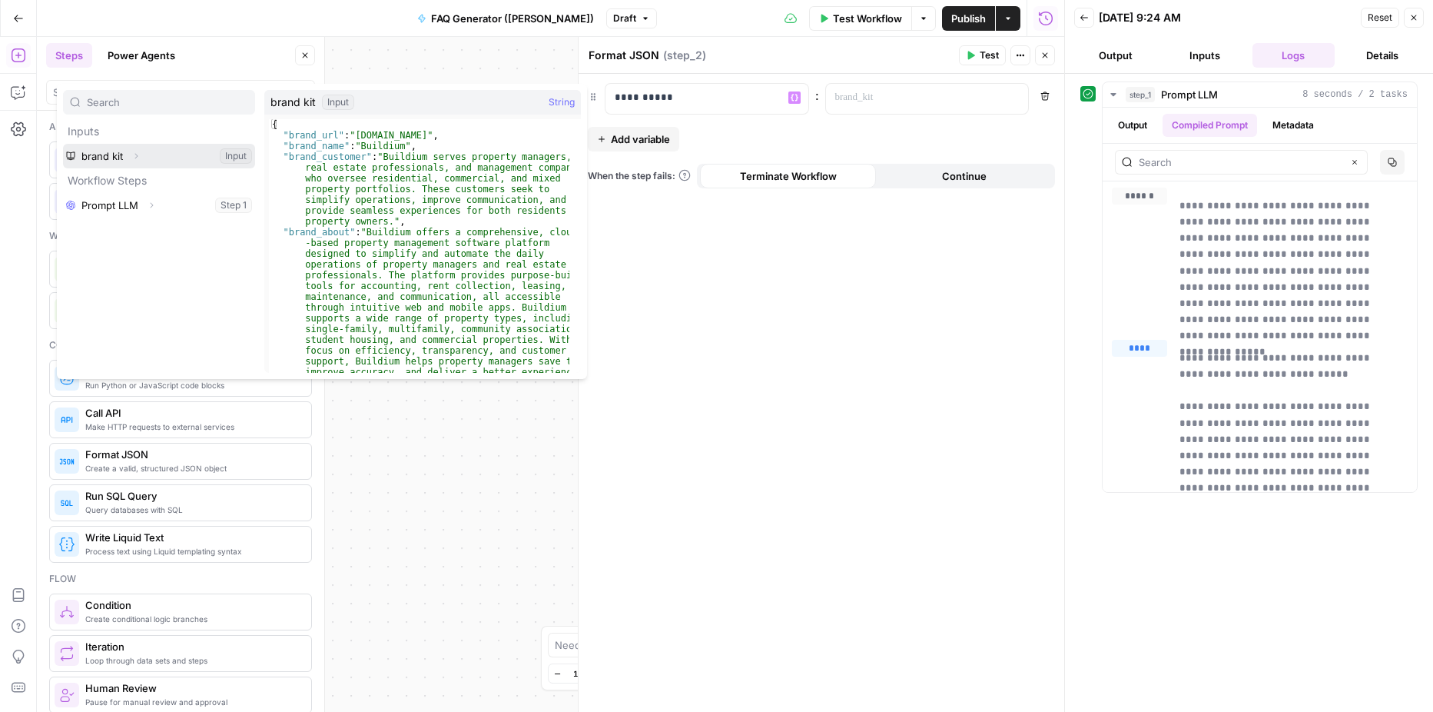
click at [138, 156] on icon "button" at bounding box center [135, 155] width 9 height 9
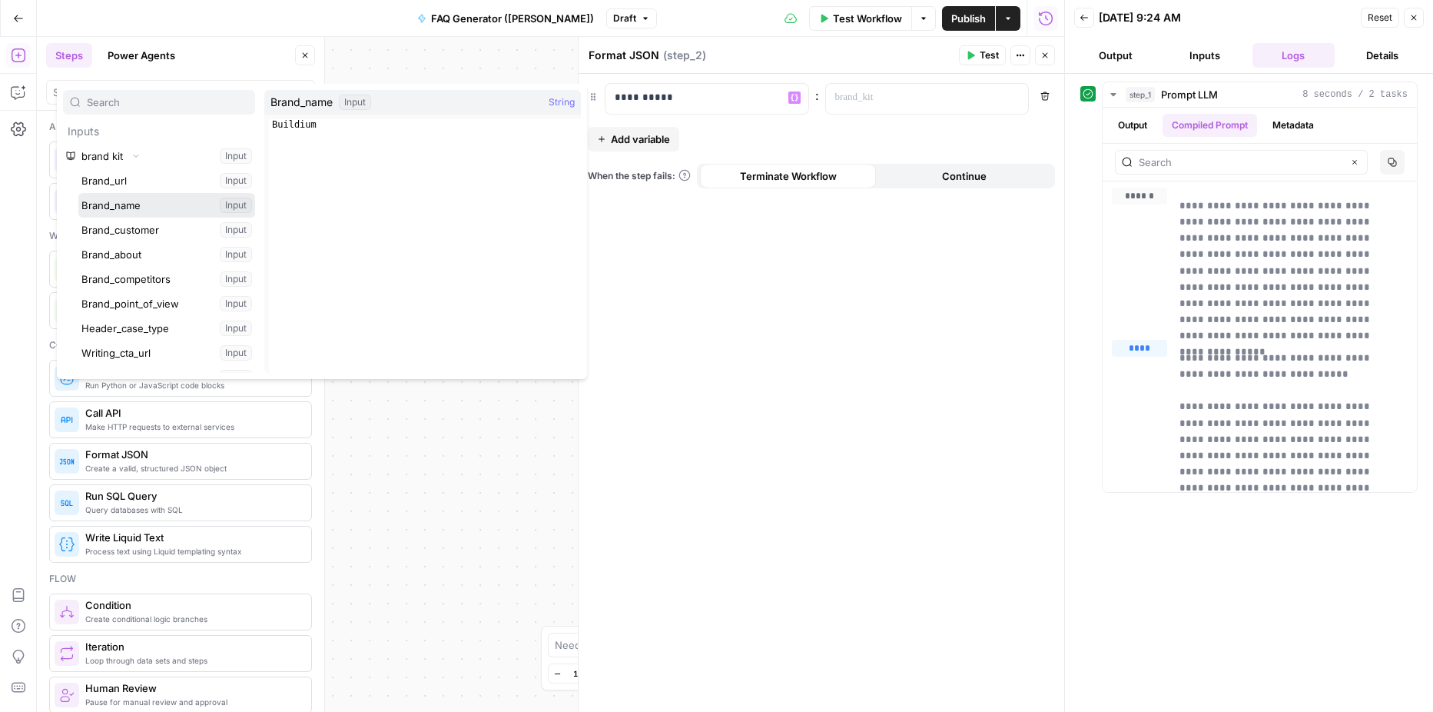
click at [145, 207] on button "Select variable Brand_name" at bounding box center [166, 205] width 177 height 25
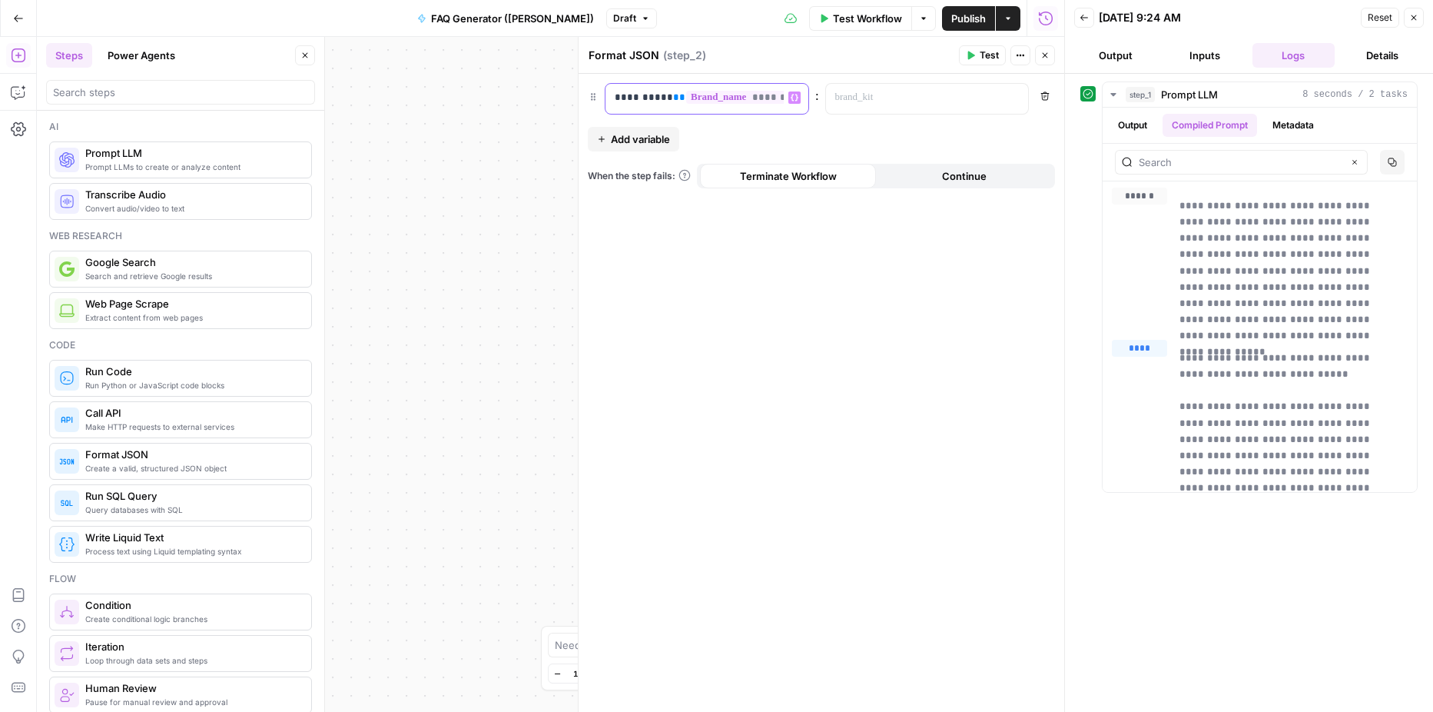
click at [679, 98] on span "**" at bounding box center [679, 97] width 12 height 10
click at [846, 100] on p at bounding box center [915, 97] width 160 height 15
click at [1005, 101] on div "“/” to reference Variables Menu" at bounding box center [927, 99] width 203 height 30
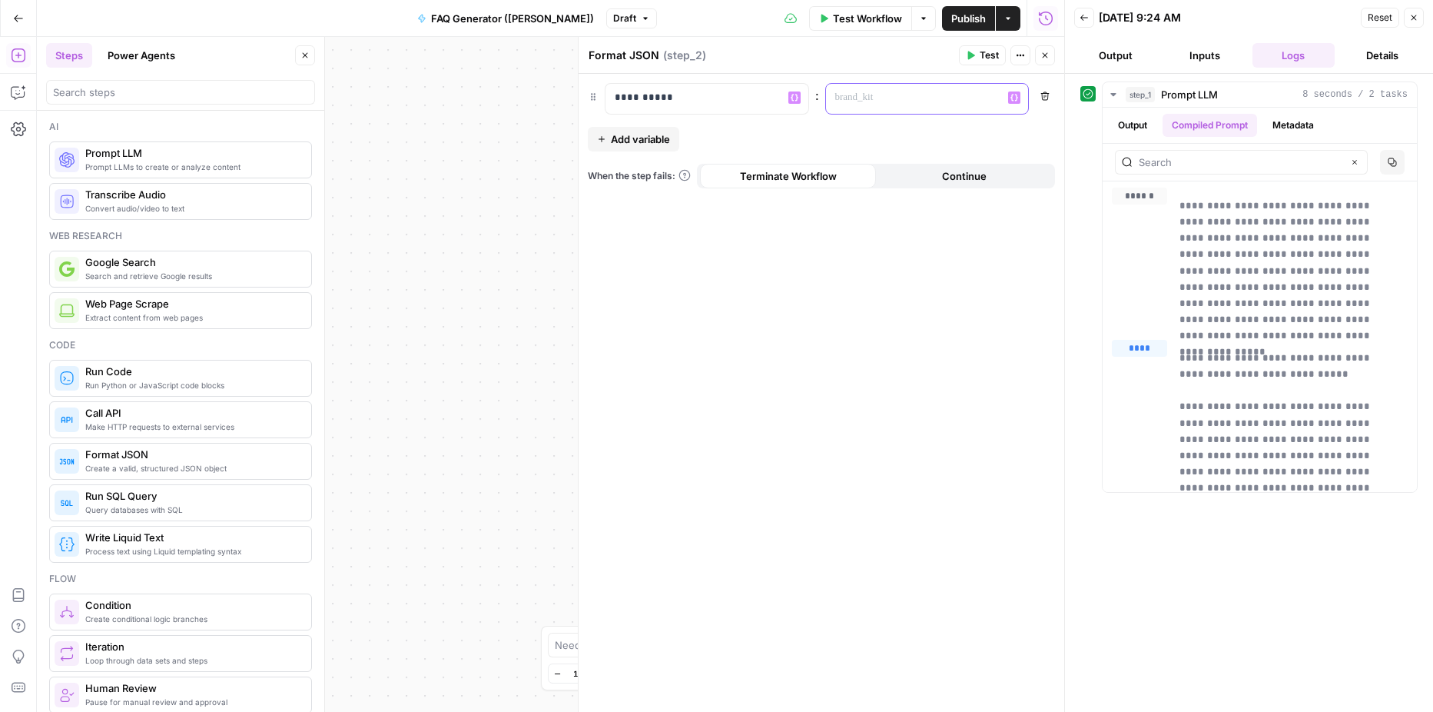
click at [1012, 99] on icon "button" at bounding box center [1014, 98] width 8 height 7
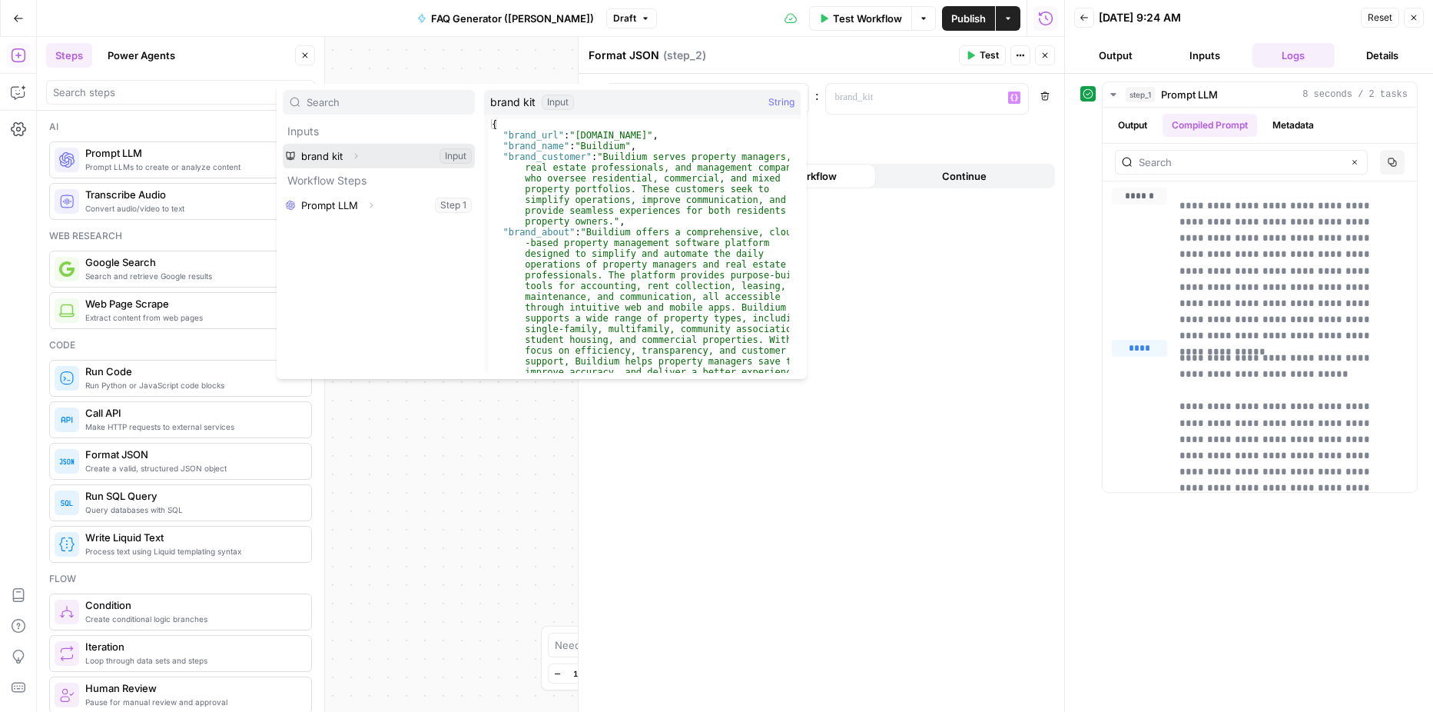
click at [393, 148] on button "Select variable brand kit" at bounding box center [379, 156] width 192 height 25
click at [353, 160] on icon "button" at bounding box center [355, 155] width 9 height 9
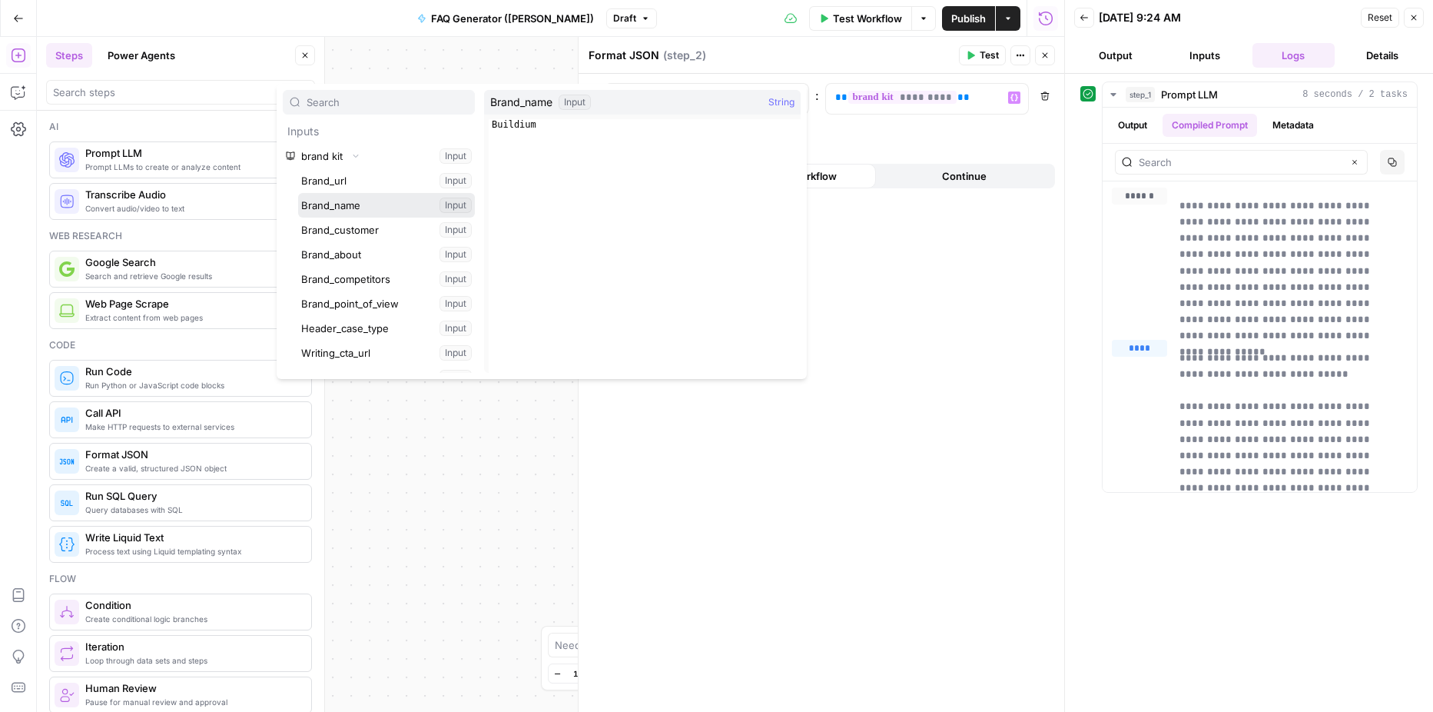
click at [350, 204] on button "Select variable Brand_name" at bounding box center [386, 205] width 177 height 25
click at [898, 101] on span "**********" at bounding box center [940, 97] width 184 height 13
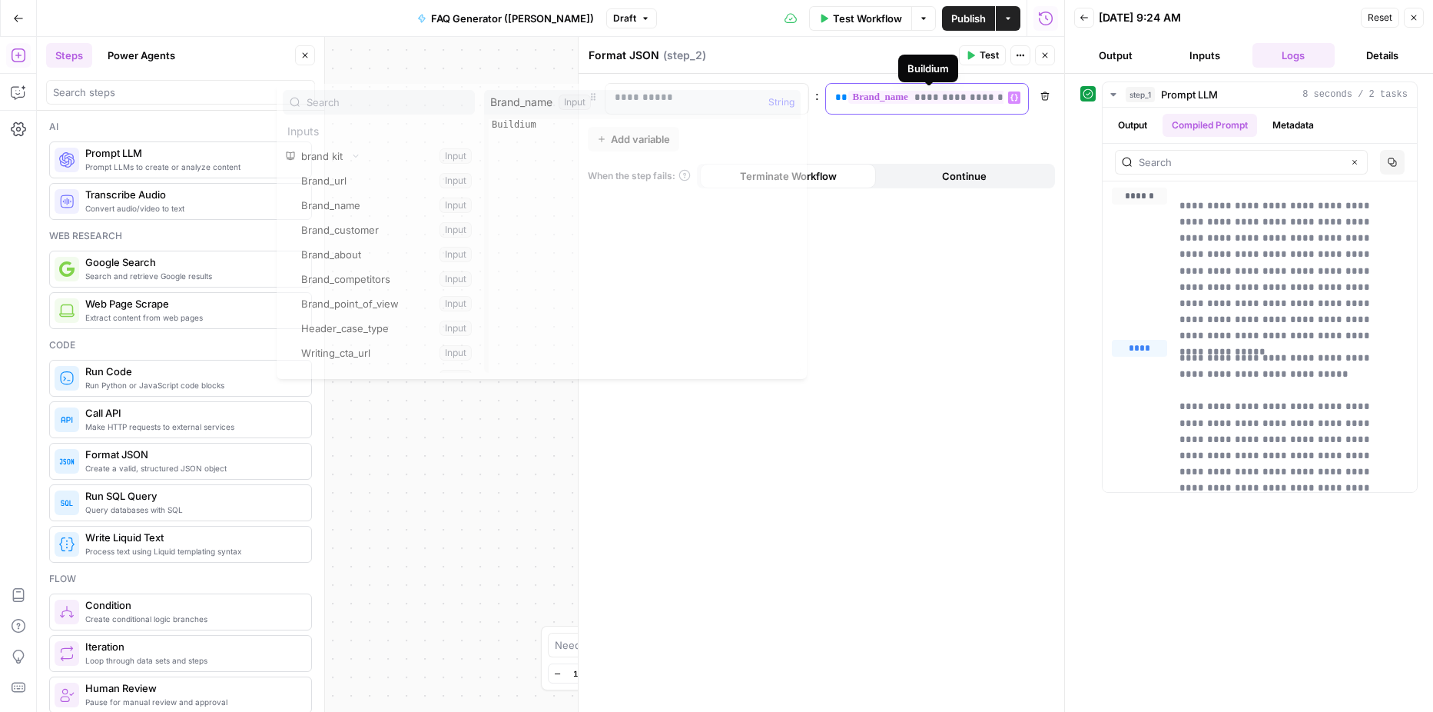
click at [898, 101] on span "**********" at bounding box center [940, 97] width 184 height 13
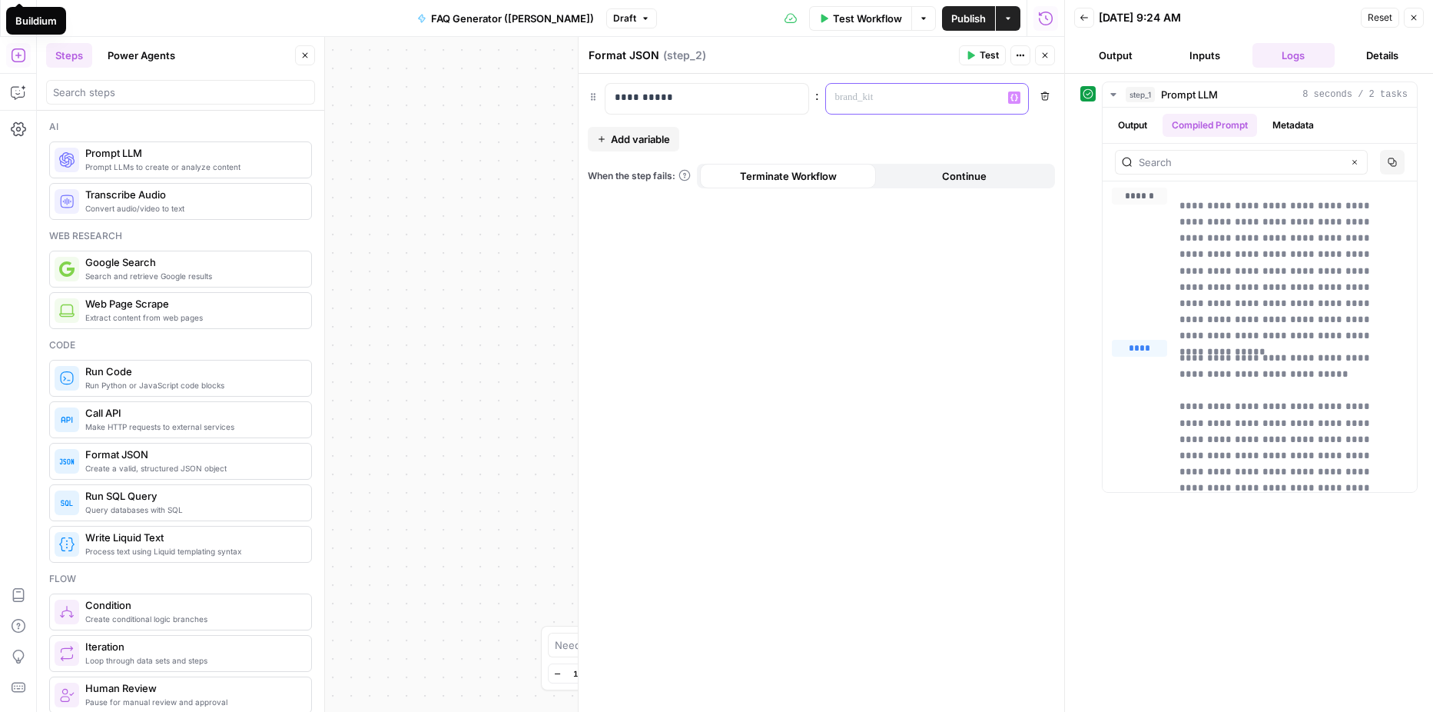
click at [1009, 98] on button "Variables Menu" at bounding box center [1014, 97] width 12 height 12
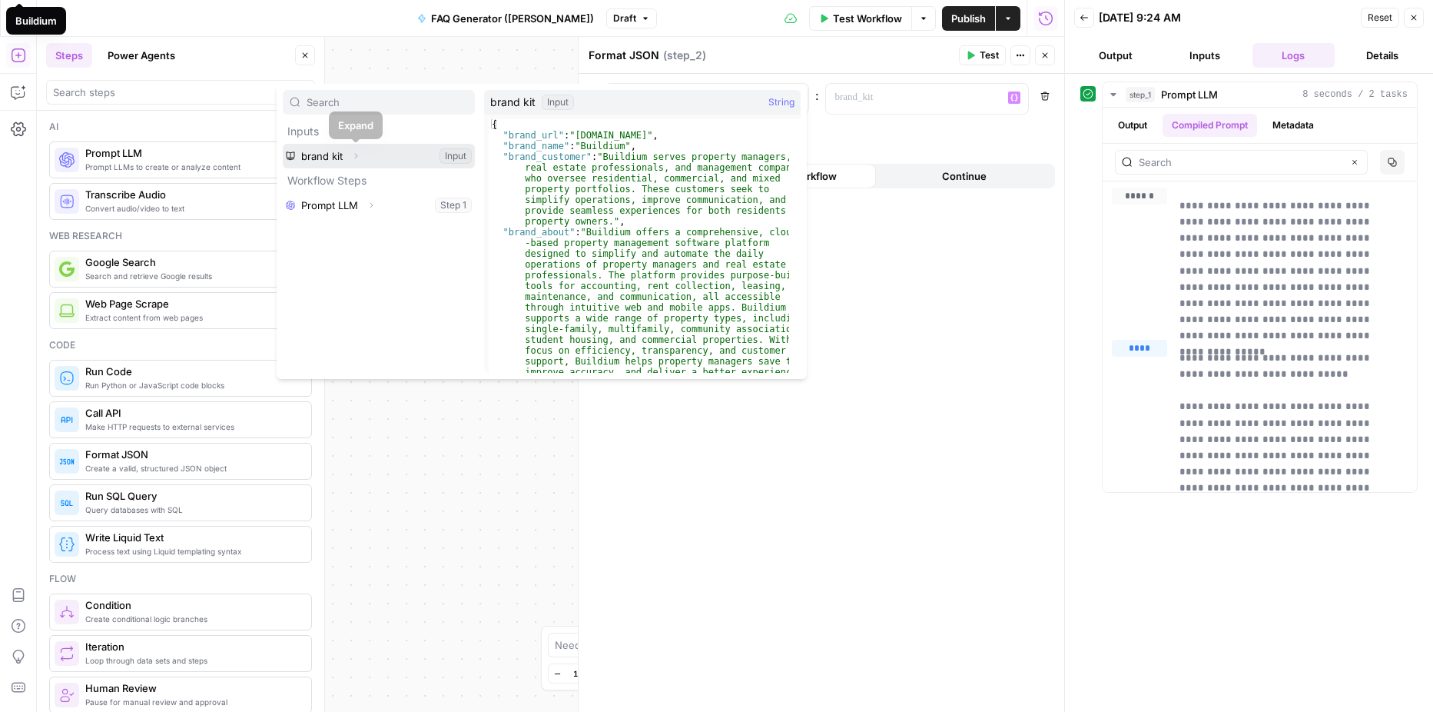
click at [356, 164] on button "Expand" at bounding box center [356, 156] width 20 height 20
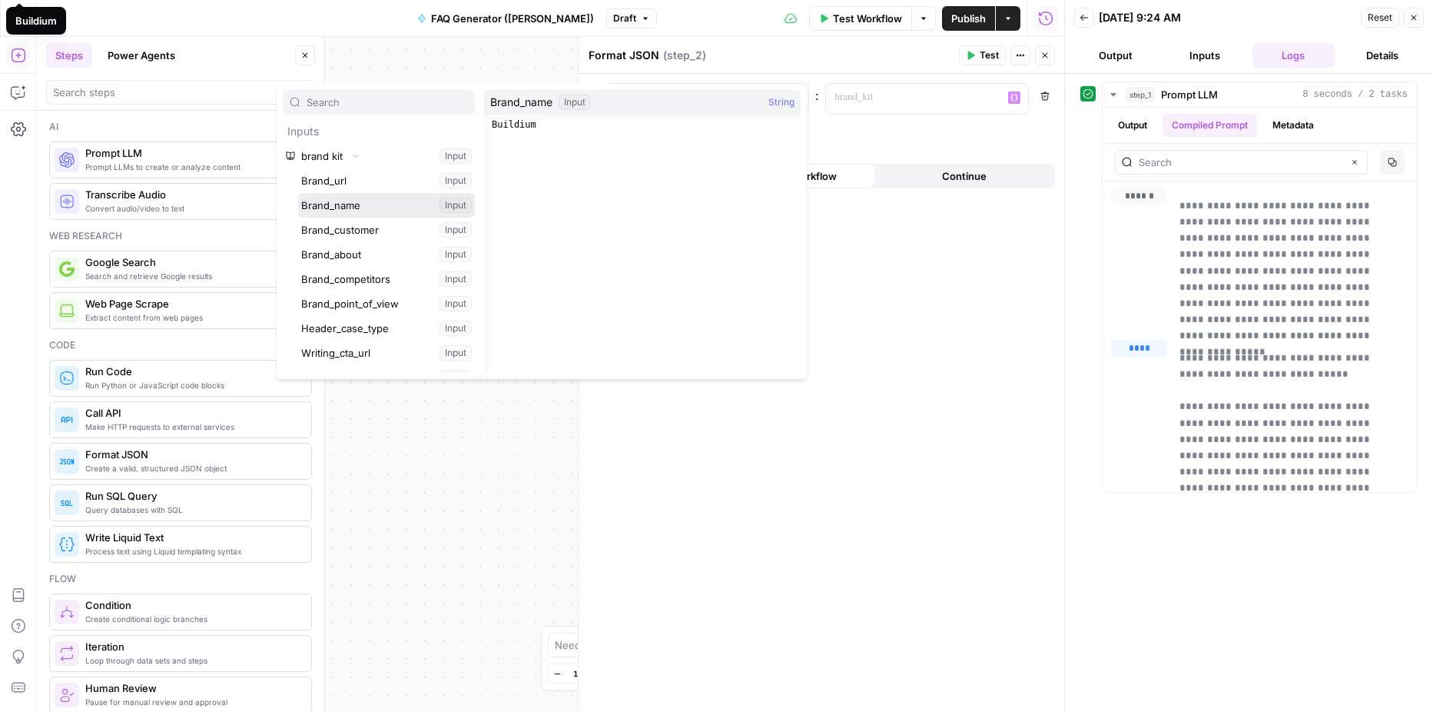
click at [357, 209] on button "Select variable Brand_name" at bounding box center [386, 205] width 177 height 25
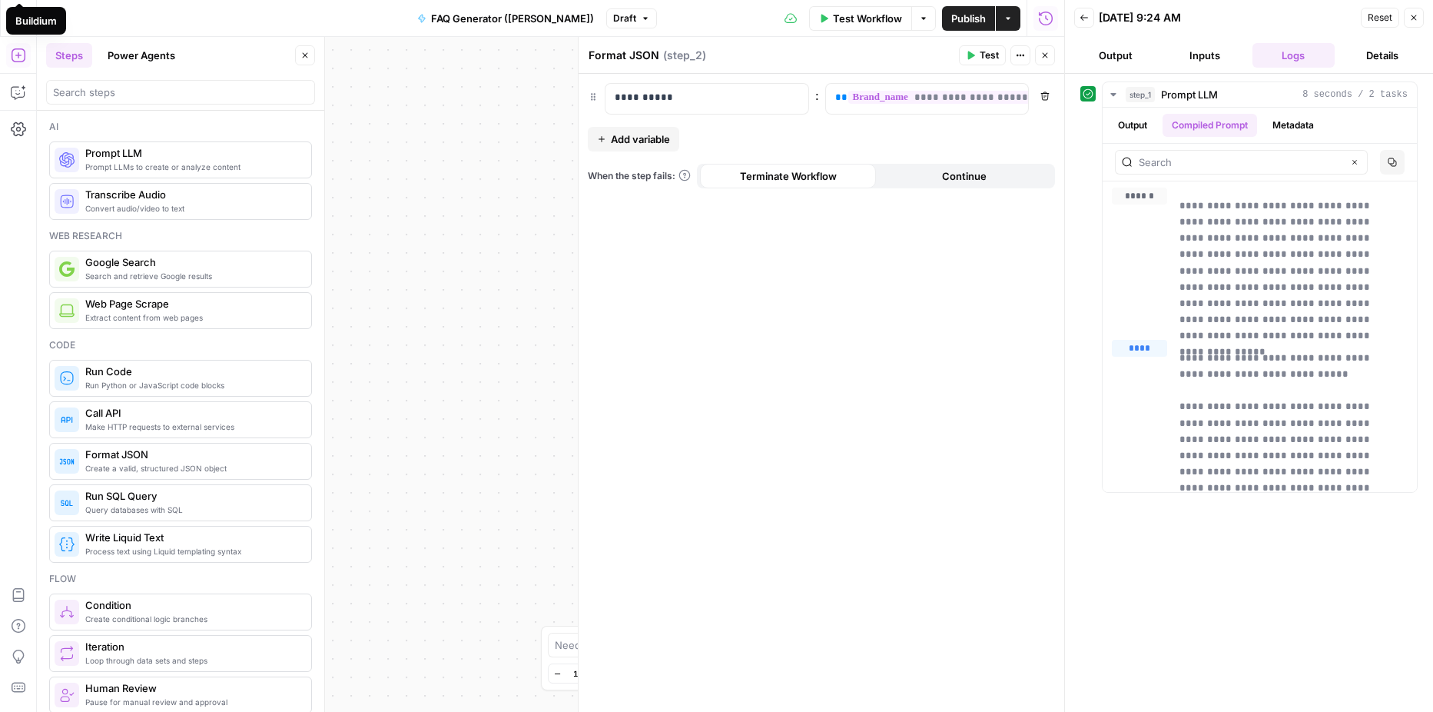
click at [660, 134] on span "Add variable" at bounding box center [640, 138] width 59 height 15
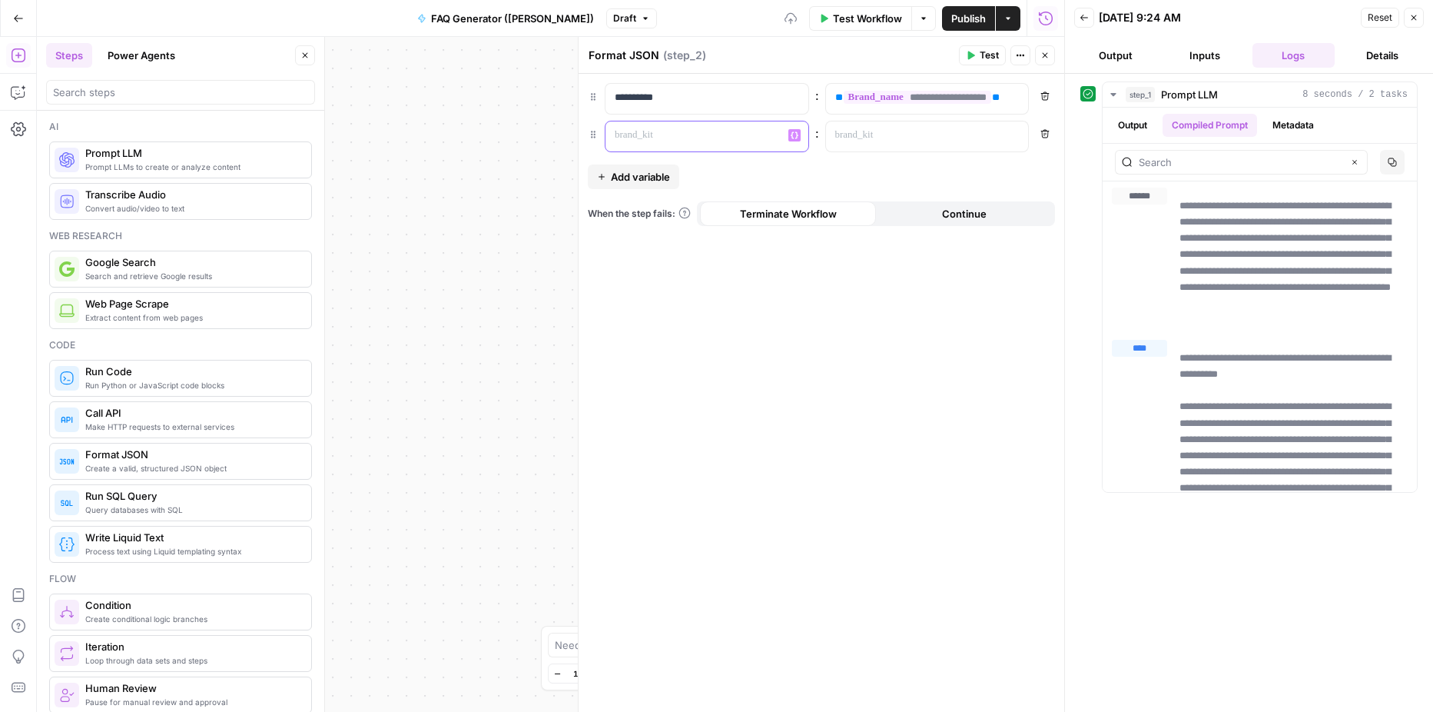
click at [660, 135] on p at bounding box center [695, 135] width 160 height 15
click at [917, 137] on p at bounding box center [915, 135] width 160 height 15
click at [1017, 139] on button "Variables Menu" at bounding box center [1014, 135] width 12 height 12
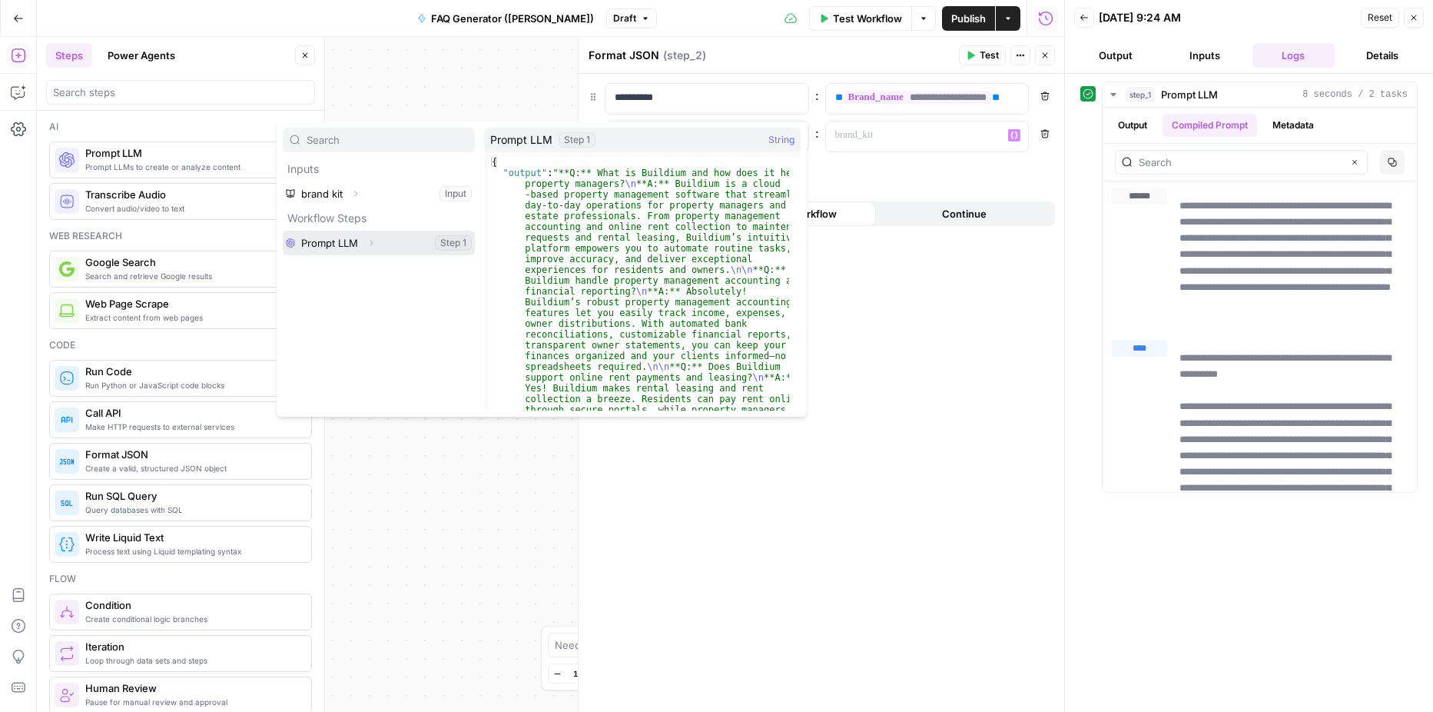
click at [342, 242] on button "Select variable Prompt LLM" at bounding box center [379, 243] width 192 height 25
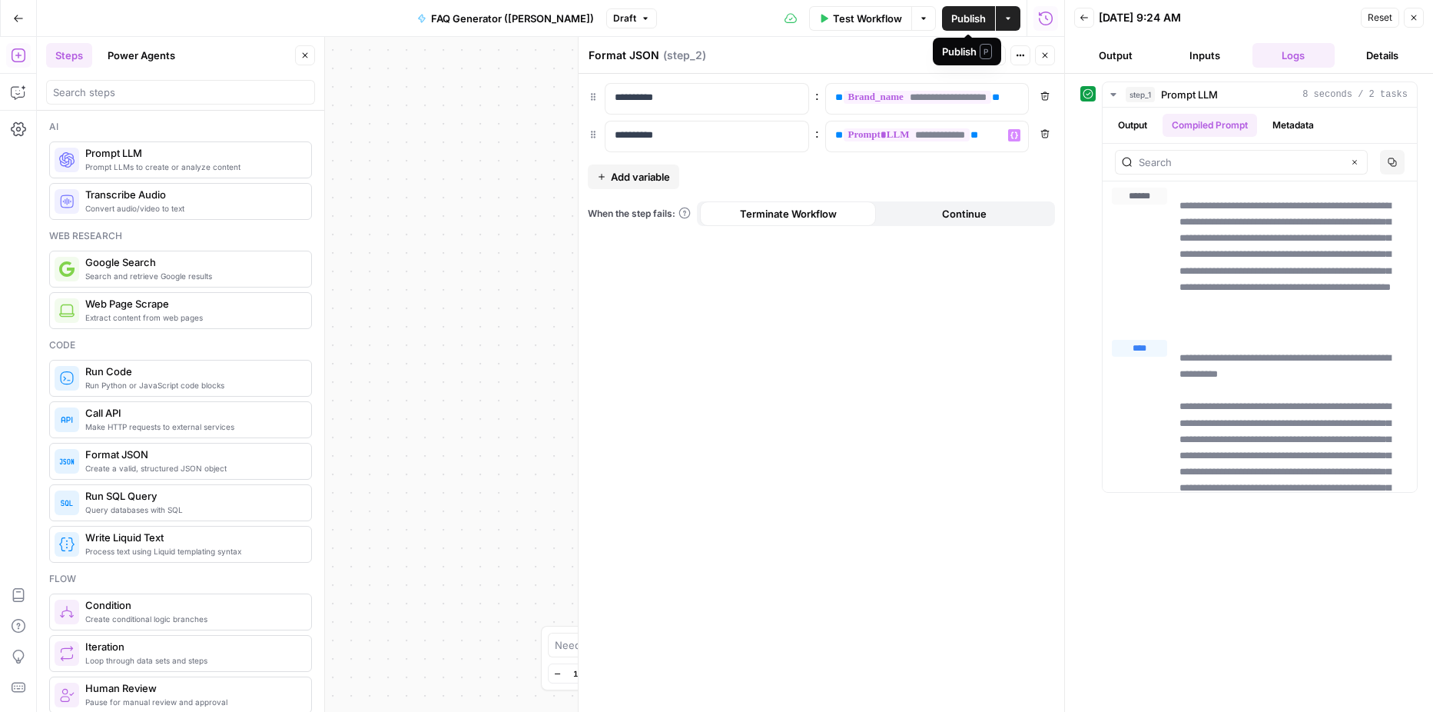
click at [978, 20] on span "Publish" at bounding box center [968, 18] width 35 height 15
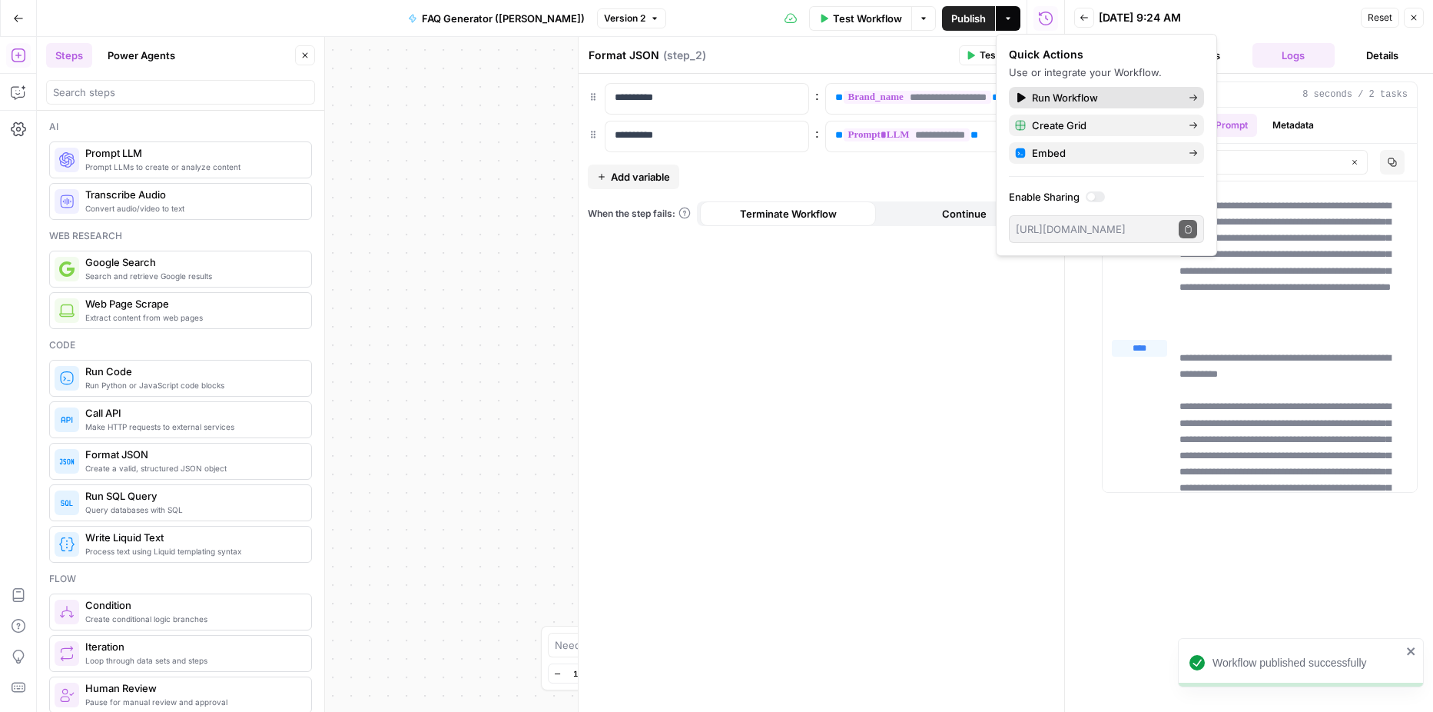
click at [1027, 94] on div "Run Workflow" at bounding box center [1106, 97] width 183 height 15
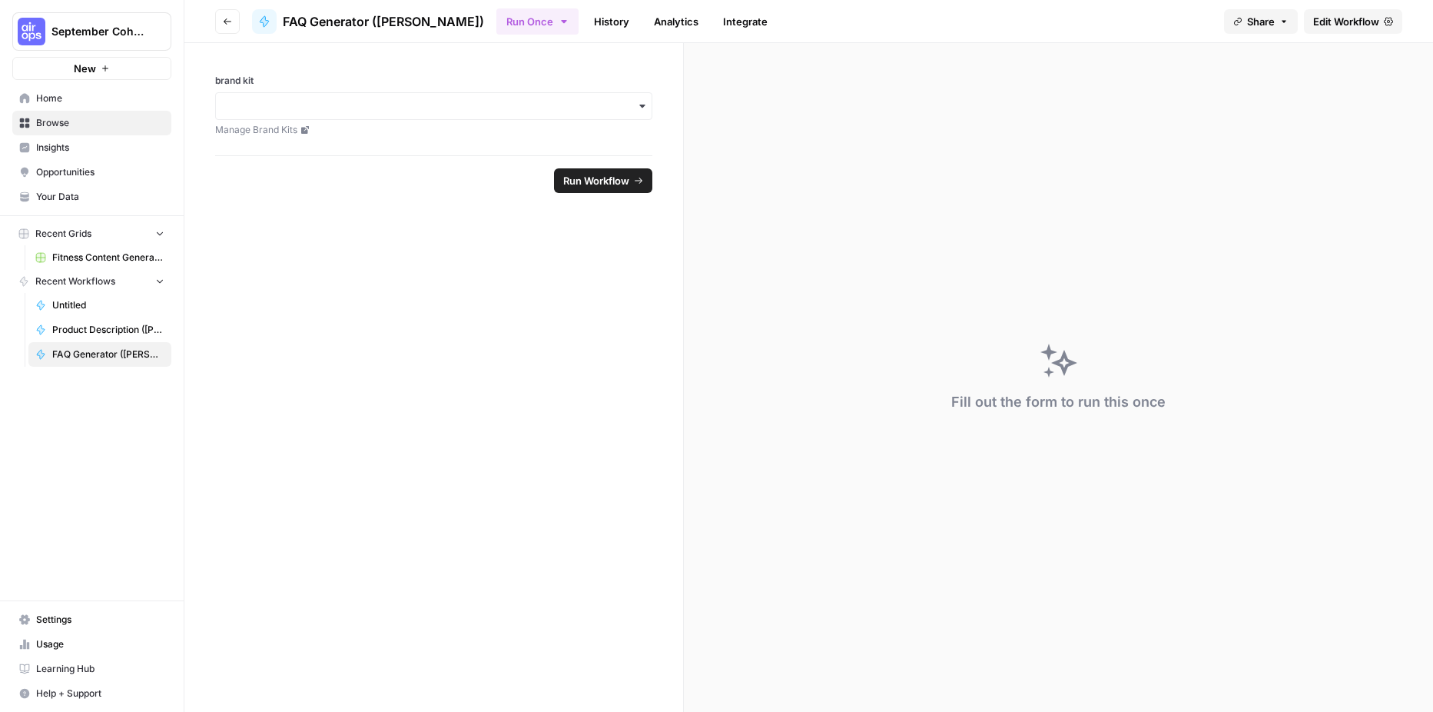
click at [596, 178] on span "Run Workflow" at bounding box center [596, 180] width 66 height 15
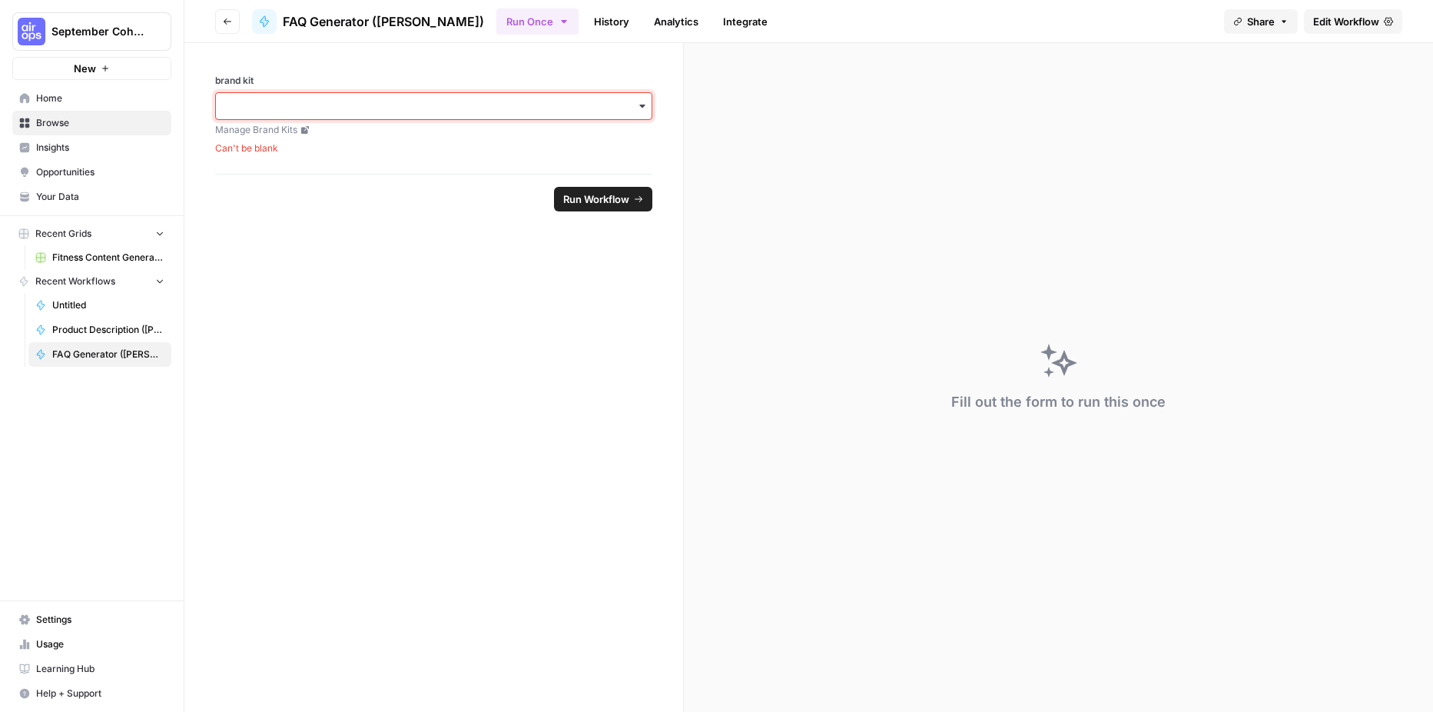
click at [473, 103] on input "brand kit" at bounding box center [433, 105] width 417 height 15
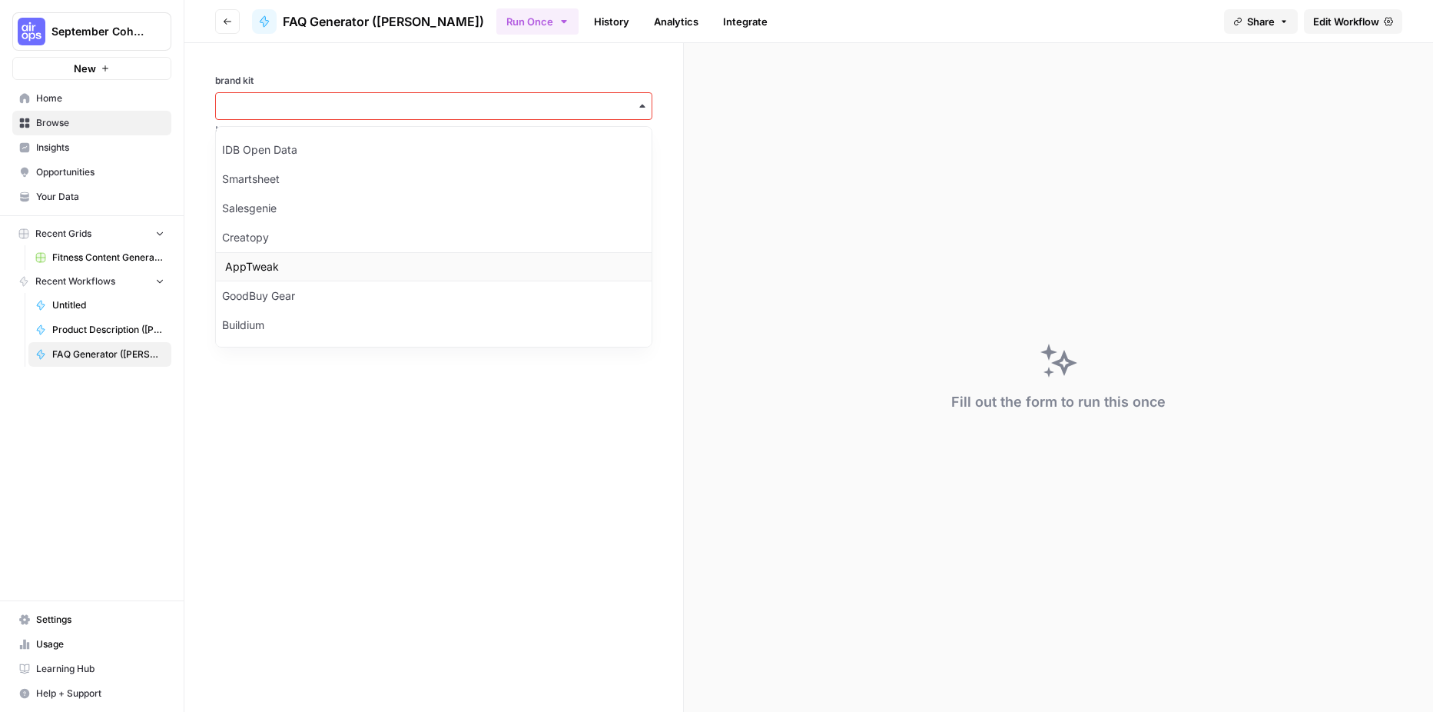
scroll to position [552, 0]
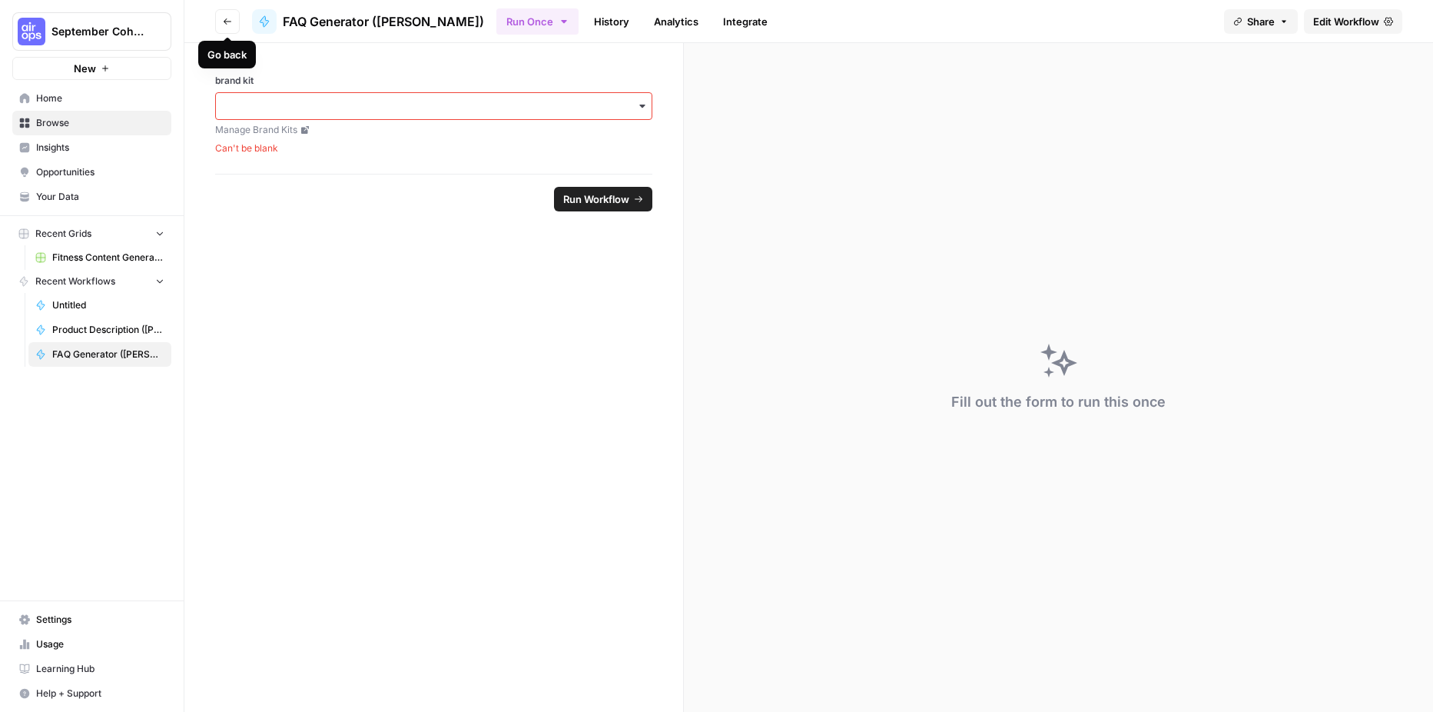
click at [225, 17] on icon "button" at bounding box center [227, 21] width 9 height 9
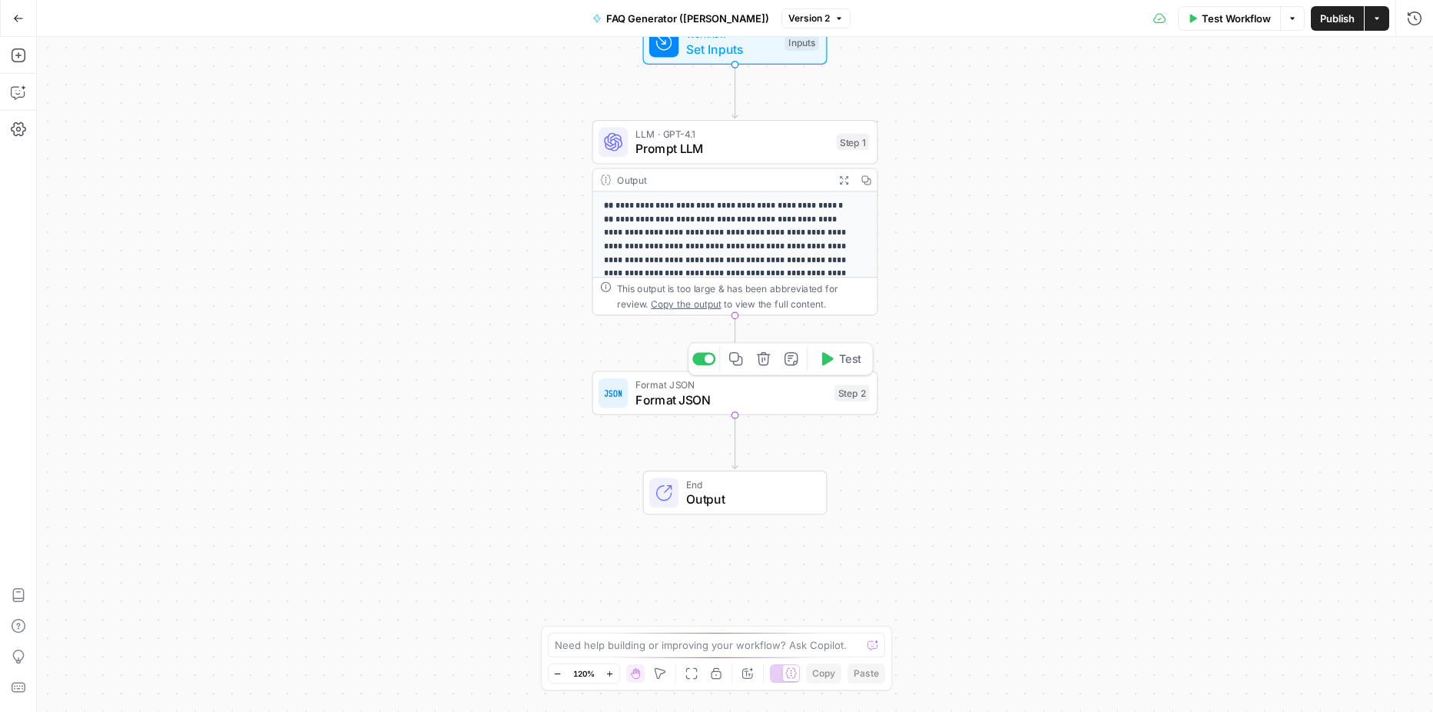
click at [773, 405] on span "Format JSON" at bounding box center [731, 399] width 192 height 18
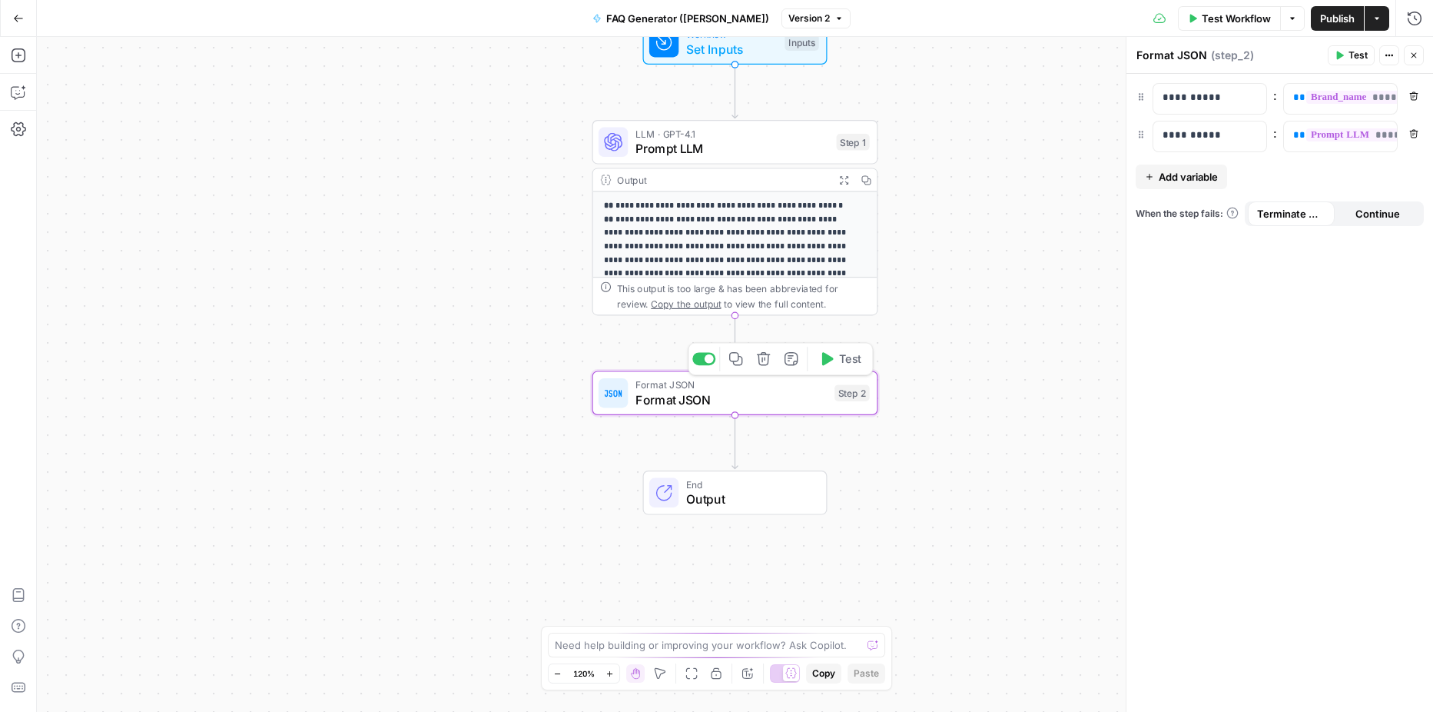
click at [834, 363] on button "Test" at bounding box center [839, 359] width 57 height 24
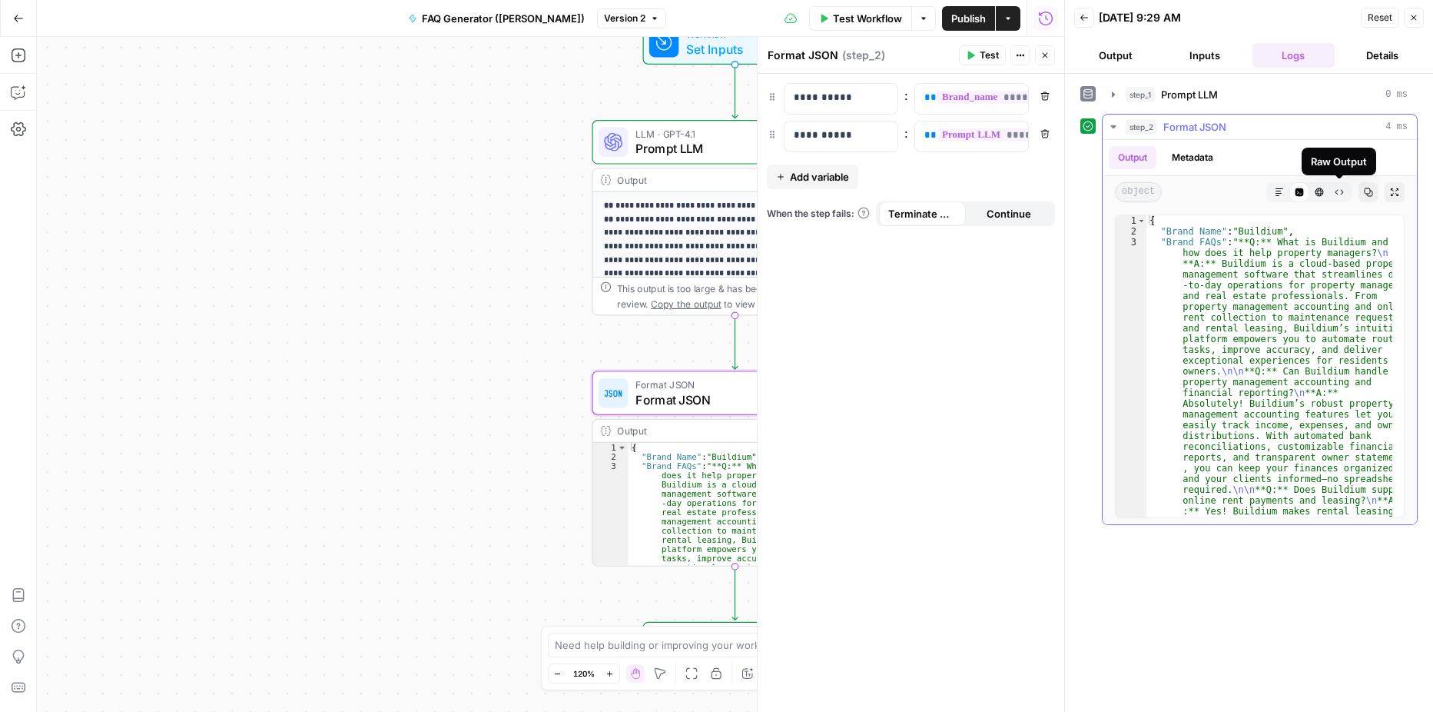
click at [1332, 191] on button "Raw Output" at bounding box center [1339, 192] width 20 height 20
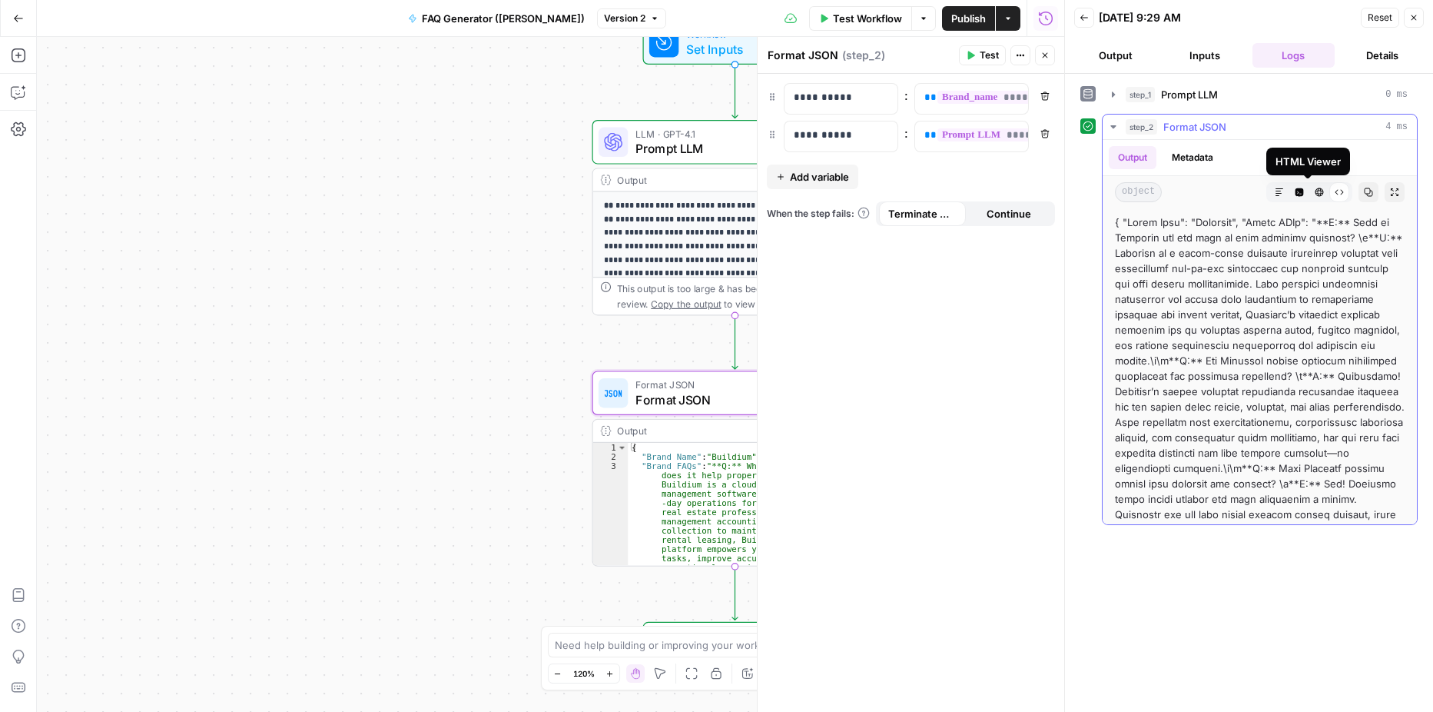
click at [1315, 194] on icon "button" at bounding box center [1319, 191] width 9 height 9
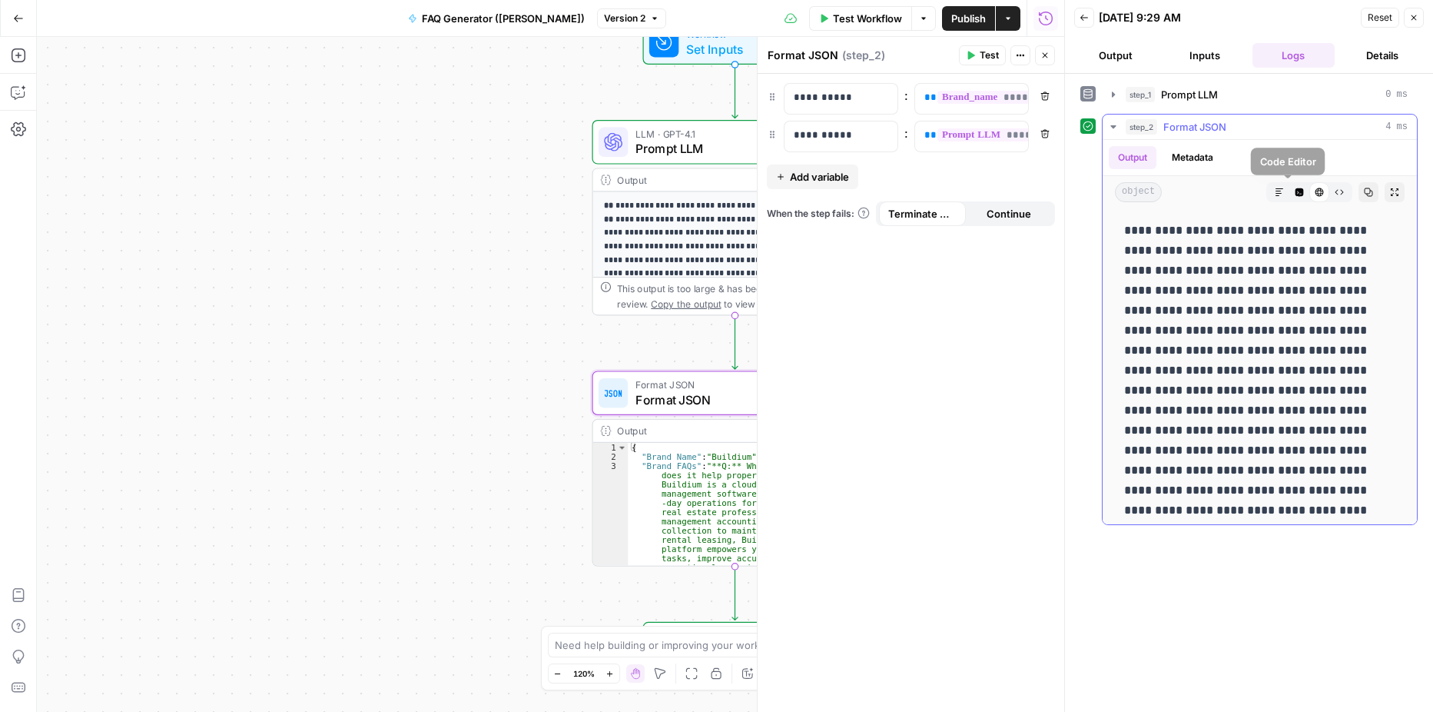
click at [1292, 194] on button "Code Editor" at bounding box center [1299, 192] width 20 height 20
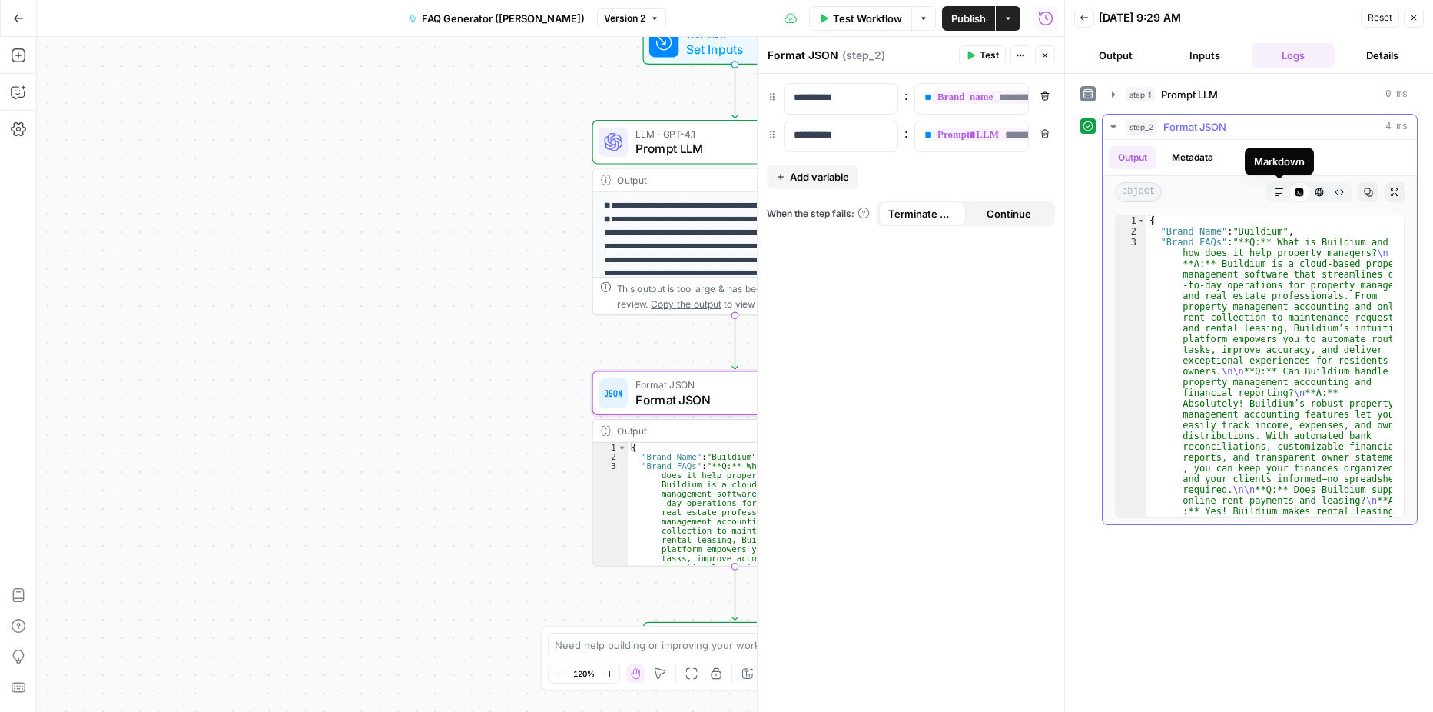
click at [1278, 194] on icon "button" at bounding box center [1279, 191] width 9 height 9
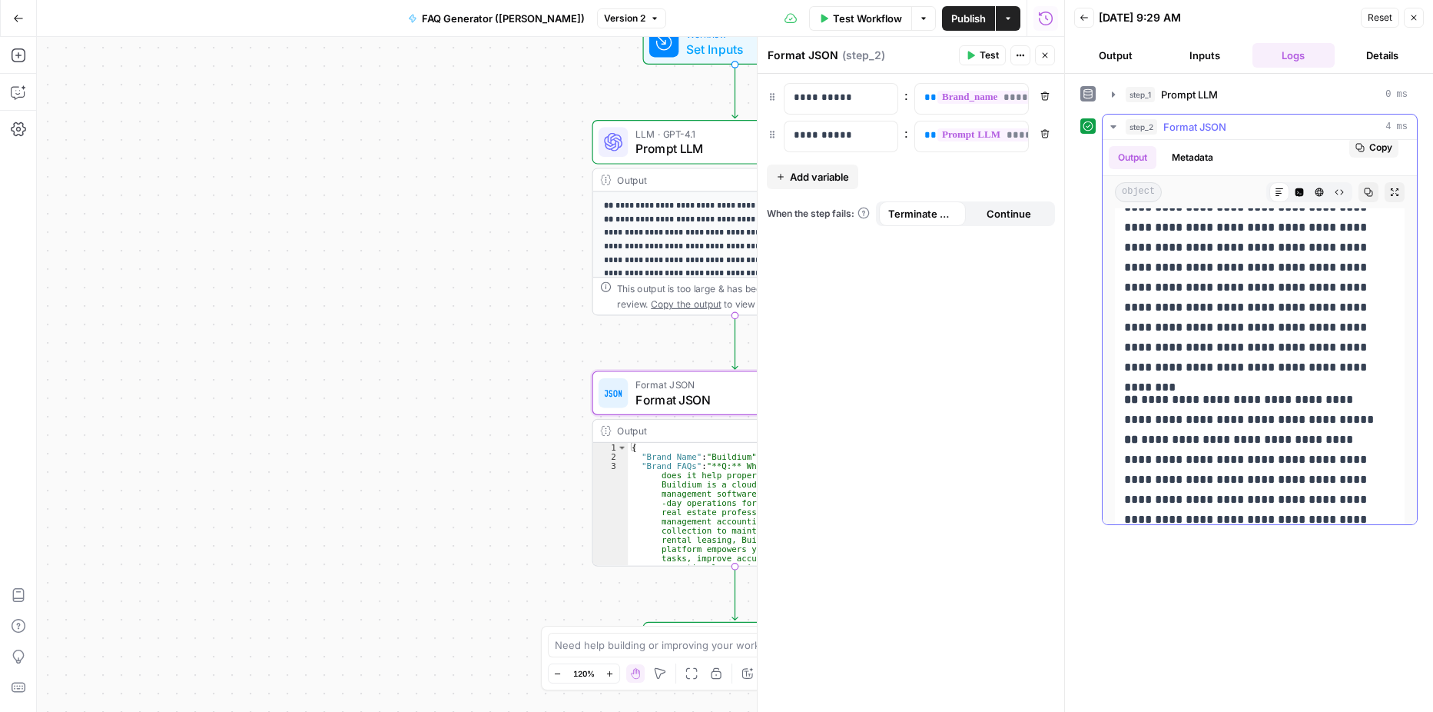
scroll to position [201, 0]
click at [1415, 11] on button "Close" at bounding box center [1414, 18] width 20 height 20
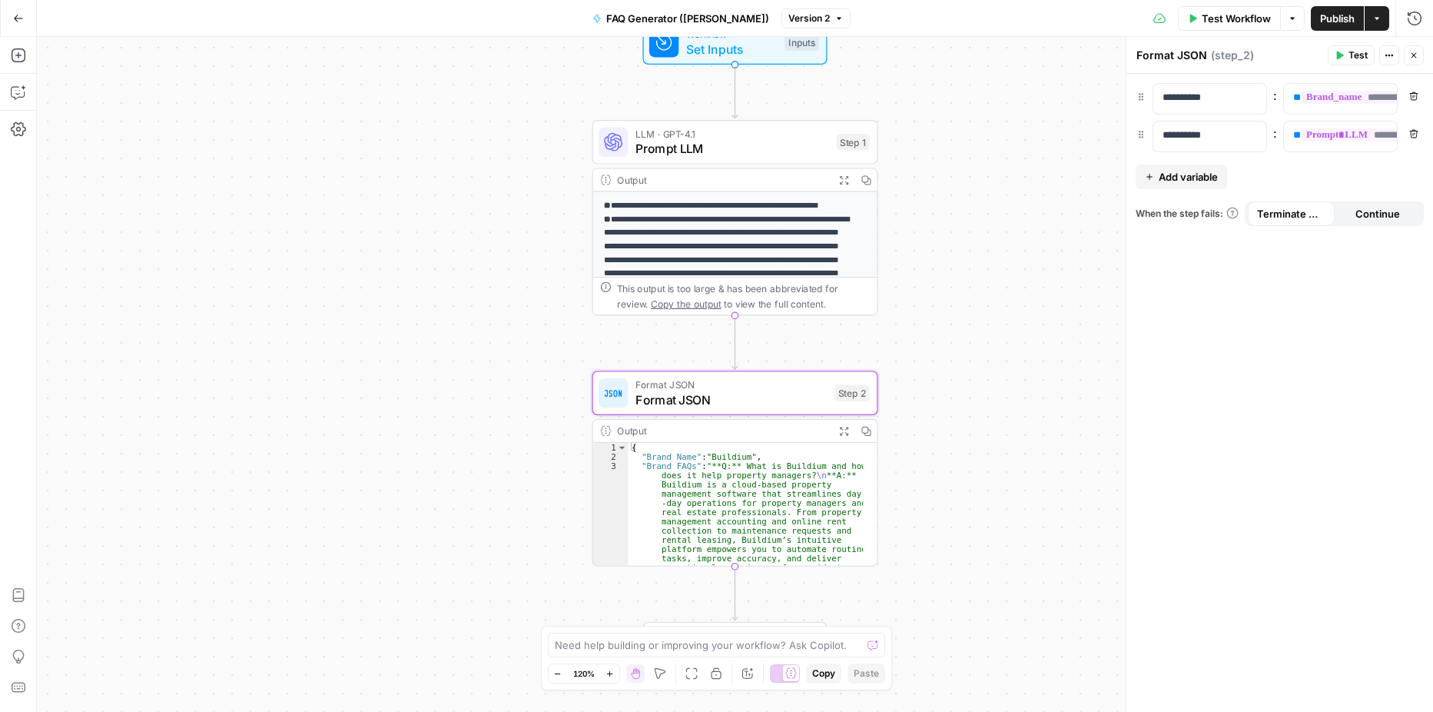
click at [1409, 56] on icon "button" at bounding box center [1413, 55] width 9 height 9
click at [1217, 29] on button "Test Workflow" at bounding box center [1229, 18] width 103 height 25
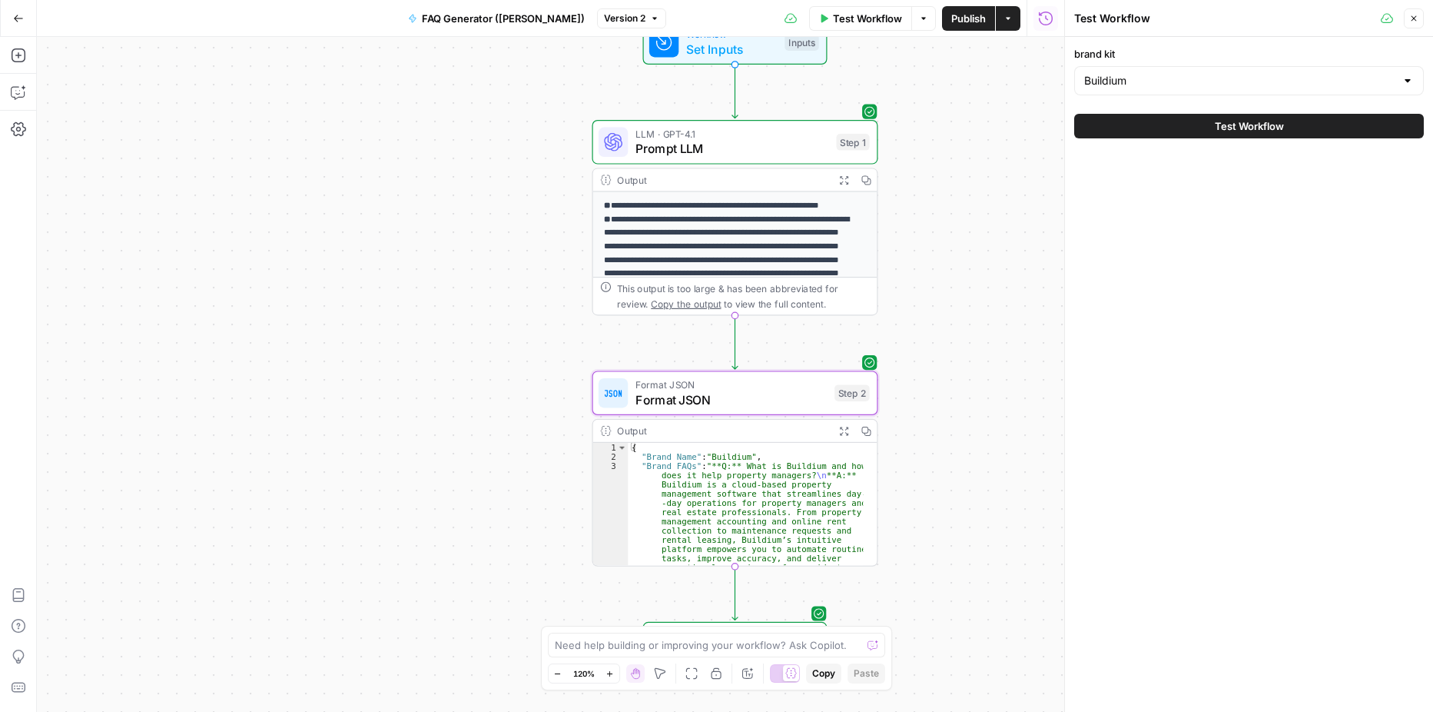
click at [1407, 79] on div at bounding box center [1408, 80] width 12 height 15
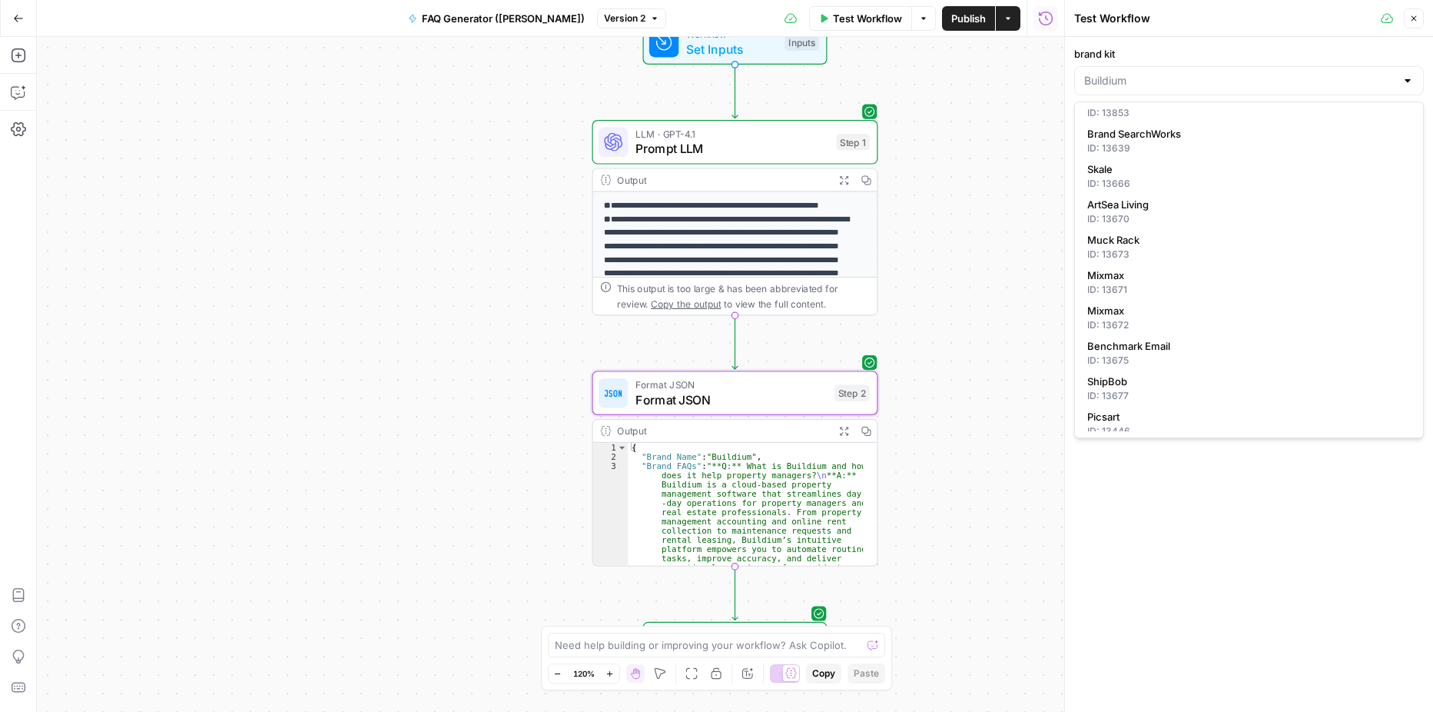
scroll to position [0, 0]
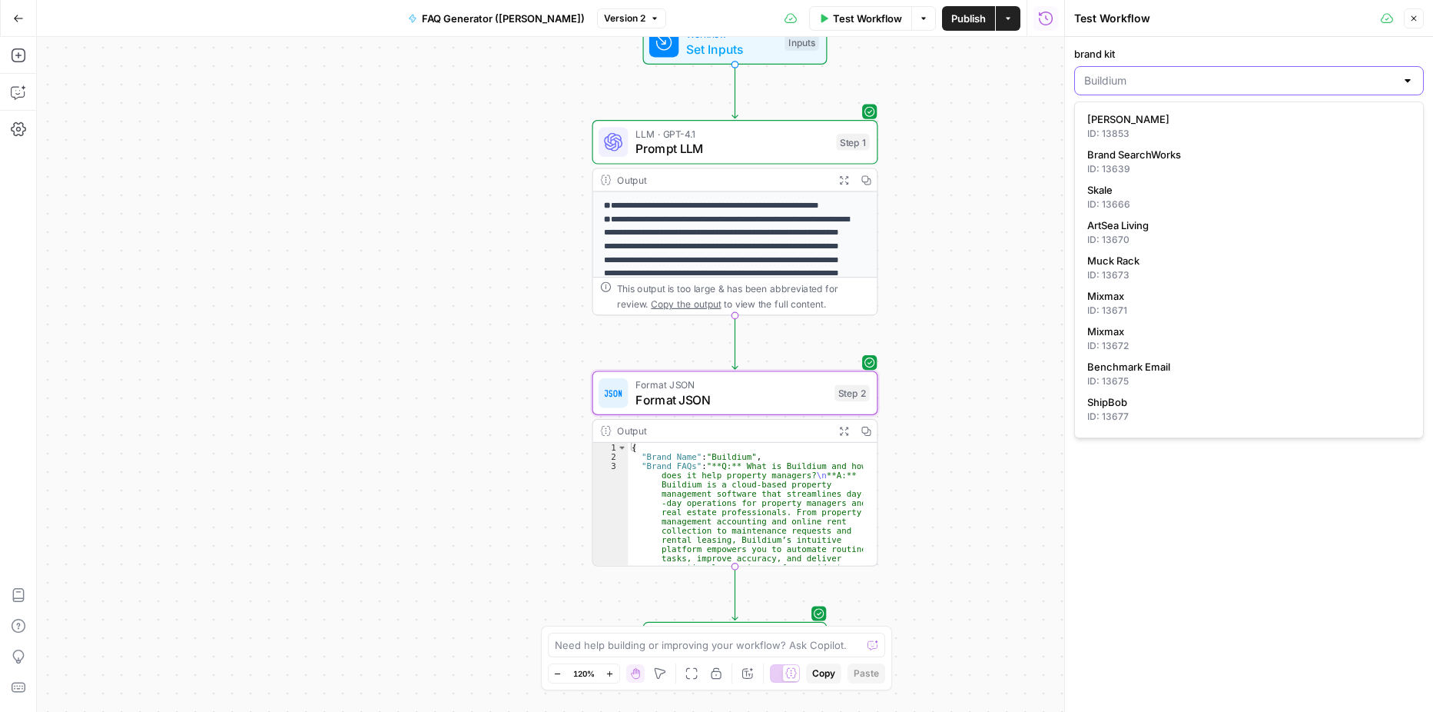
click at [1163, 78] on input "brand kit" at bounding box center [1239, 80] width 311 height 15
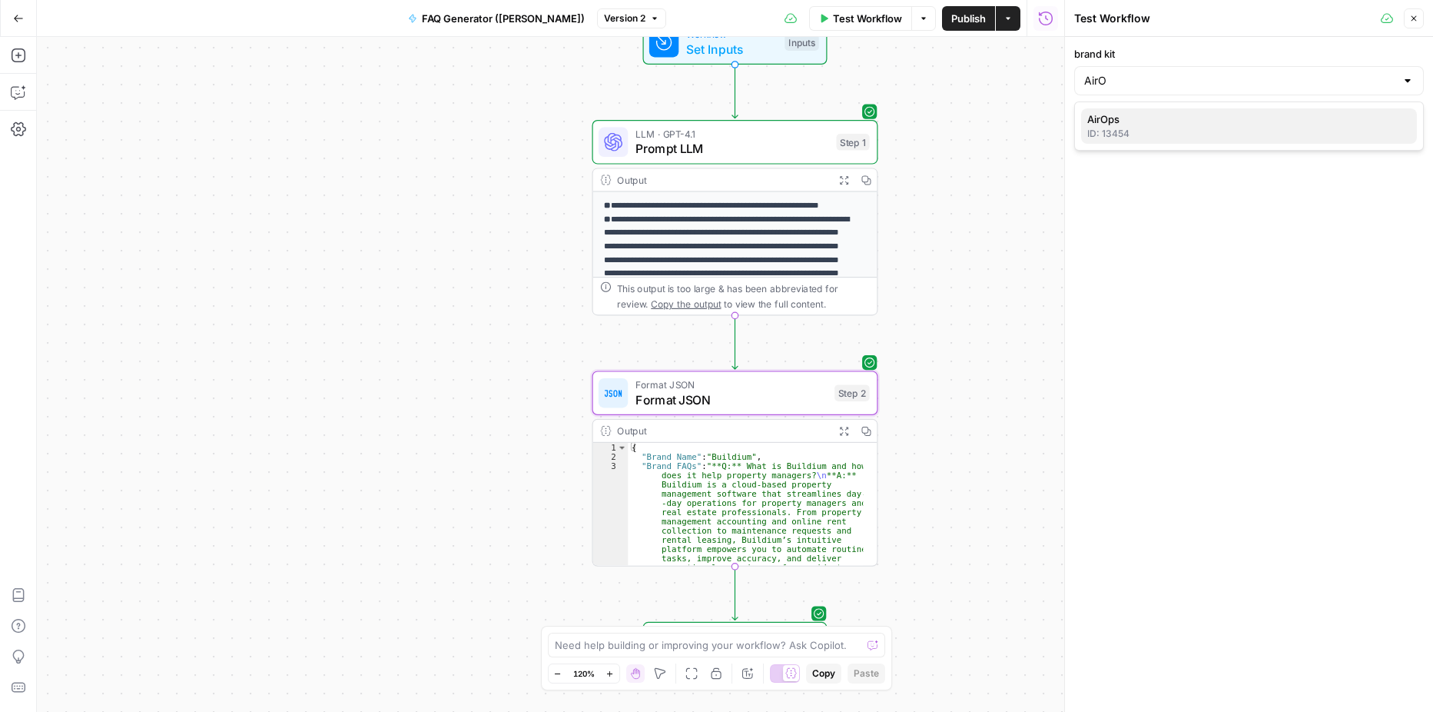
click at [1165, 121] on span "AirOps" at bounding box center [1245, 118] width 317 height 15
type input "AirOps"
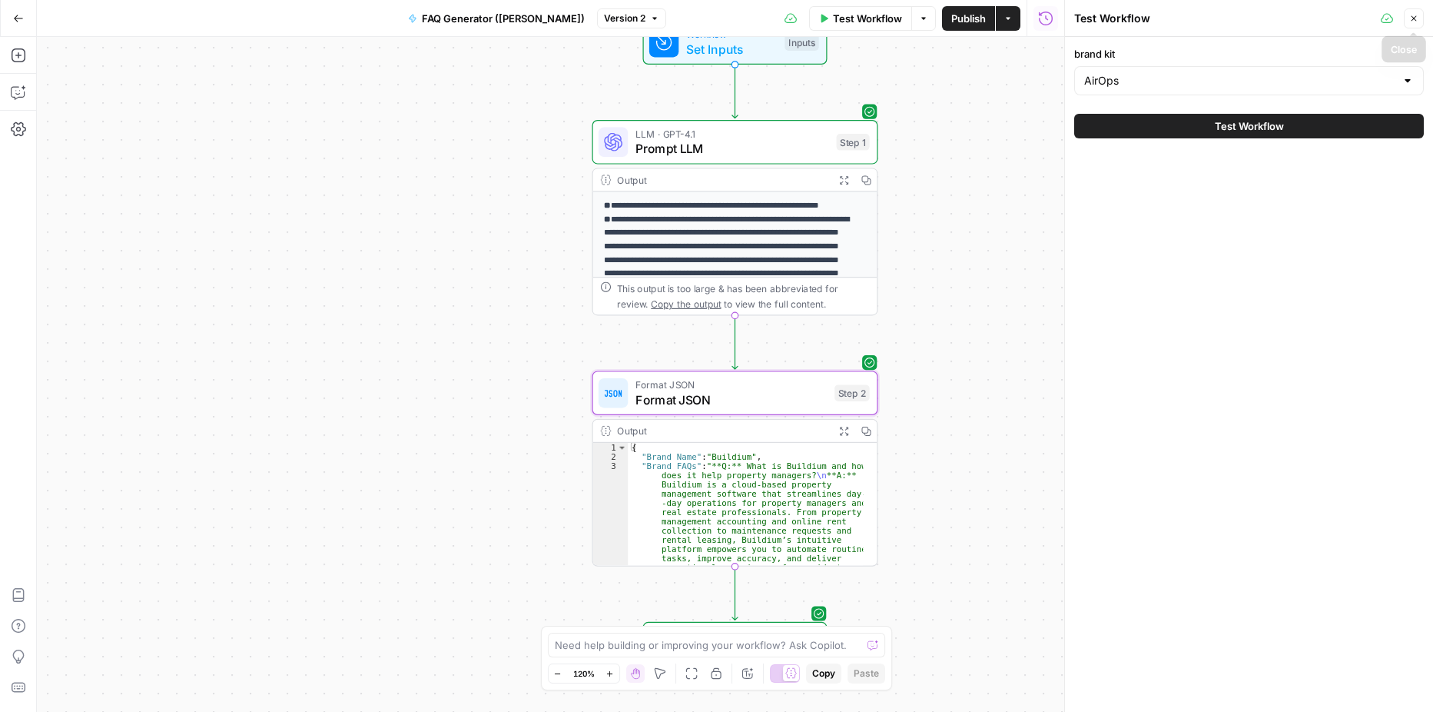
click at [1414, 23] on button "Close" at bounding box center [1414, 18] width 20 height 20
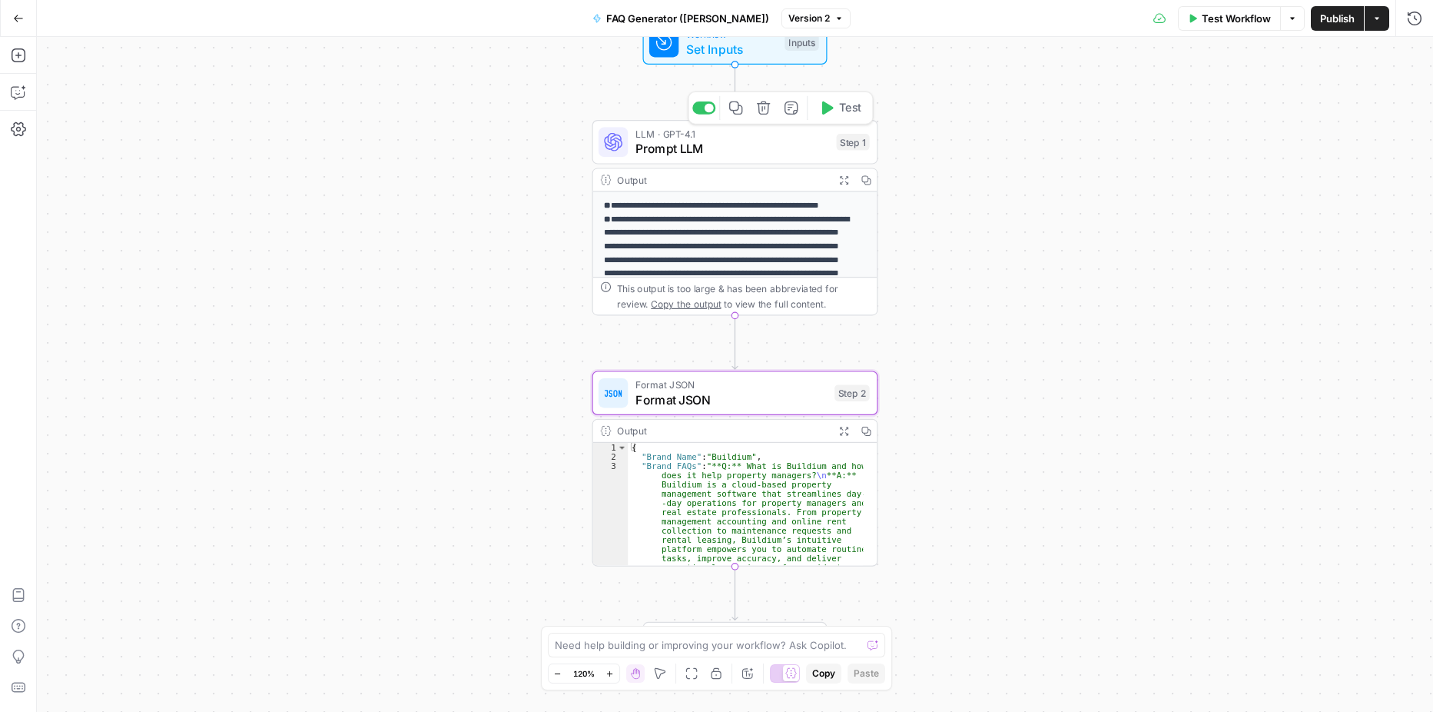
click at [664, 145] on span "Prompt LLM" at bounding box center [732, 148] width 194 height 18
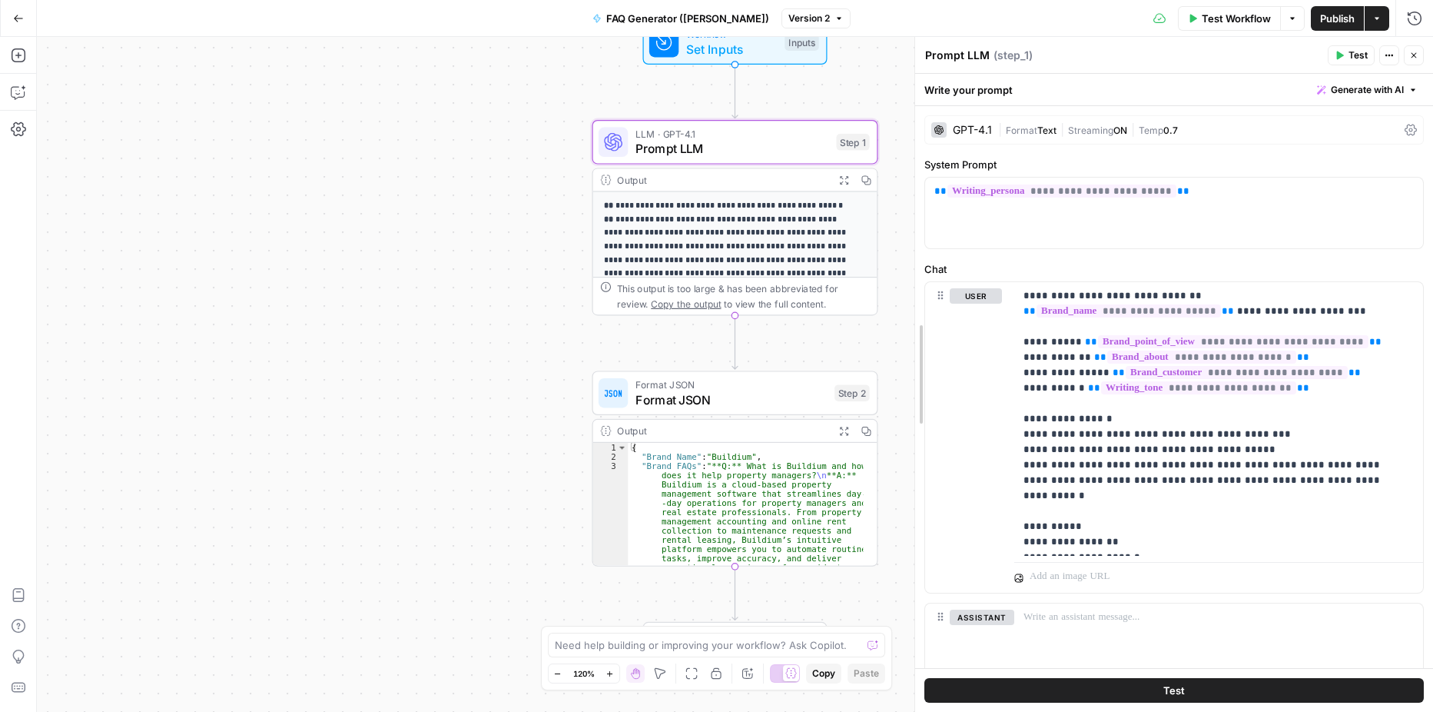
drag, startPoint x: 1126, startPoint y: 247, endPoint x: 912, endPoint y: 276, distance: 216.3
click at [1339, 394] on p "**********" at bounding box center [1211, 418] width 382 height 261
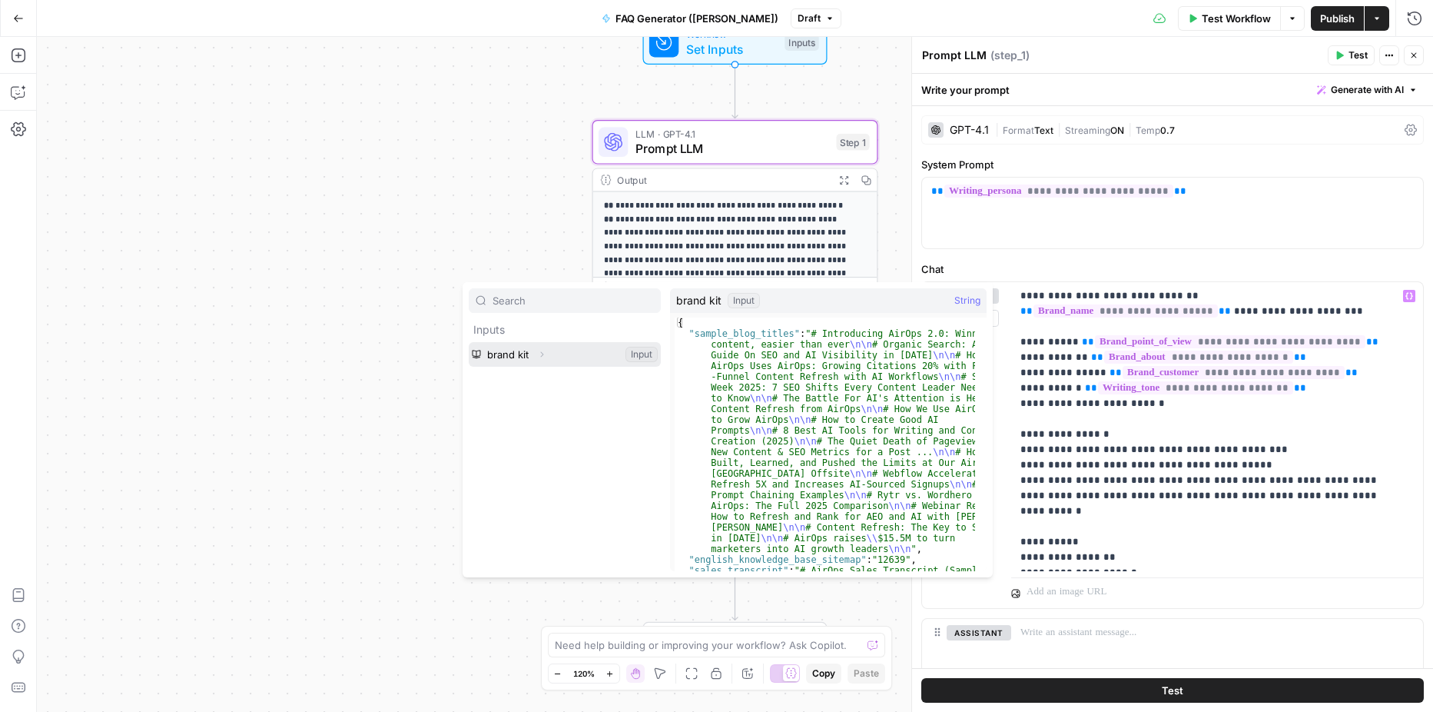
click at [547, 350] on button "Expand" at bounding box center [542, 354] width 20 height 20
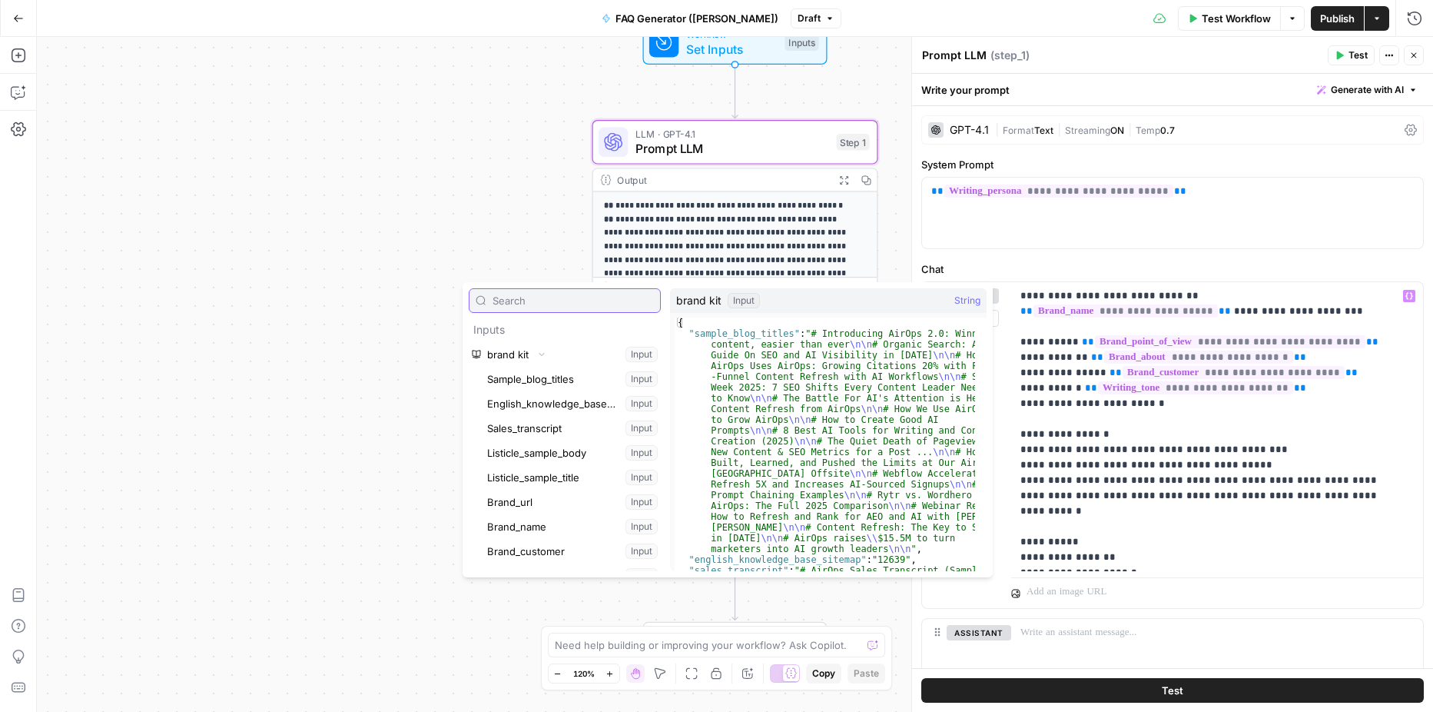
click at [546, 302] on input "text" at bounding box center [573, 300] width 161 height 15
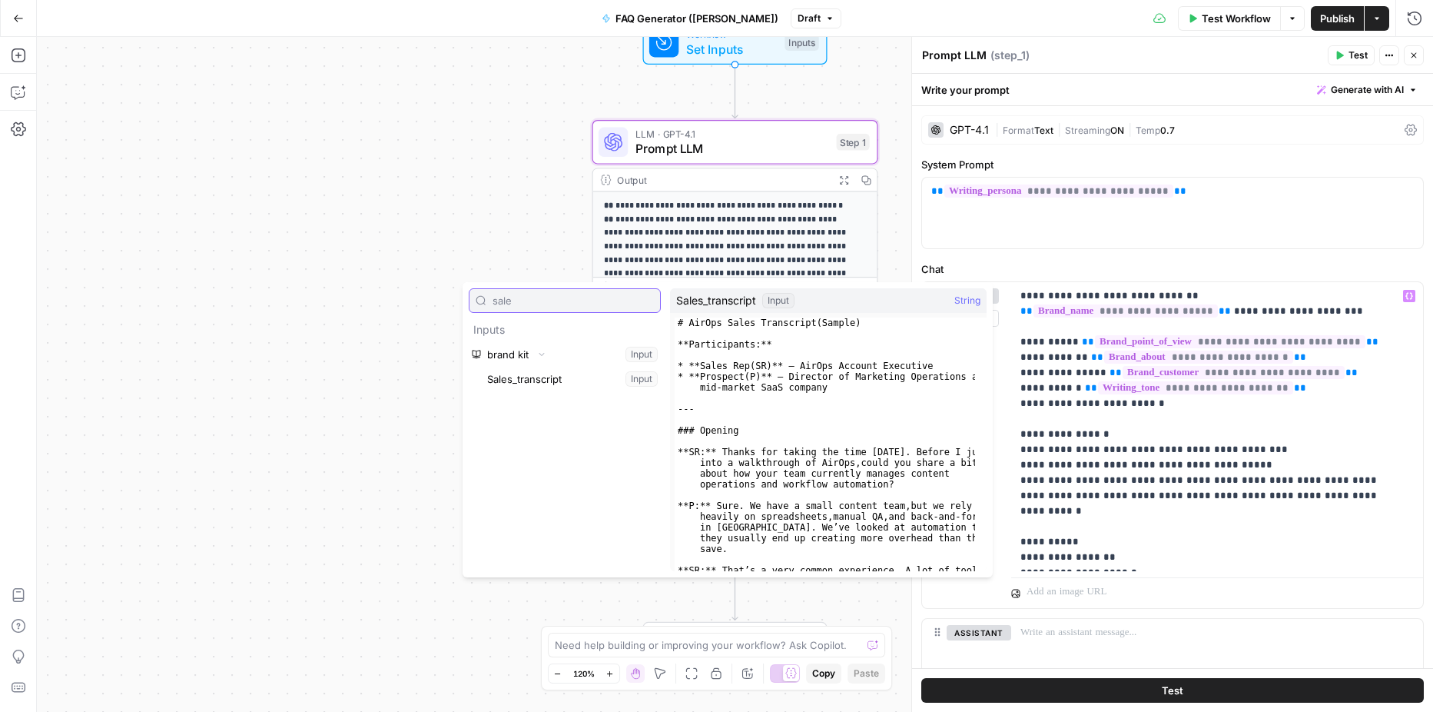
type input "sale"
click at [542, 373] on button "Select variable Sales_transcript" at bounding box center [572, 379] width 177 height 25
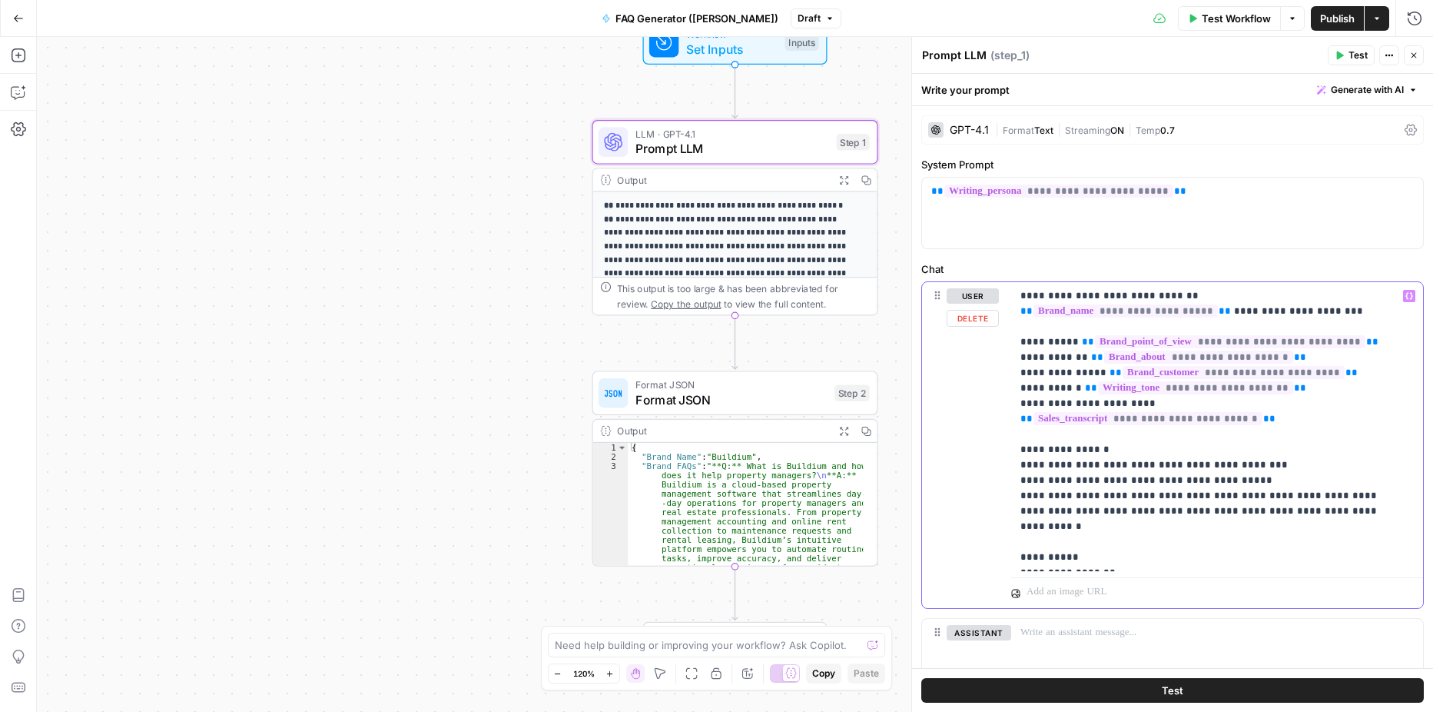
click at [1354, 498] on p "**********" at bounding box center [1211, 426] width 382 height 277
click at [1186, 516] on p "**********" at bounding box center [1211, 434] width 382 height 292
click at [1339, 54] on icon "button" at bounding box center [1340, 55] width 7 height 8
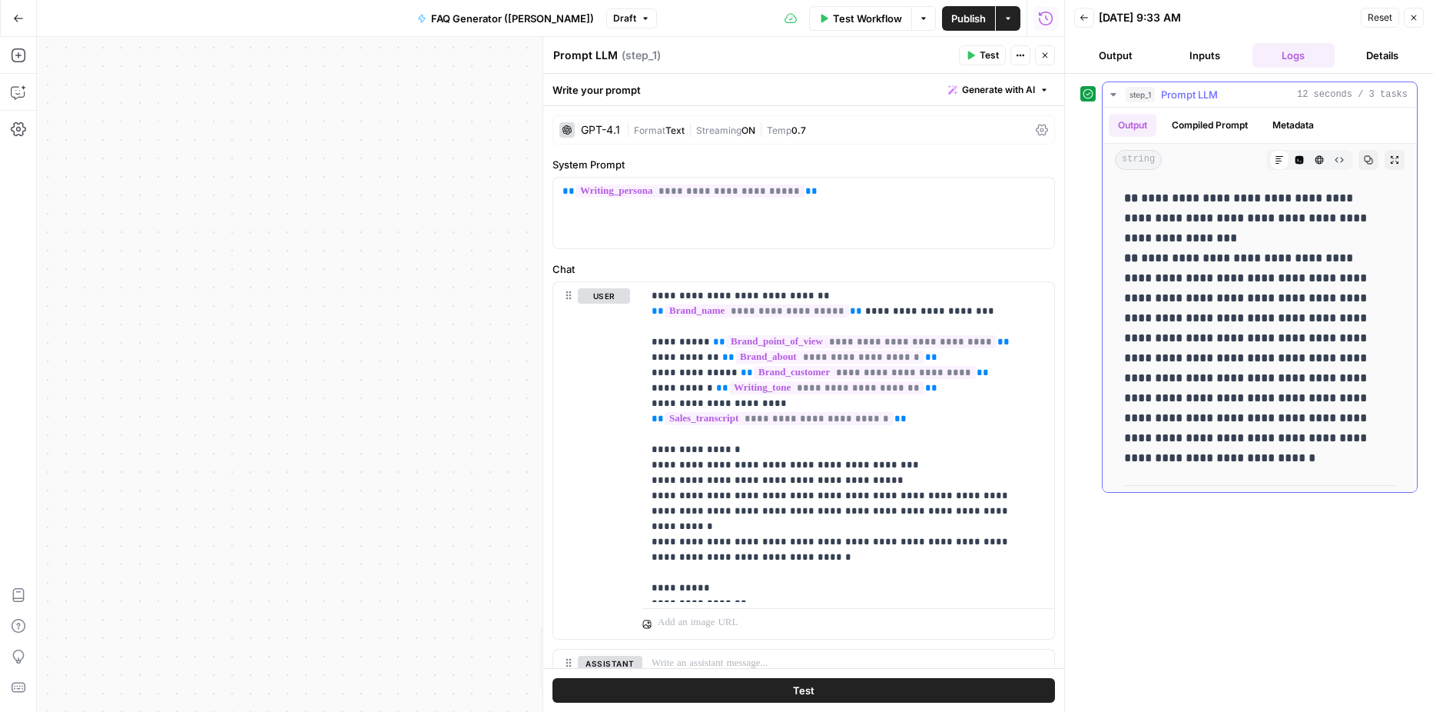
click at [1196, 124] on button "Compiled Prompt" at bounding box center [1210, 125] width 95 height 23
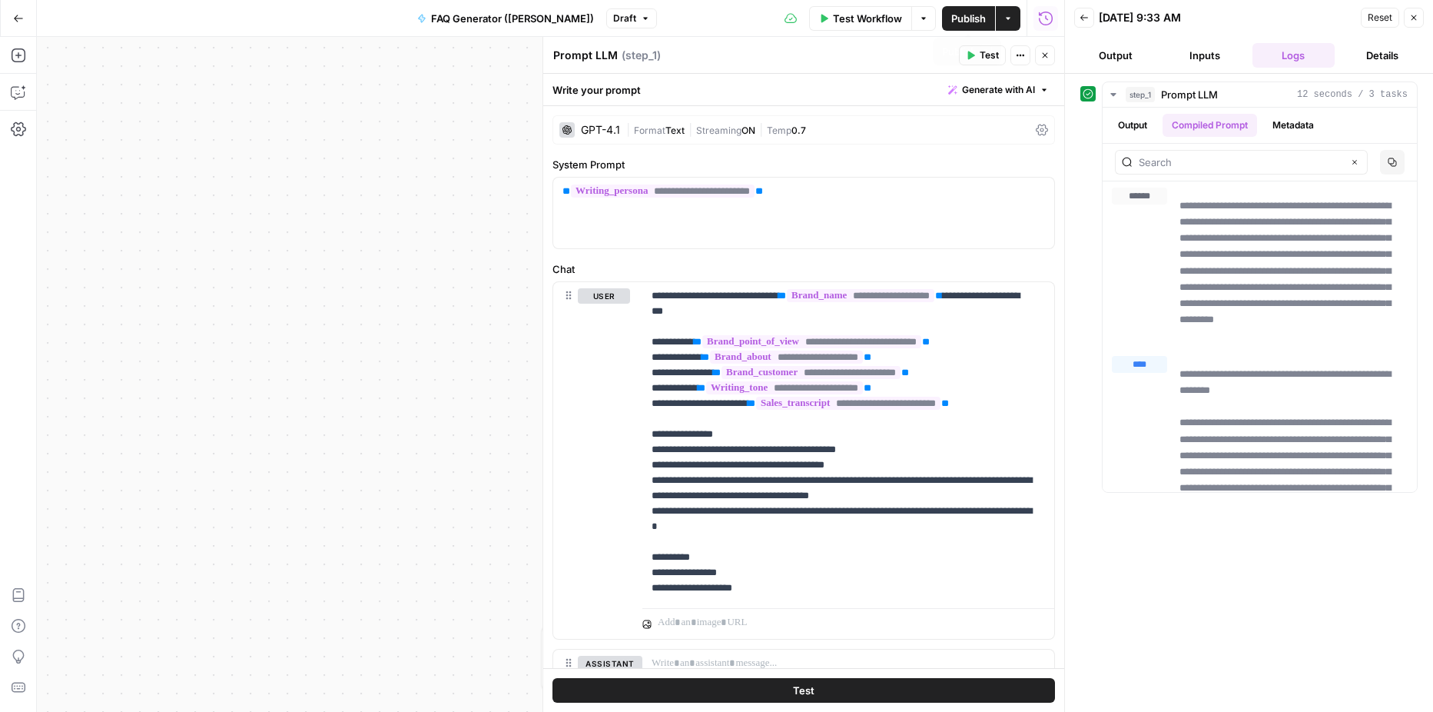
click at [969, 20] on span "Publish" at bounding box center [968, 18] width 35 height 15
click at [17, 24] on button "Go Back" at bounding box center [19, 19] width 28 height 28
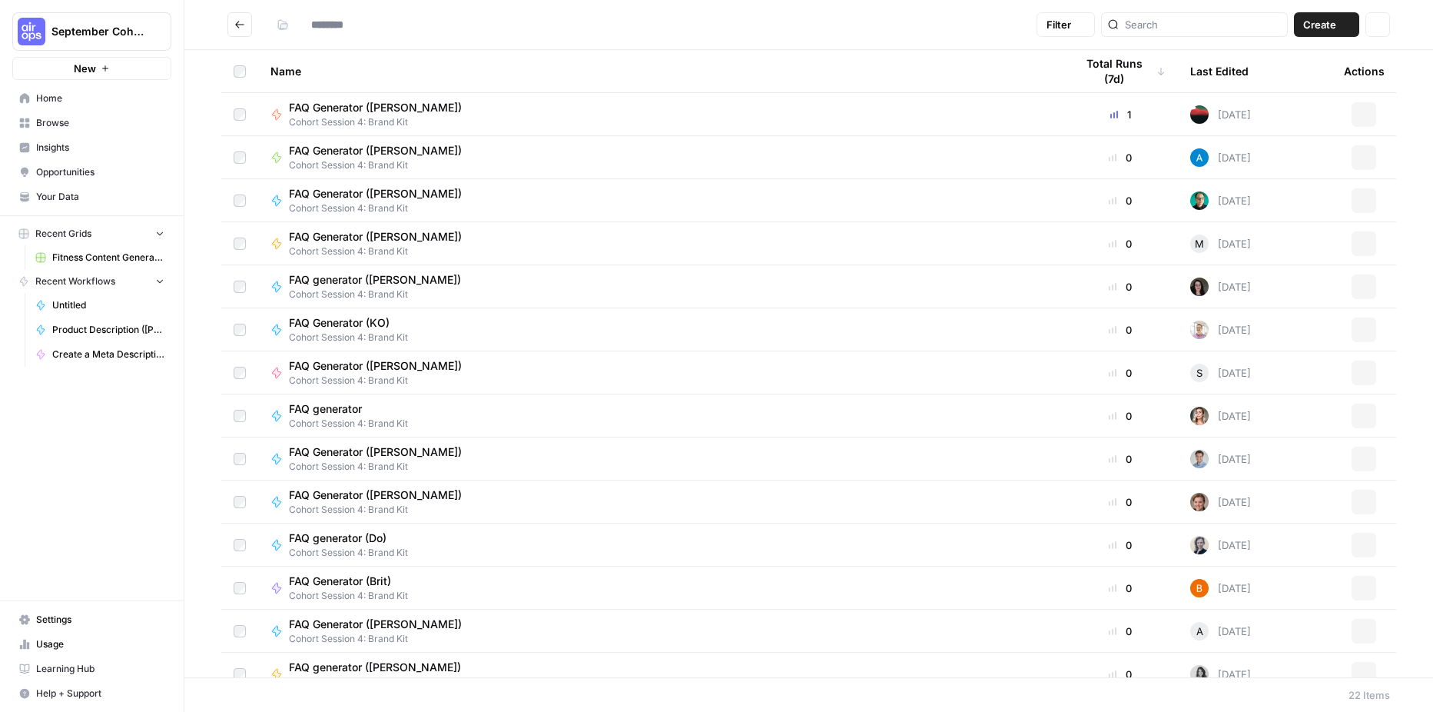
type input "**********"
click at [17, 24] on button "September Cohort" at bounding box center [91, 31] width 159 height 38
click at [486, 31] on div "**********" at bounding box center [650, 24] width 760 height 25
click at [44, 195] on span "Your Data" at bounding box center [100, 197] width 128 height 14
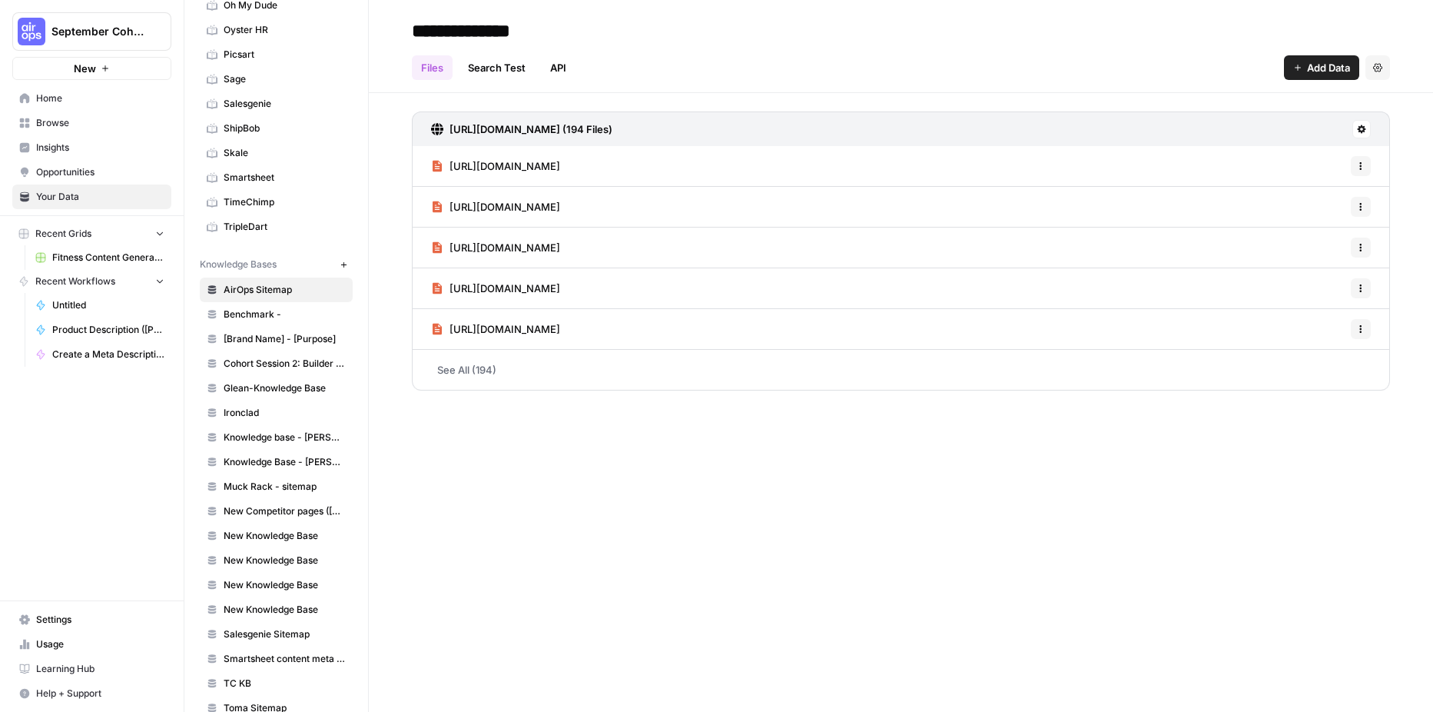
scroll to position [582, 0]
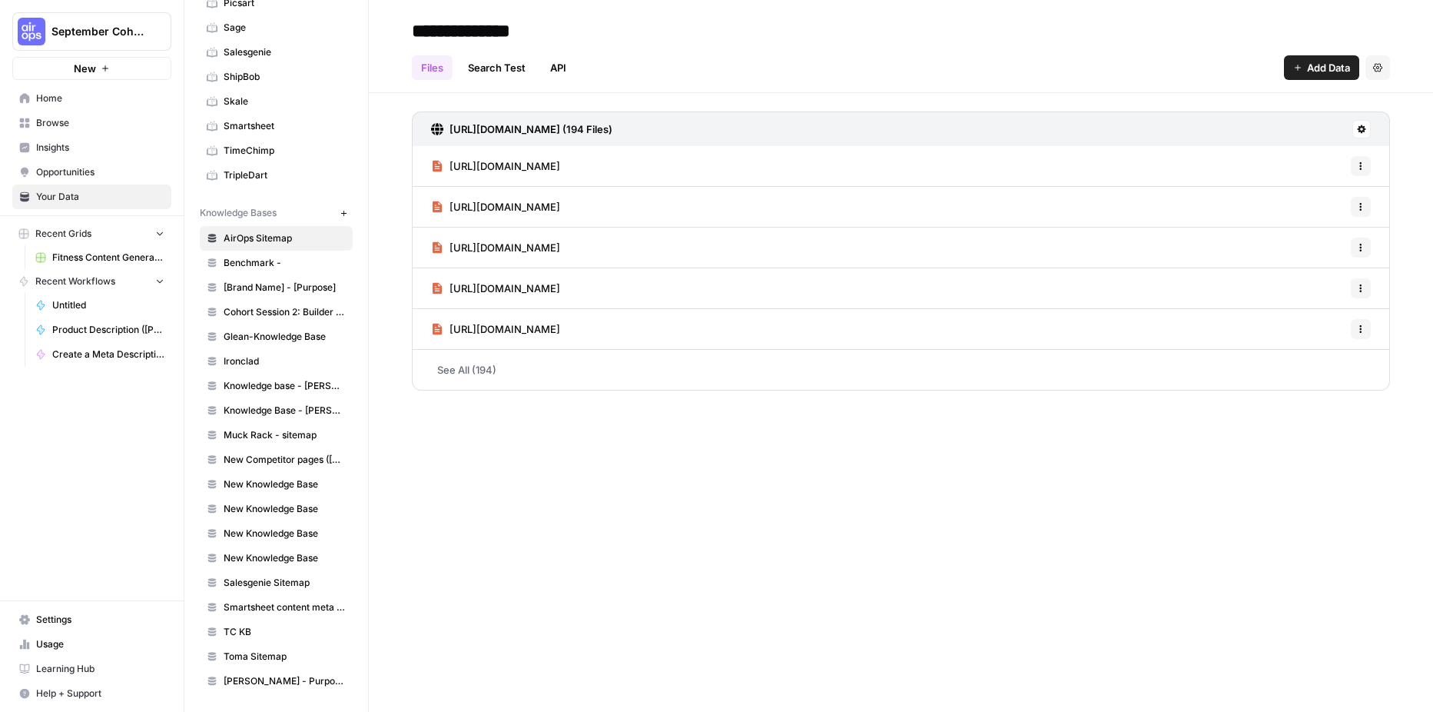
click at [494, 66] on link "Search Test" at bounding box center [497, 67] width 76 height 25
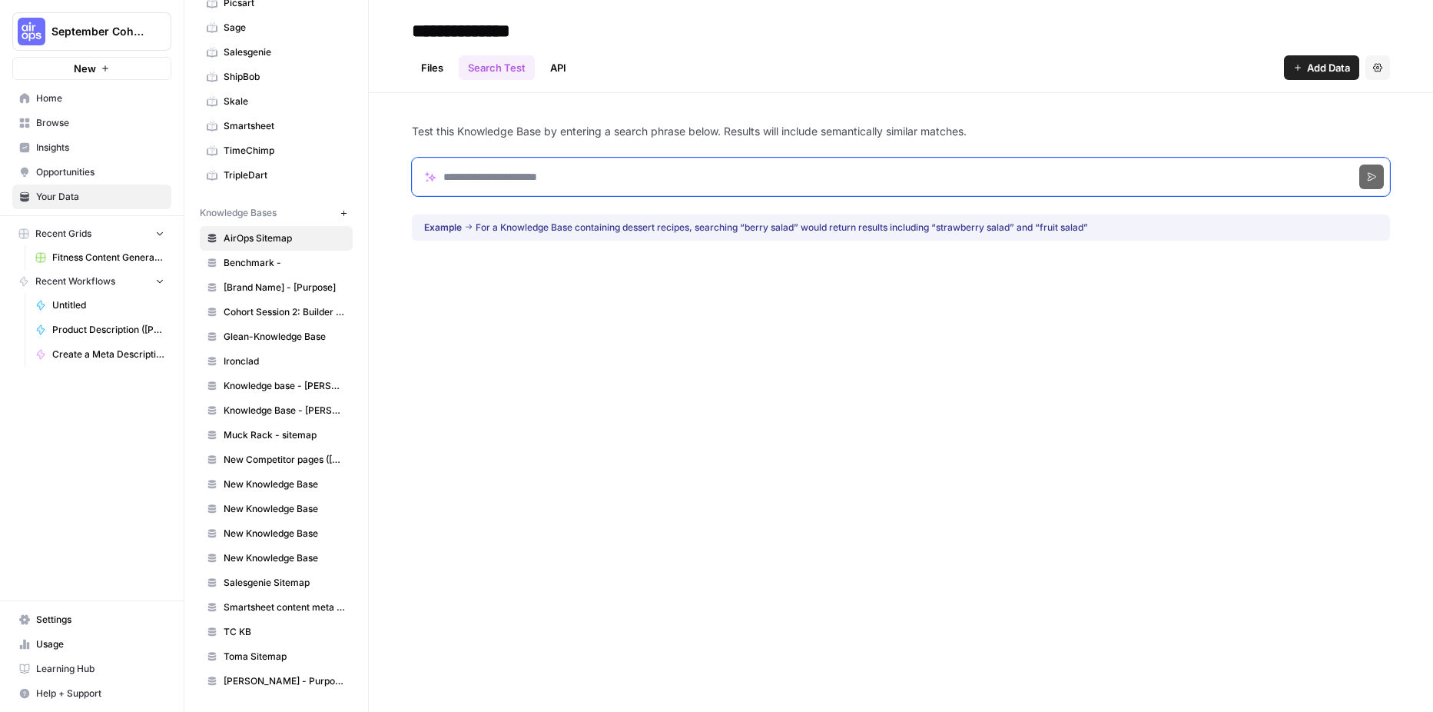
click at [547, 178] on input "Search phrase" at bounding box center [901, 177] width 978 height 38
type input "*********"
click button "Search" at bounding box center [1371, 176] width 25 height 25
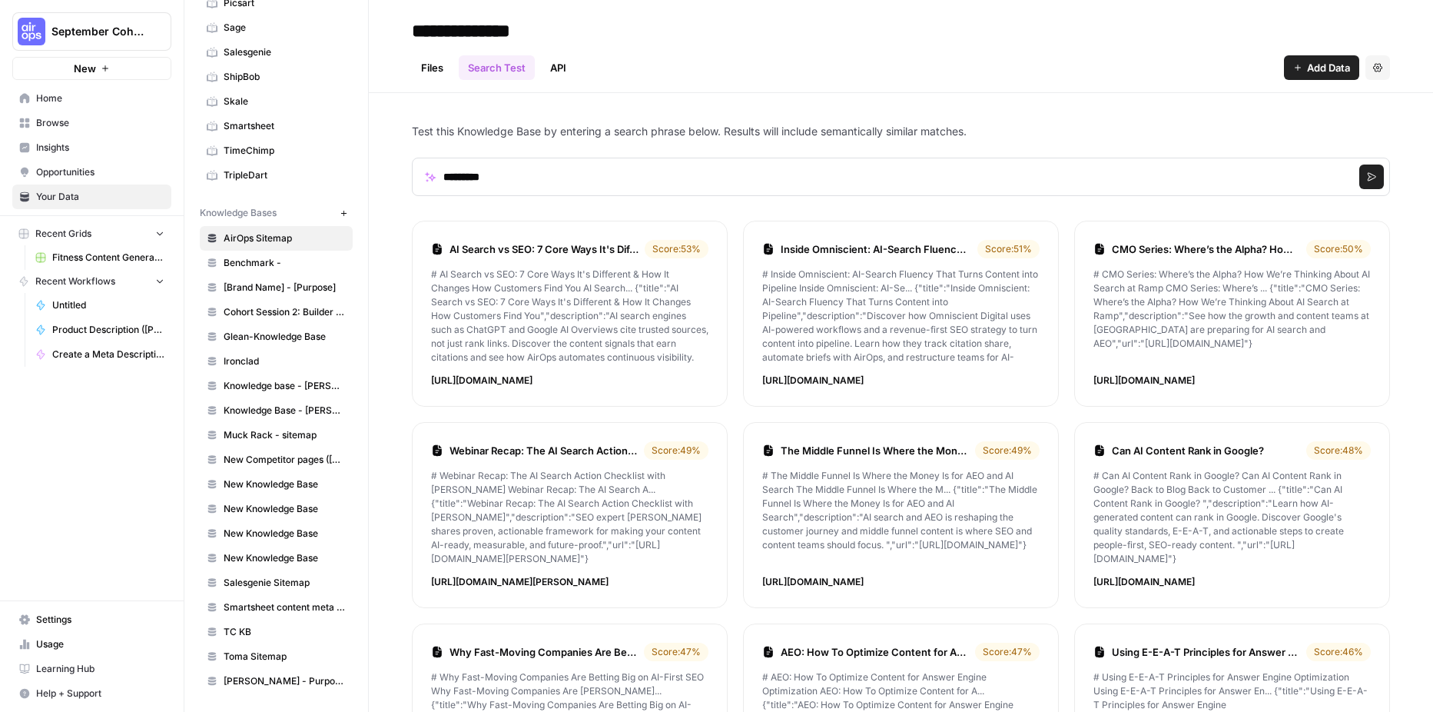
click at [340, 212] on icon "button" at bounding box center [344, 213] width 8 height 8
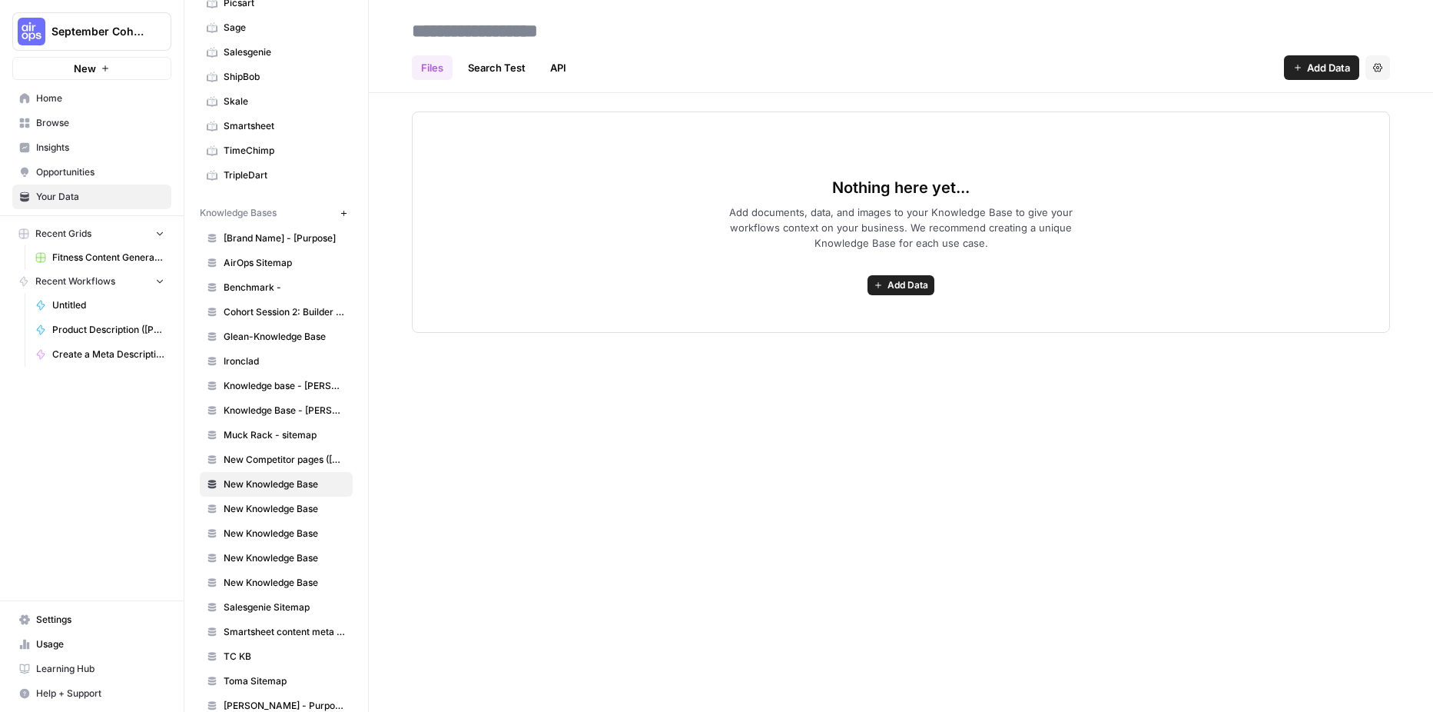
click at [599, 32] on input at bounding box center [529, 30] width 246 height 31
drag, startPoint x: 555, startPoint y: 28, endPoint x: 594, endPoint y: 33, distance: 39.5
click at [594, 33] on input "**********" at bounding box center [529, 30] width 246 height 31
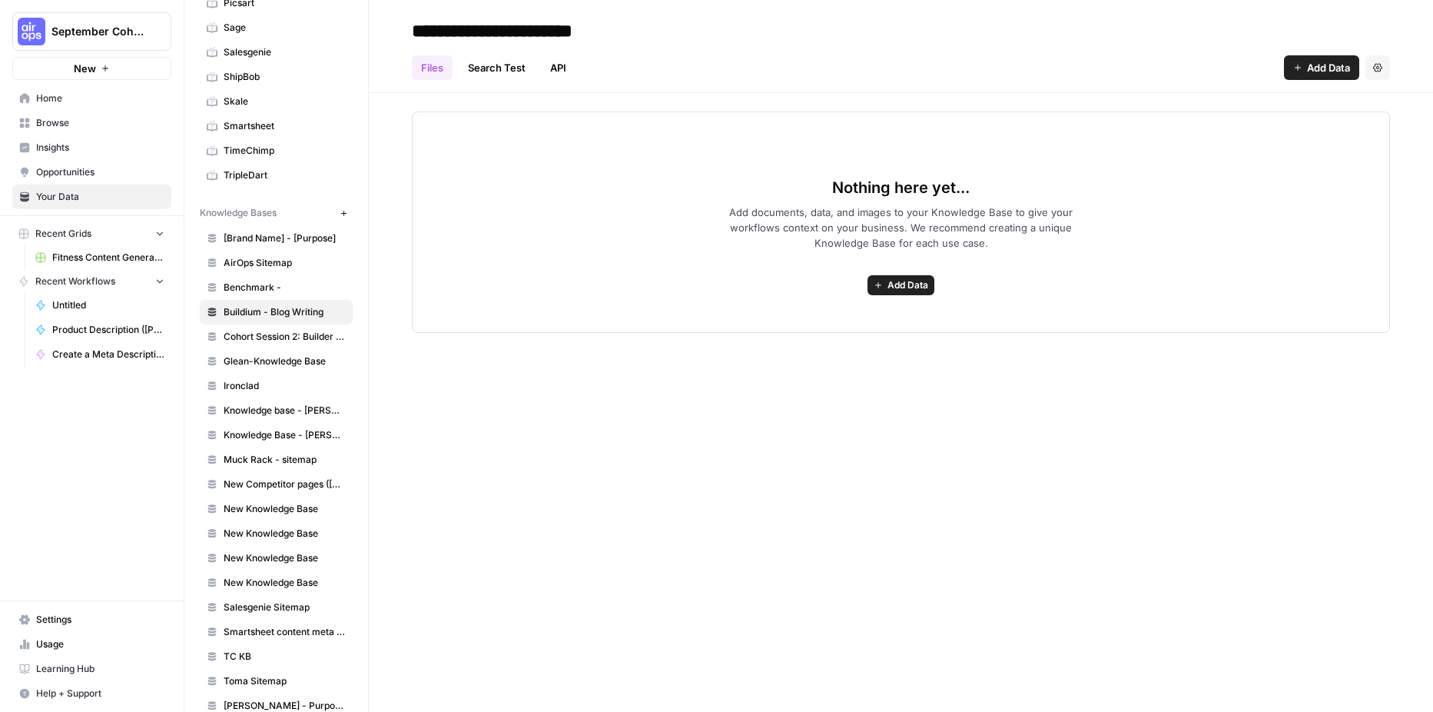
type input "**********"
click at [891, 284] on span "Add Data" at bounding box center [908, 285] width 41 height 14
click at [888, 396] on span "Import File from Google Drive" at bounding box center [845, 394] width 140 height 15
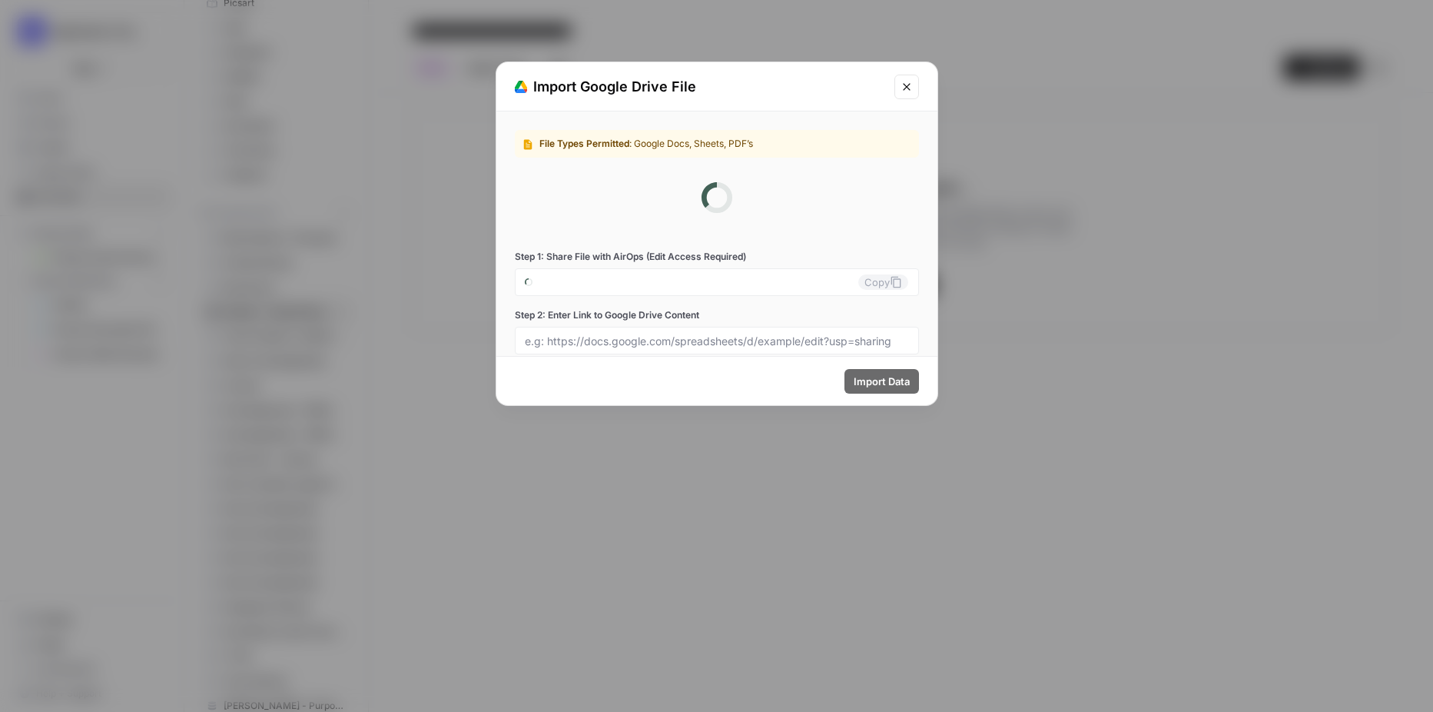
type input "september-cohort-0-yygv-gtujb@airops.iam.gserviceaccount.com"
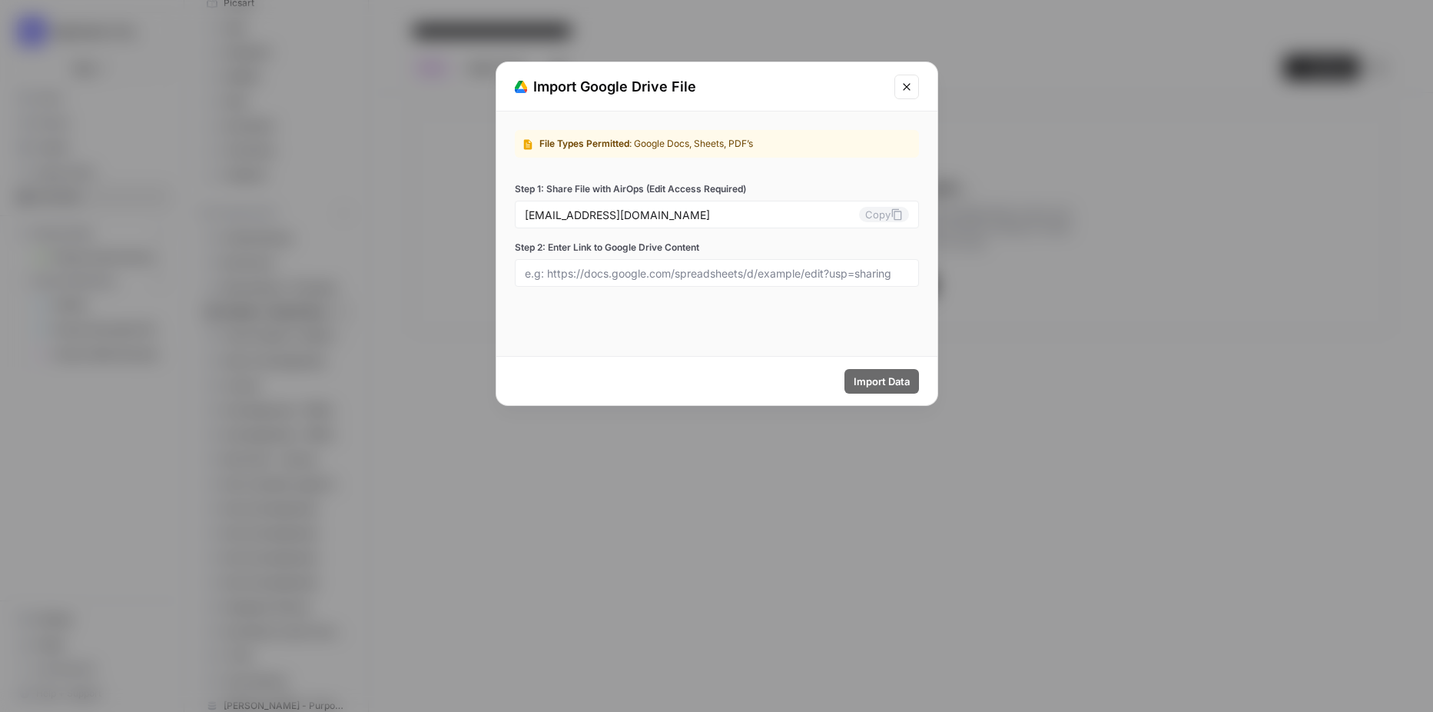
click at [905, 85] on icon "Close modal" at bounding box center [907, 87] width 12 height 12
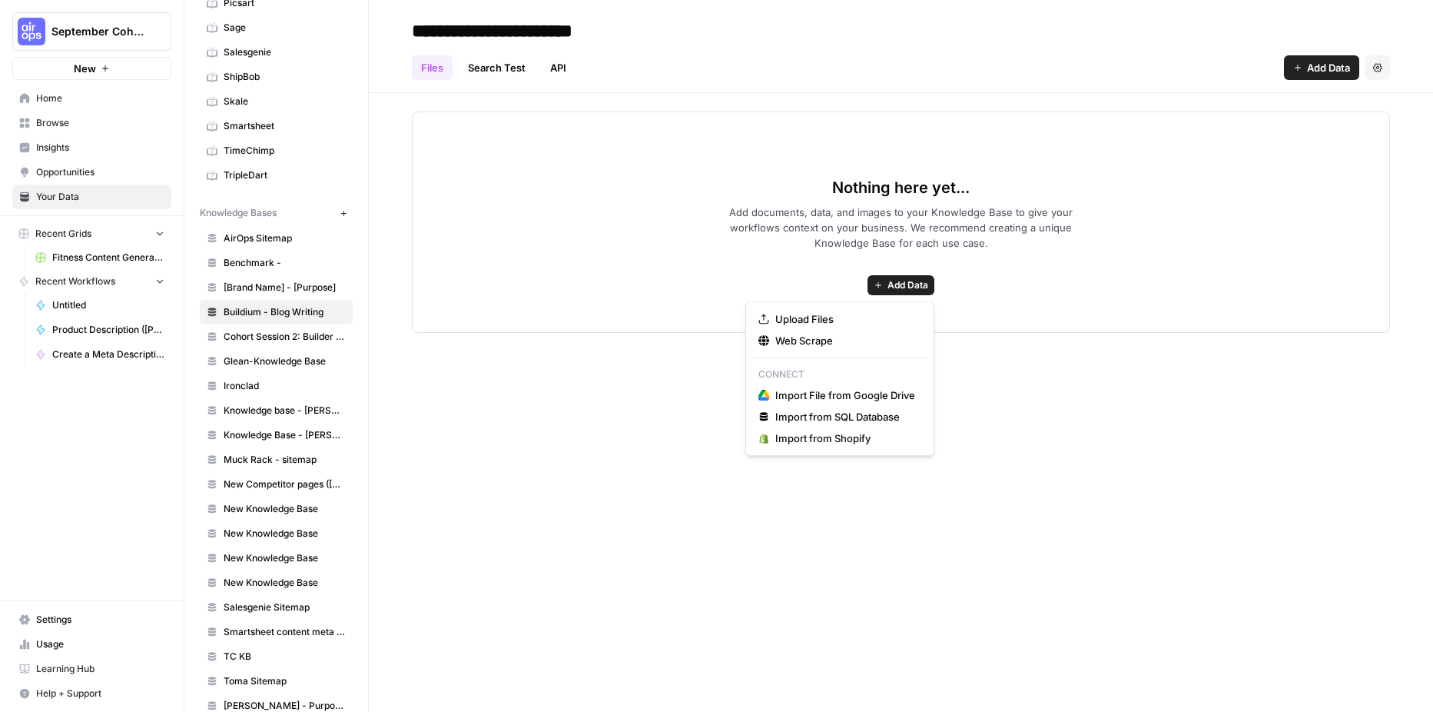
click at [928, 285] on span "Add Data" at bounding box center [908, 285] width 41 height 14
click at [911, 335] on span "Web Scrape" at bounding box center [845, 340] width 140 height 15
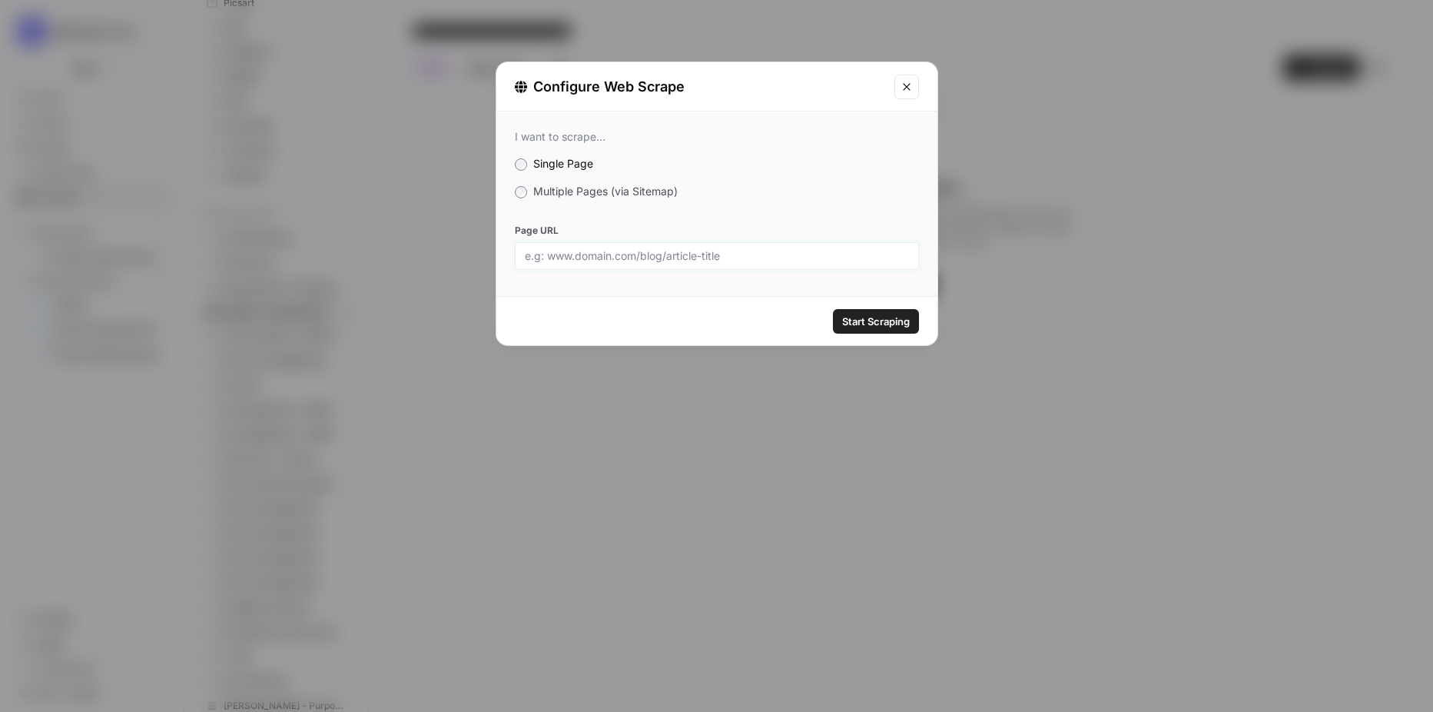
click at [665, 255] on input "Page URL" at bounding box center [717, 256] width 384 height 14
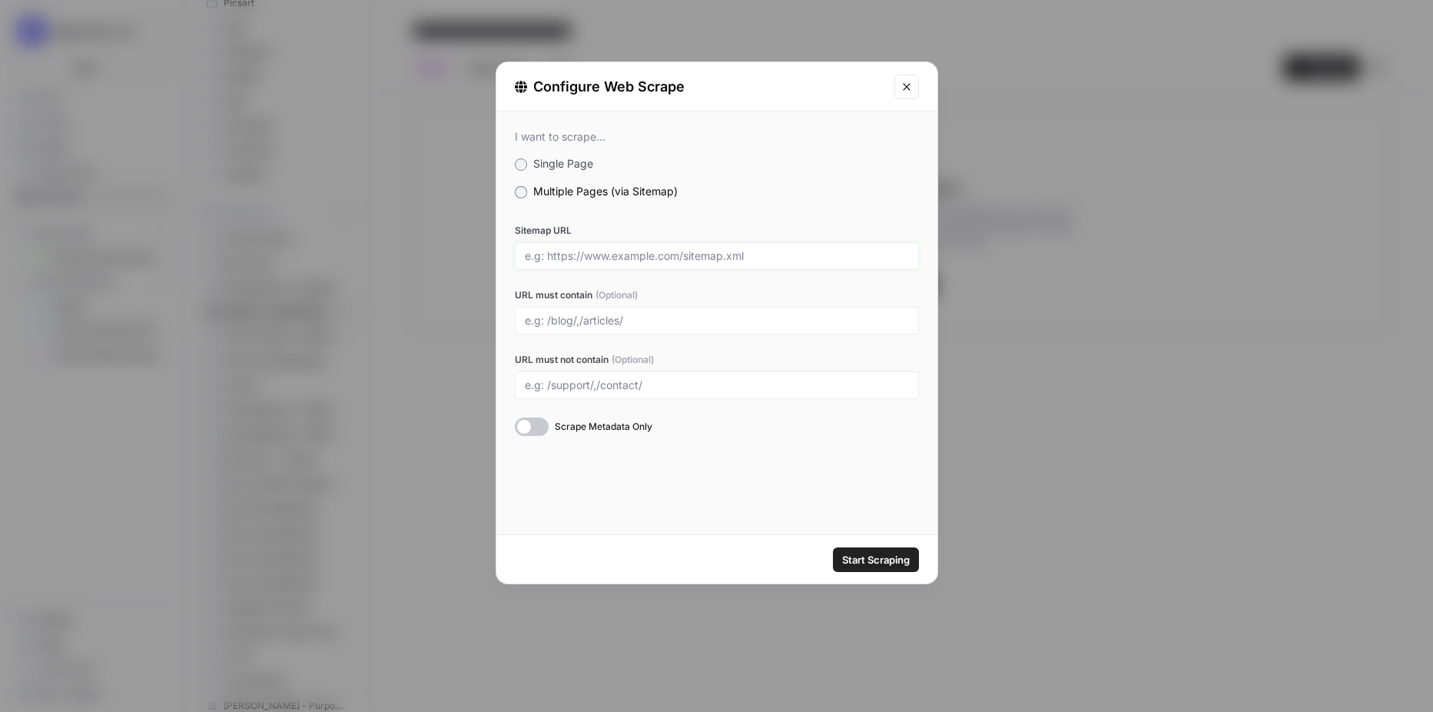
click at [587, 260] on input "Sitemap URL" at bounding box center [717, 256] width 384 height 14
type input "https://www.buildium.com/sitemap.xml"
click at [590, 323] on input "URL must contain (Optional)" at bounding box center [717, 321] width 384 height 14
type input "/blog/"
click at [519, 426] on div at bounding box center [532, 426] width 34 height 18
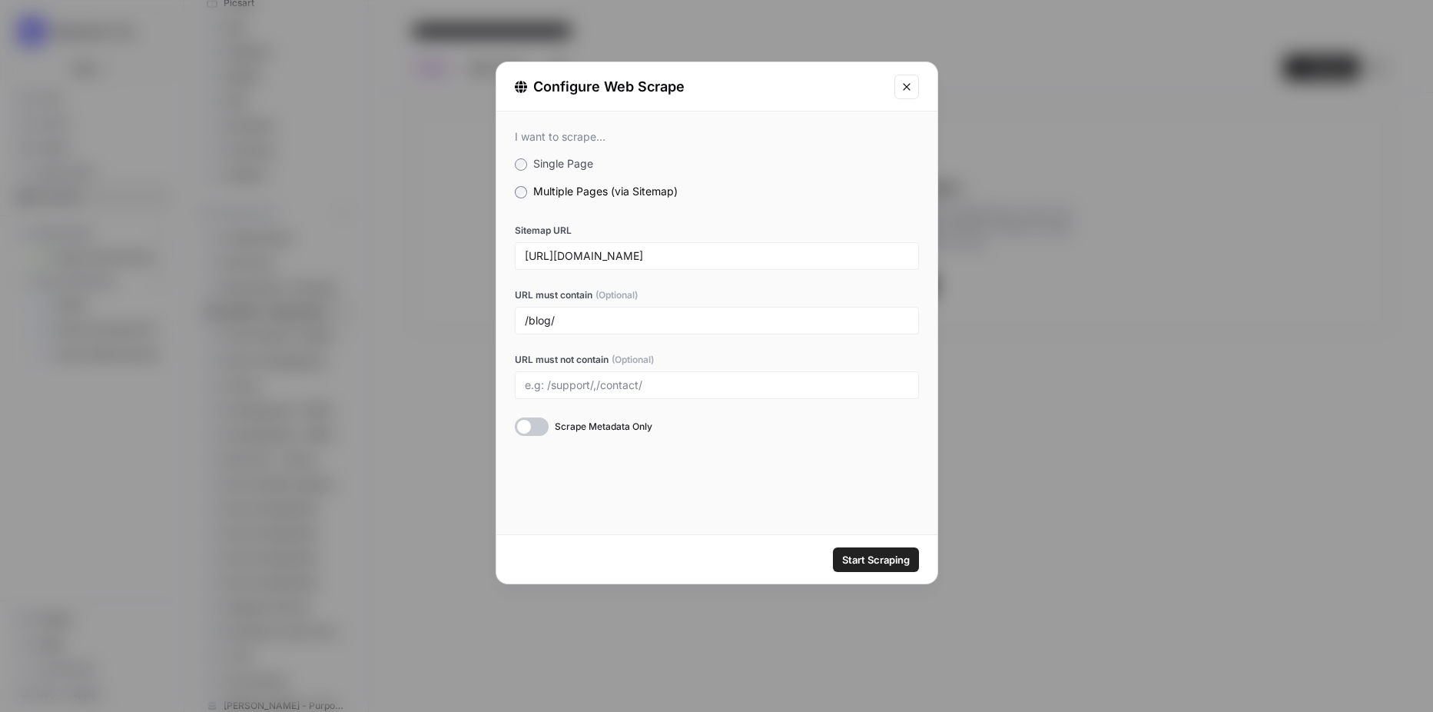
click at [904, 87] on icon "Close modal" at bounding box center [907, 87] width 12 height 12
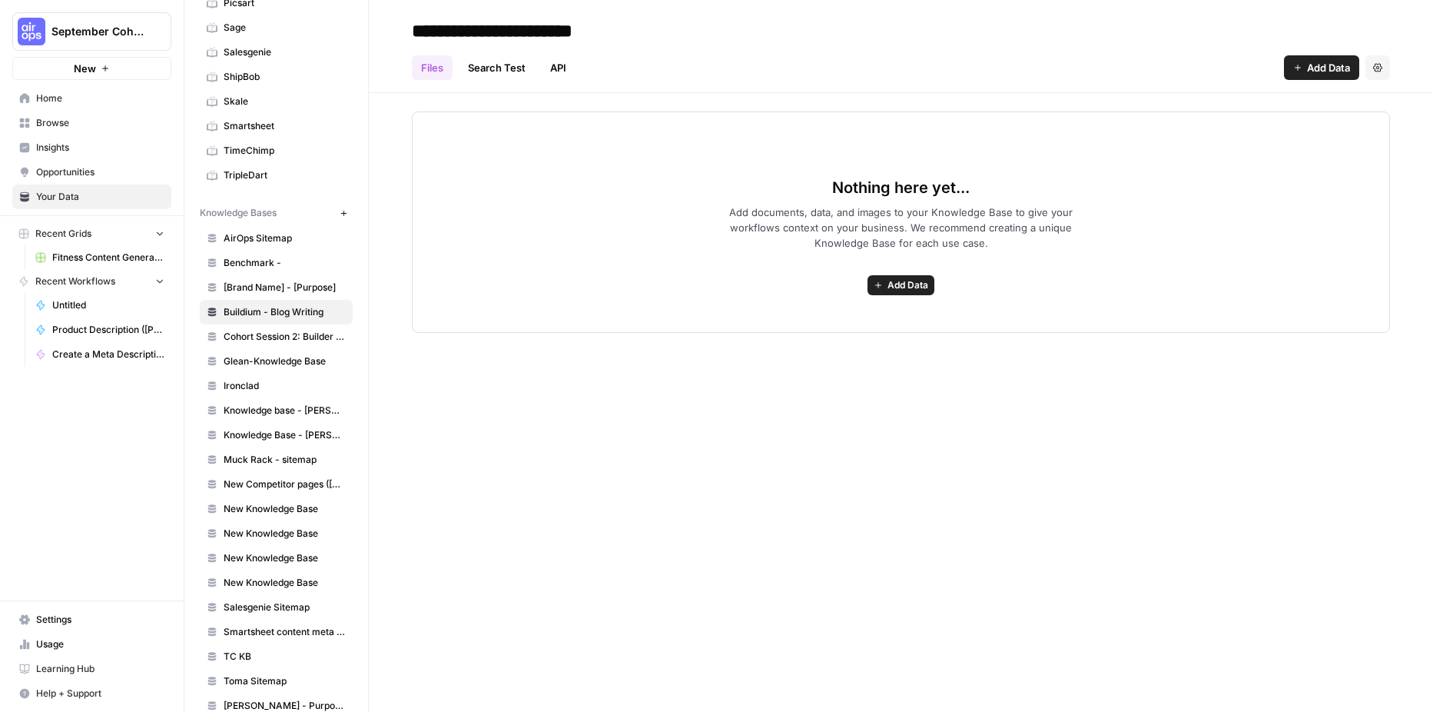
click at [254, 245] on link "AirOps Sitemap" at bounding box center [276, 238] width 153 height 25
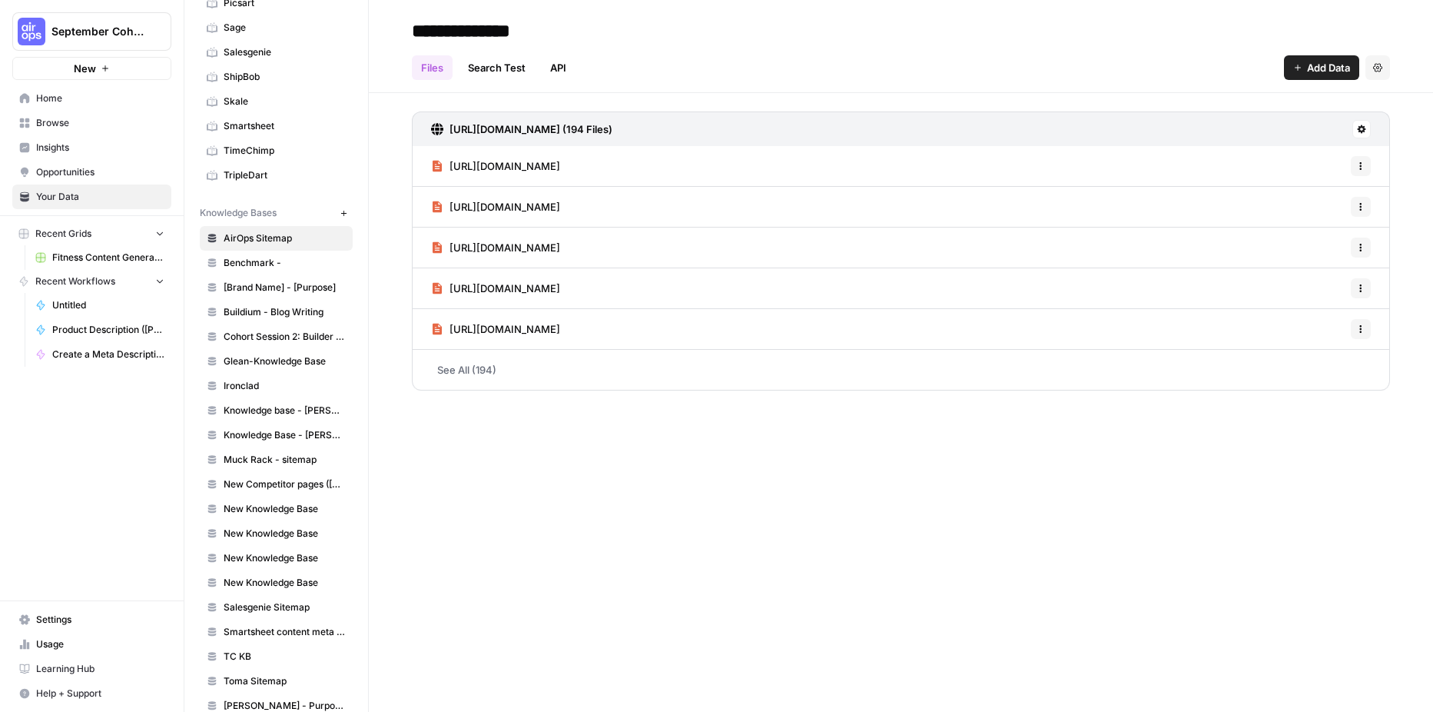
click at [98, 130] on link "Browse" at bounding box center [91, 123] width 159 height 25
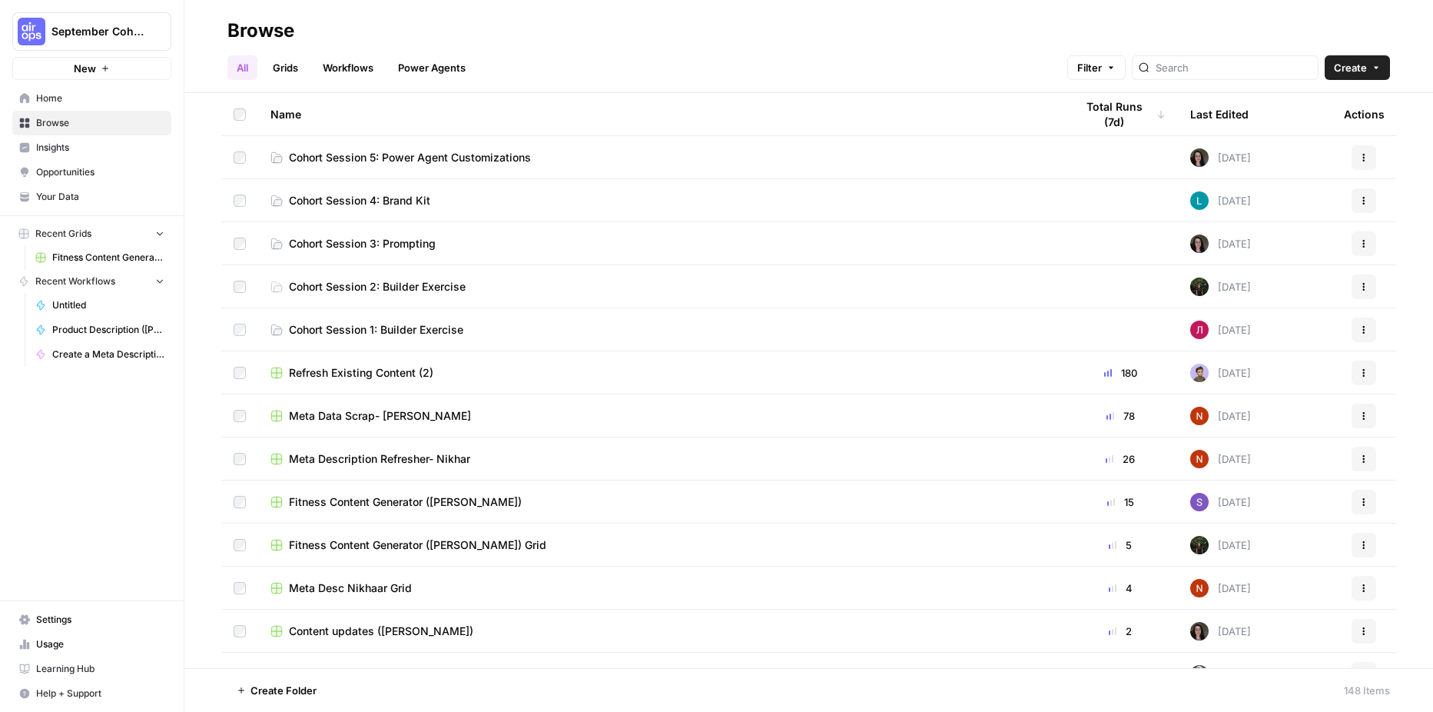
click at [335, 74] on link "Workflows" at bounding box center [348, 67] width 69 height 25
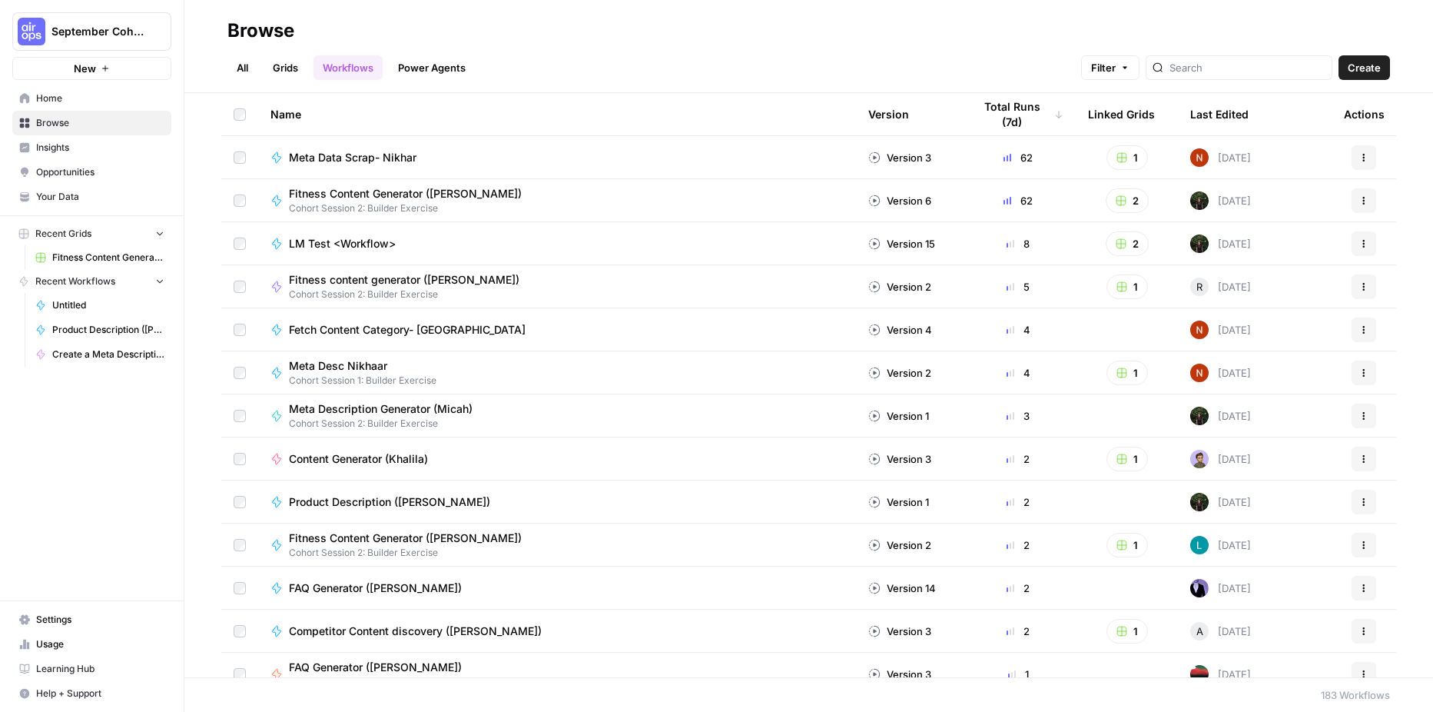
click at [365, 544] on span "Fitness Content Generator (Laurie)" at bounding box center [405, 537] width 233 height 15
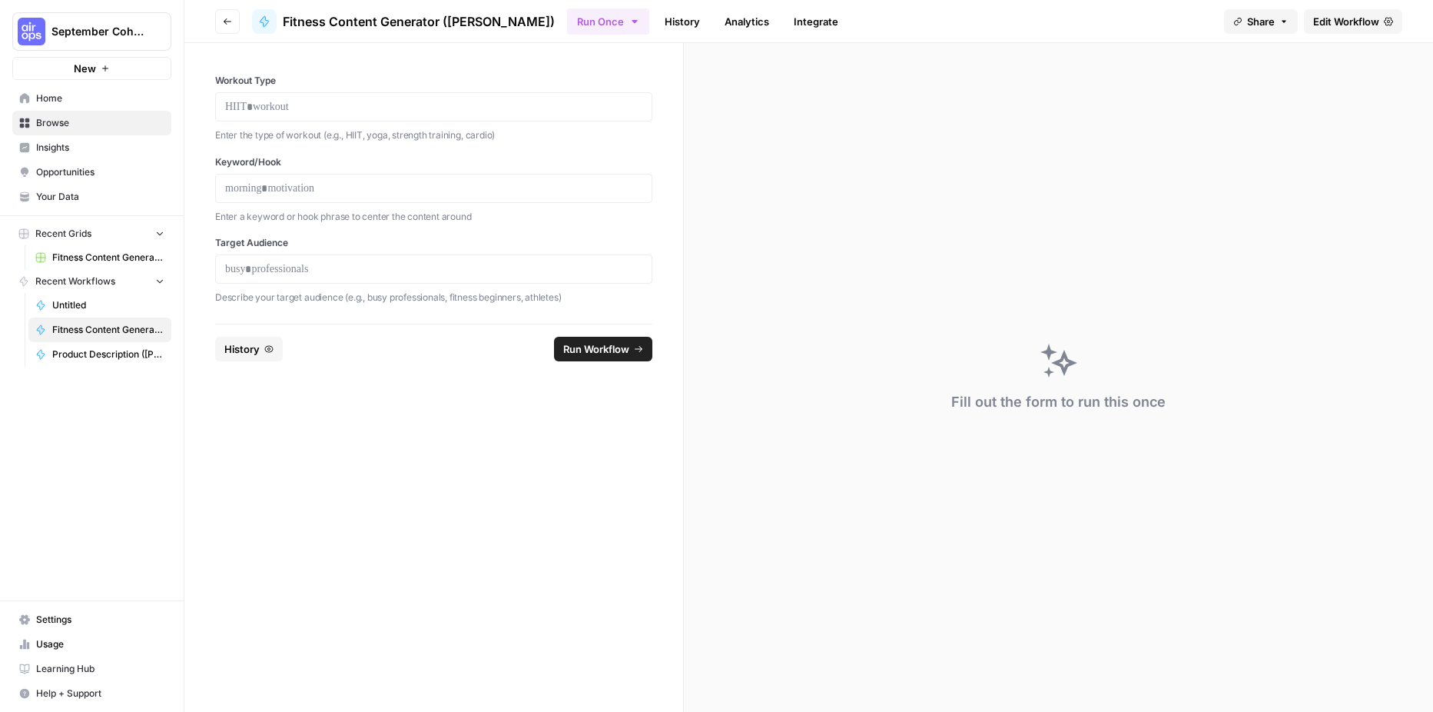
click at [230, 19] on icon "button" at bounding box center [227, 21] width 9 height 9
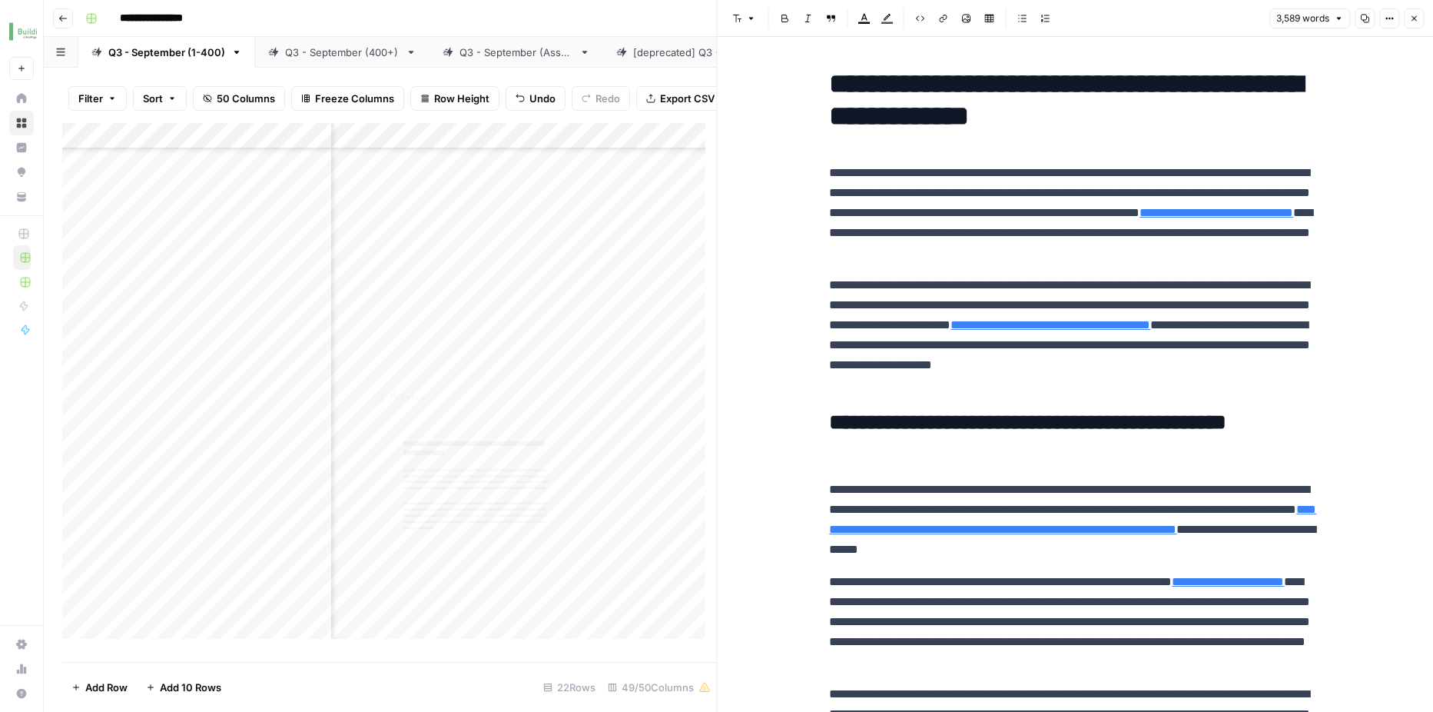
scroll to position [1591, 0]
